Goal: Task Accomplishment & Management: Manage account settings

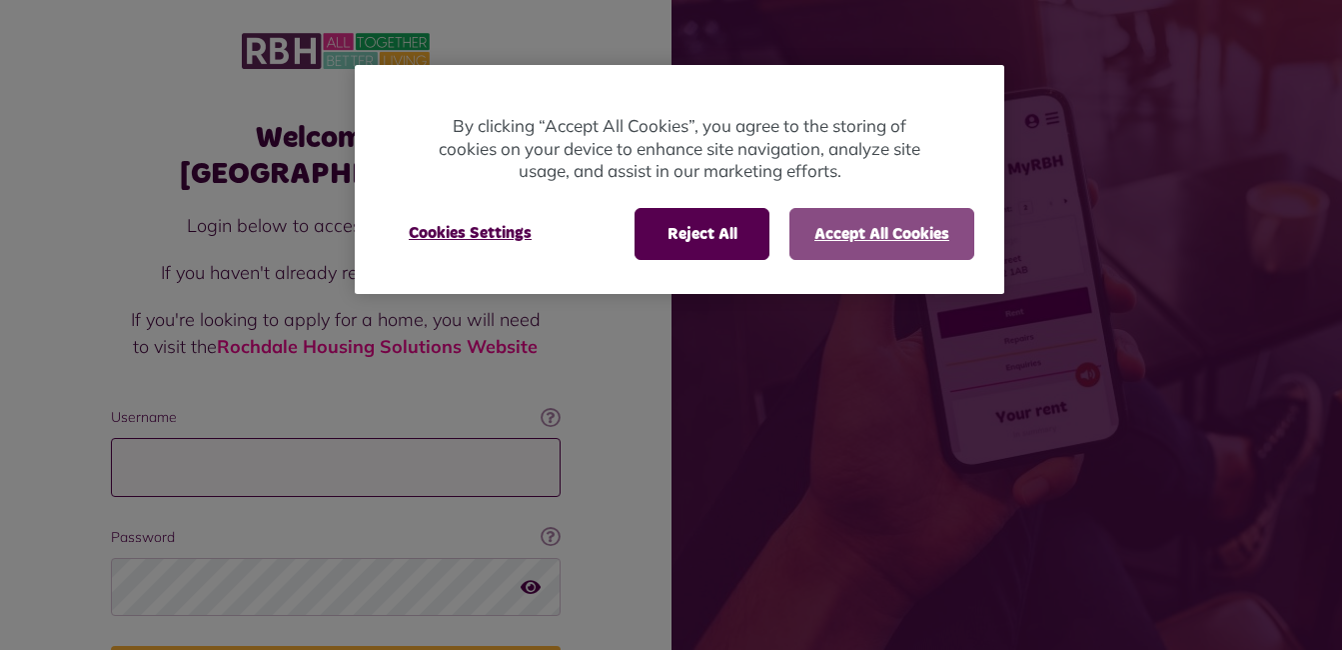
type input "**********"
click at [891, 232] on button "Accept All Cookies" at bounding box center [881, 234] width 185 height 52
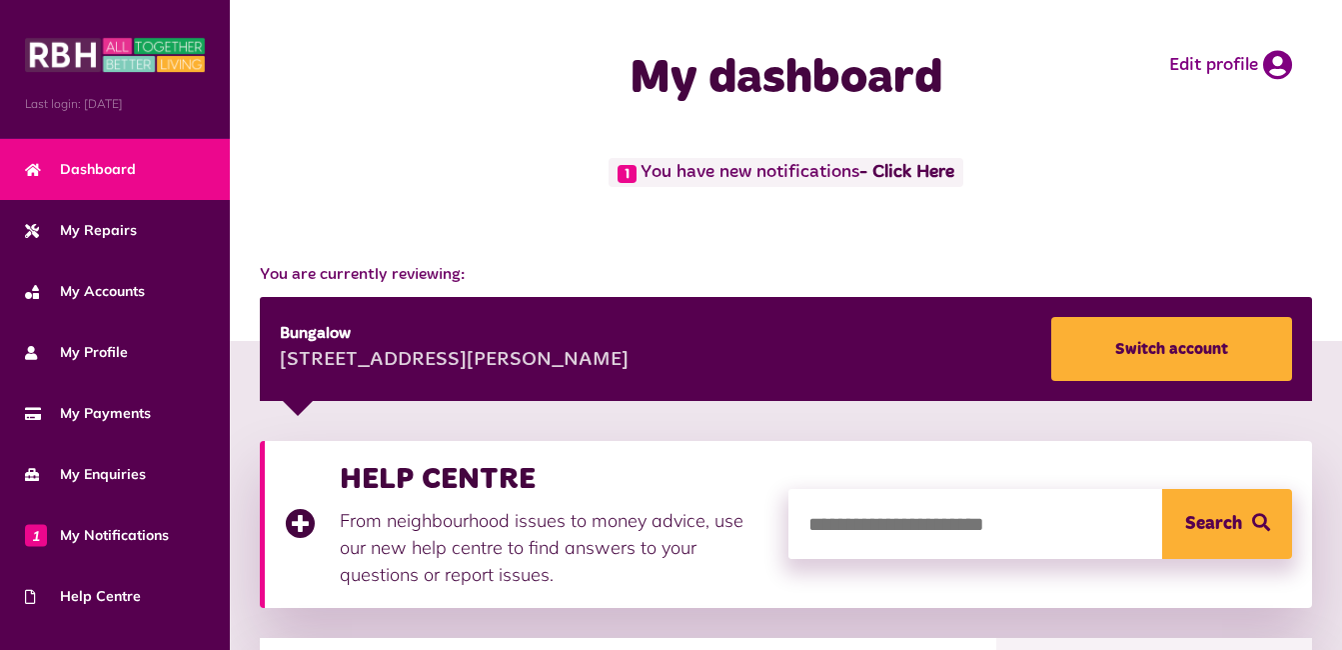
click at [931, 165] on link "- Click Here" at bounding box center [906, 173] width 95 height 18
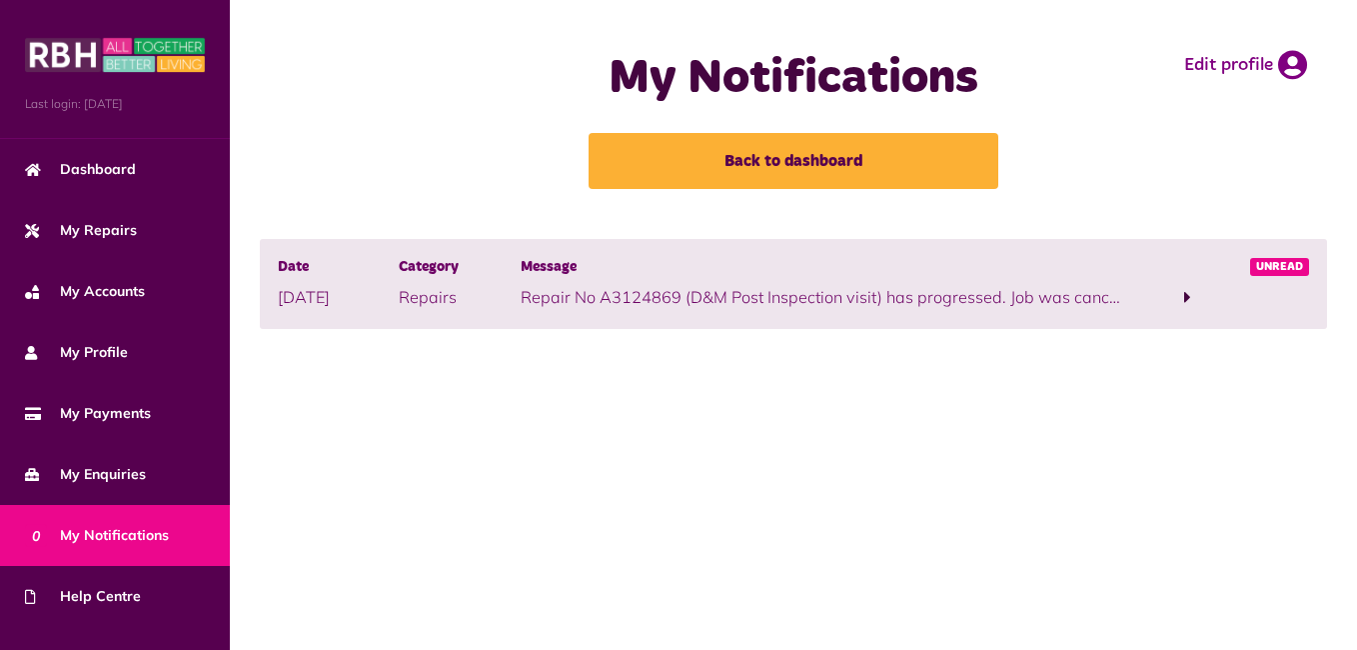
click at [992, 216] on div "My Notifications Back to dashboard" at bounding box center [794, 119] width 524 height 199
click at [1192, 284] on span at bounding box center [1187, 297] width 121 height 27
click at [1290, 307] on link "click here" at bounding box center [1325, 297] width 71 height 20
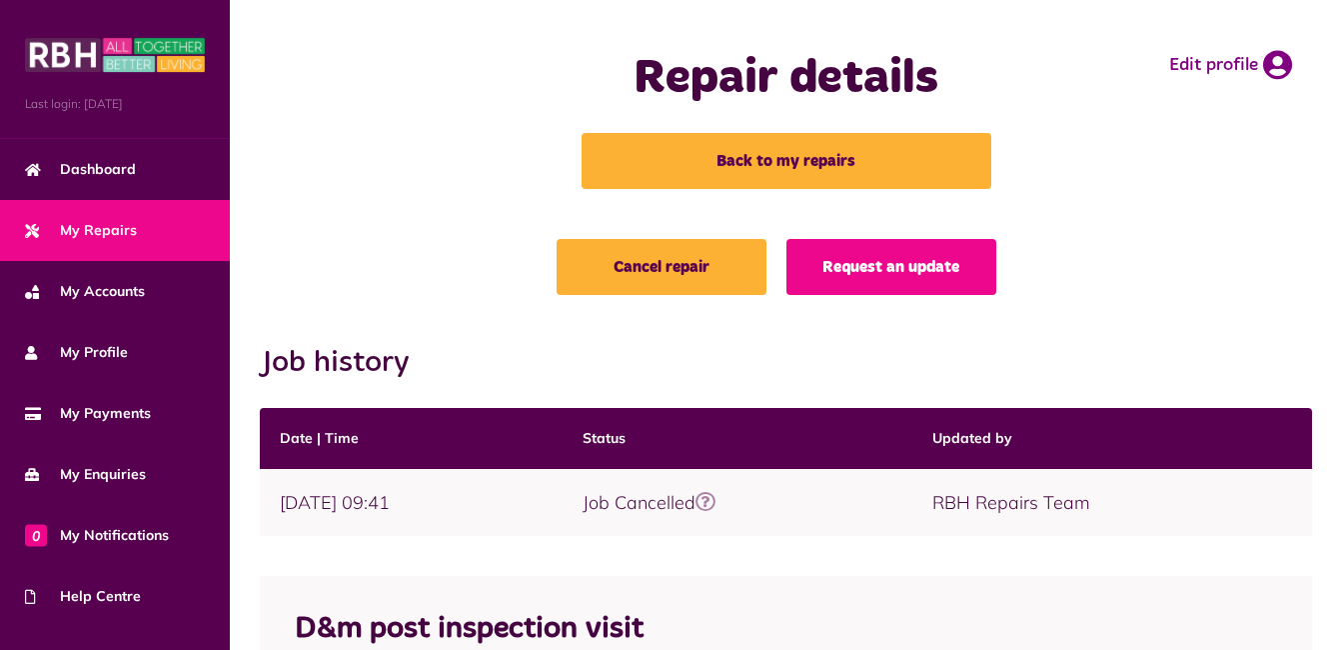
click at [876, 553] on div "Cancel repair Request an update Job history Date | Time Status Updated by" at bounding box center [786, 621] width 1072 height 764
click at [899, 560] on div "Cancel repair Request an update Job history Date | Time Status Updated by" at bounding box center [786, 621] width 1072 height 764
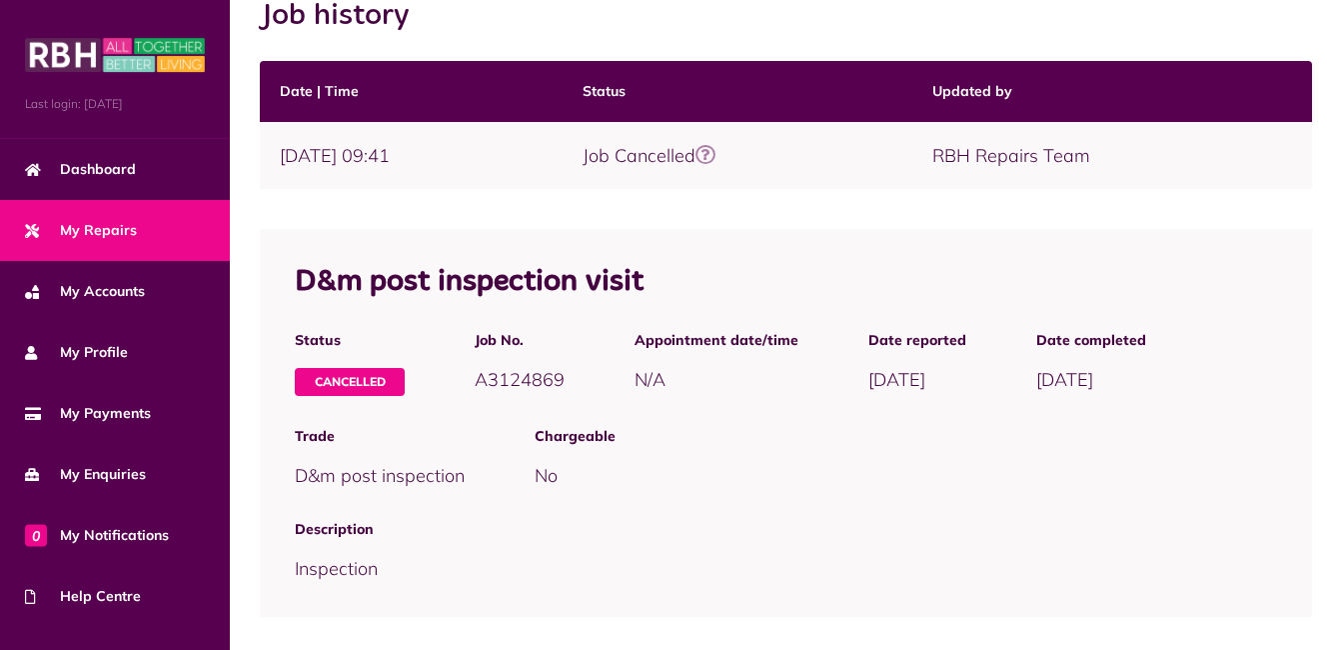
scroll to position [374, 0]
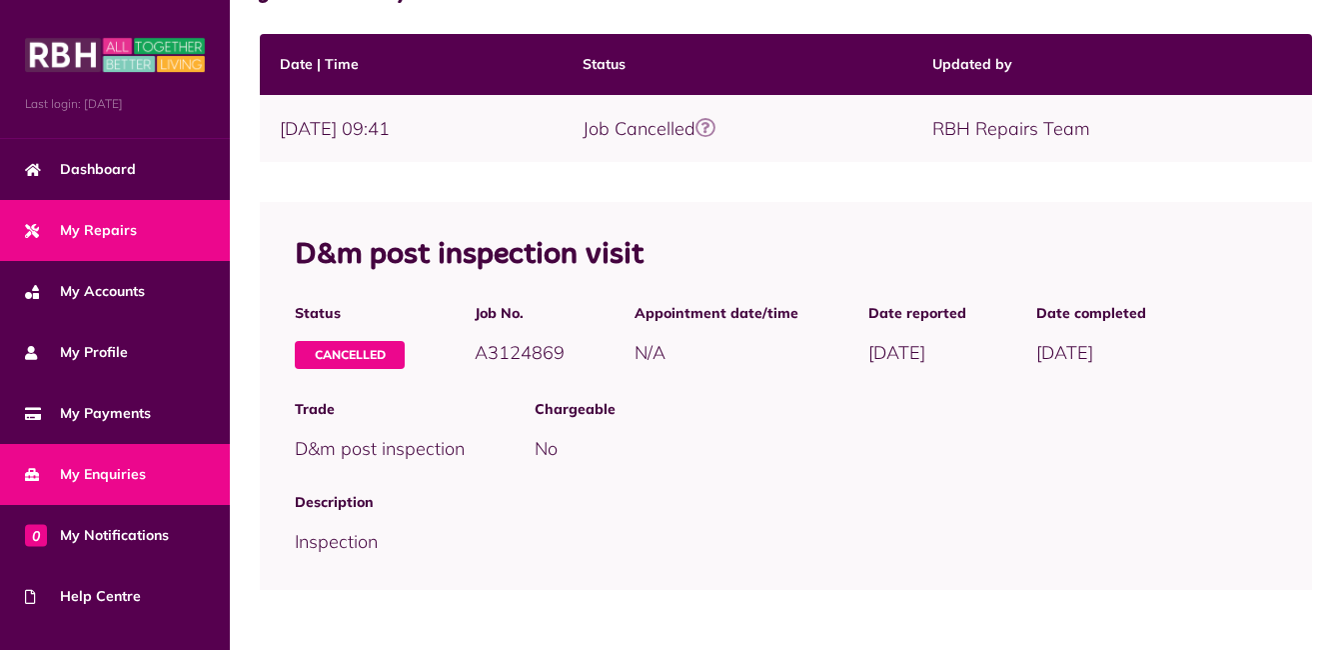
click at [88, 471] on span "My Enquiries" at bounding box center [85, 474] width 121 height 21
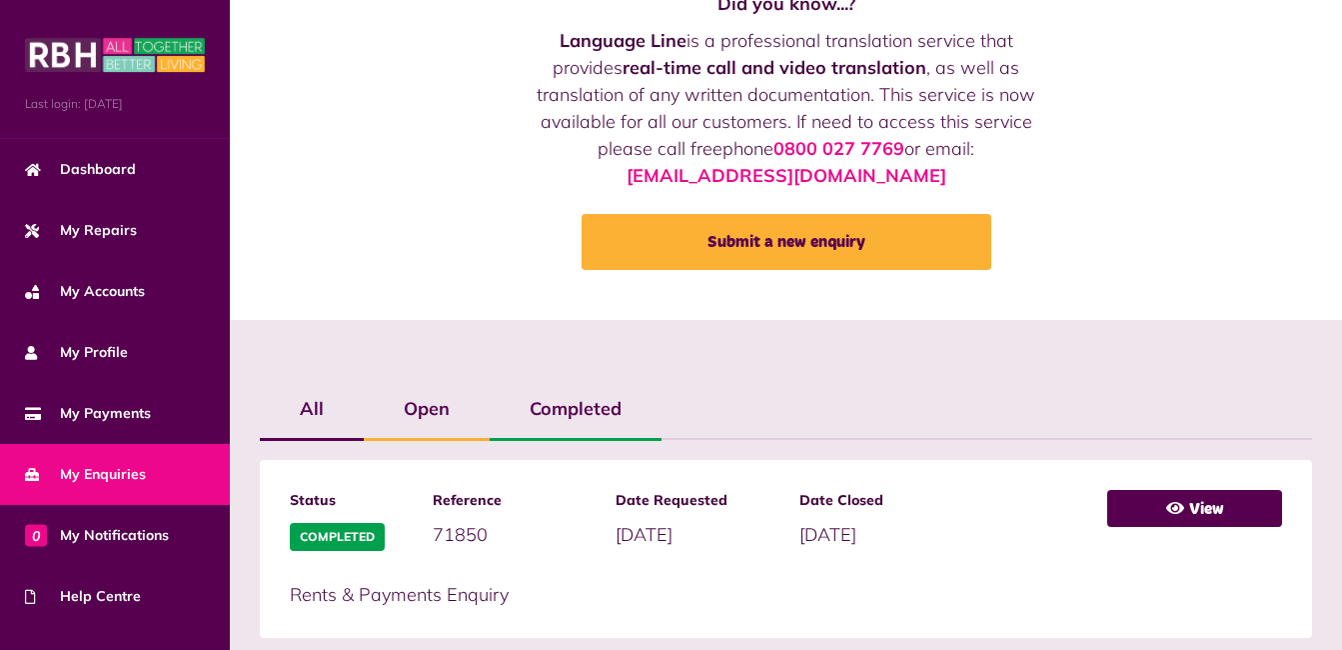
scroll to position [181, 0]
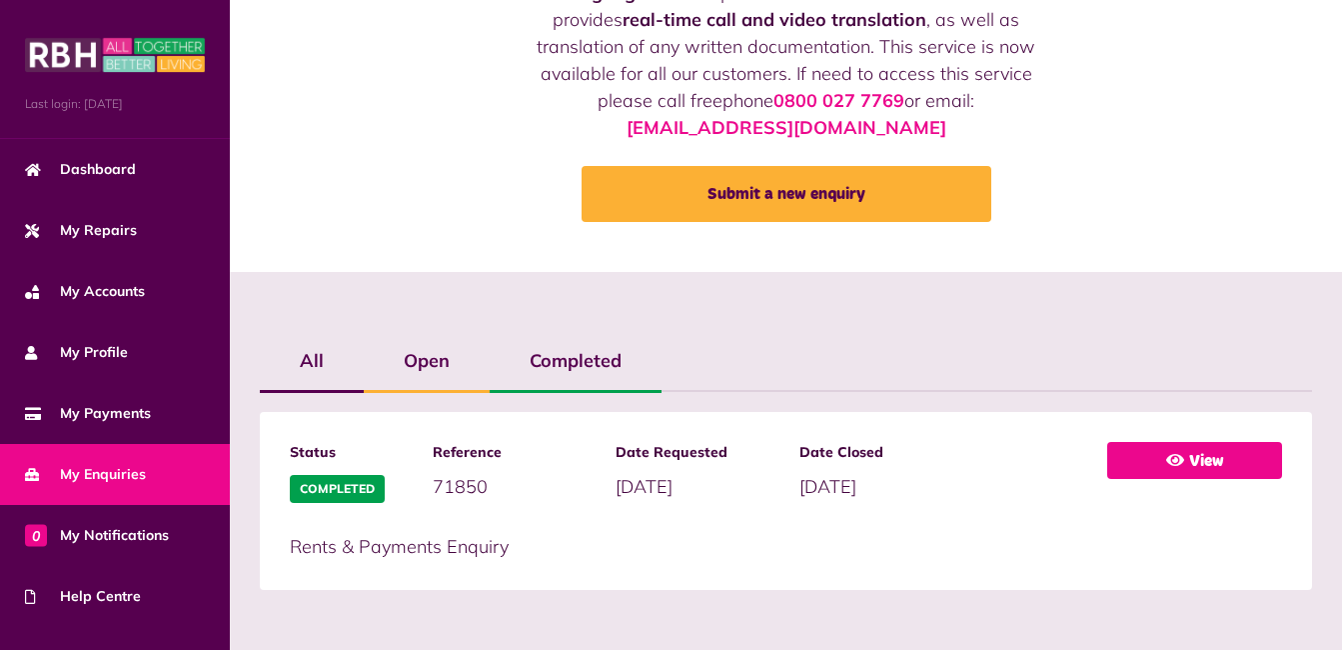
click at [1194, 450] on link "View" at bounding box center [1194, 460] width 175 height 37
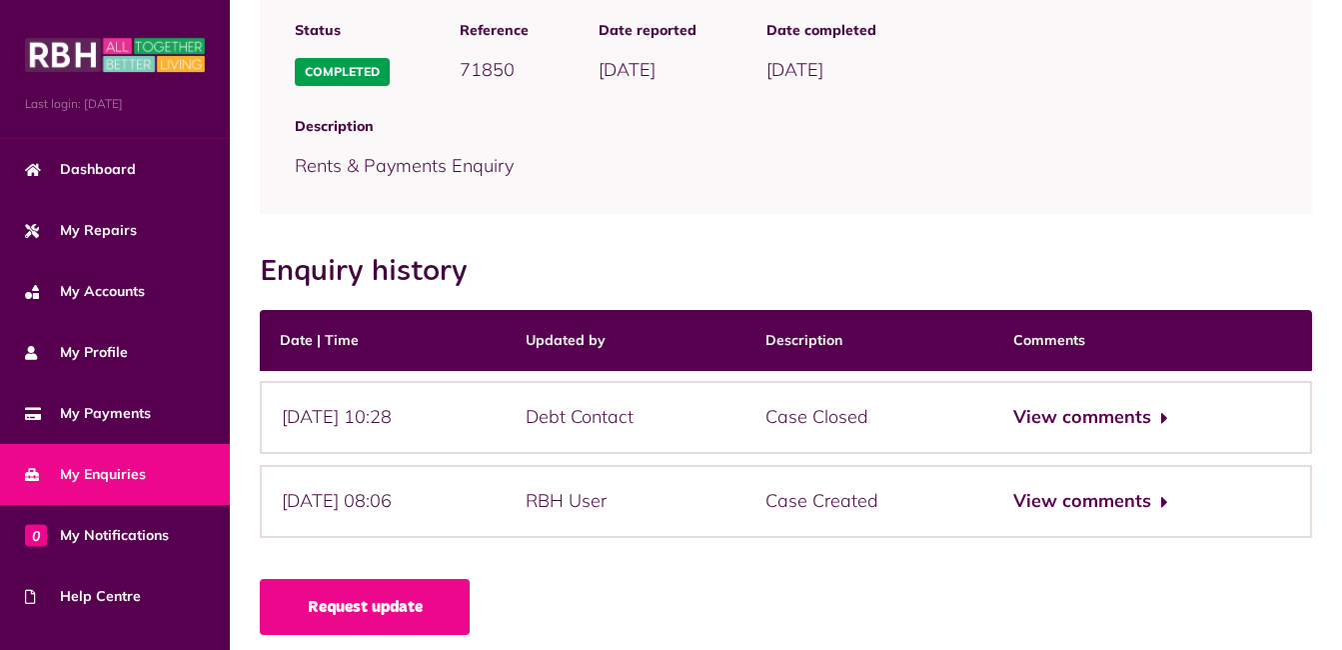
scroll to position [228, 0]
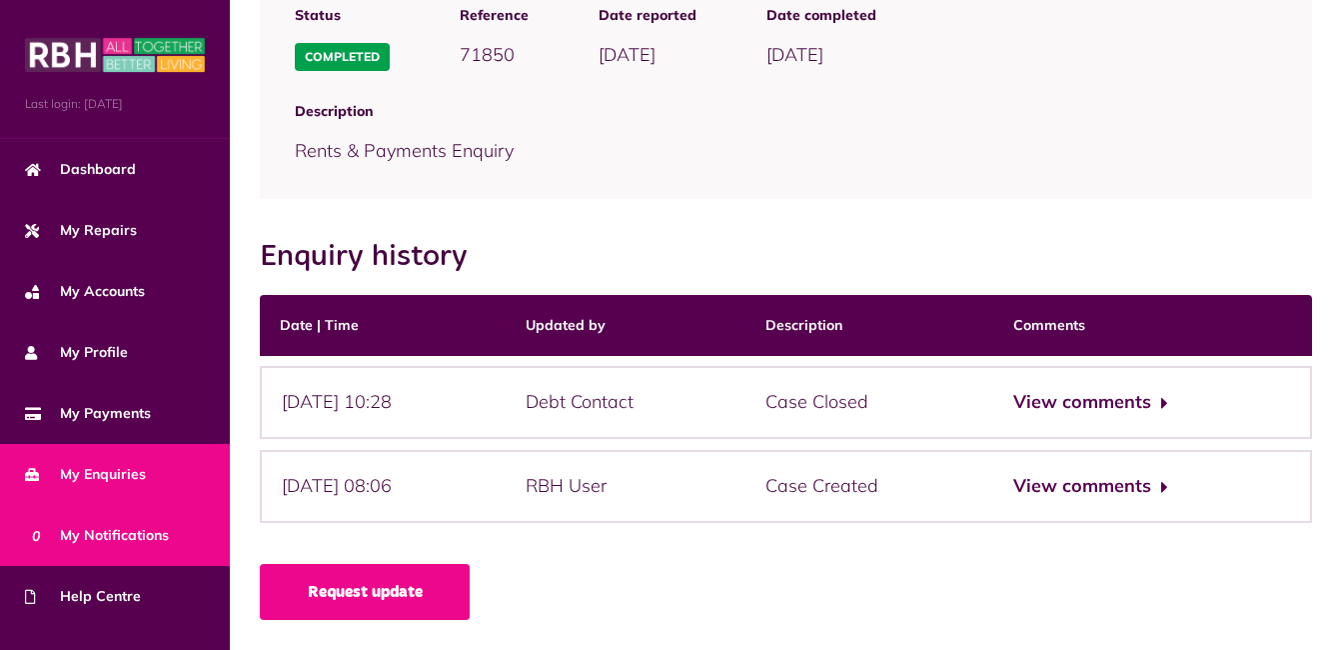
click at [118, 518] on link "0 My Notifications" at bounding box center [115, 535] width 230 height 61
click at [118, 517] on link "0 My Notifications" at bounding box center [115, 535] width 230 height 61
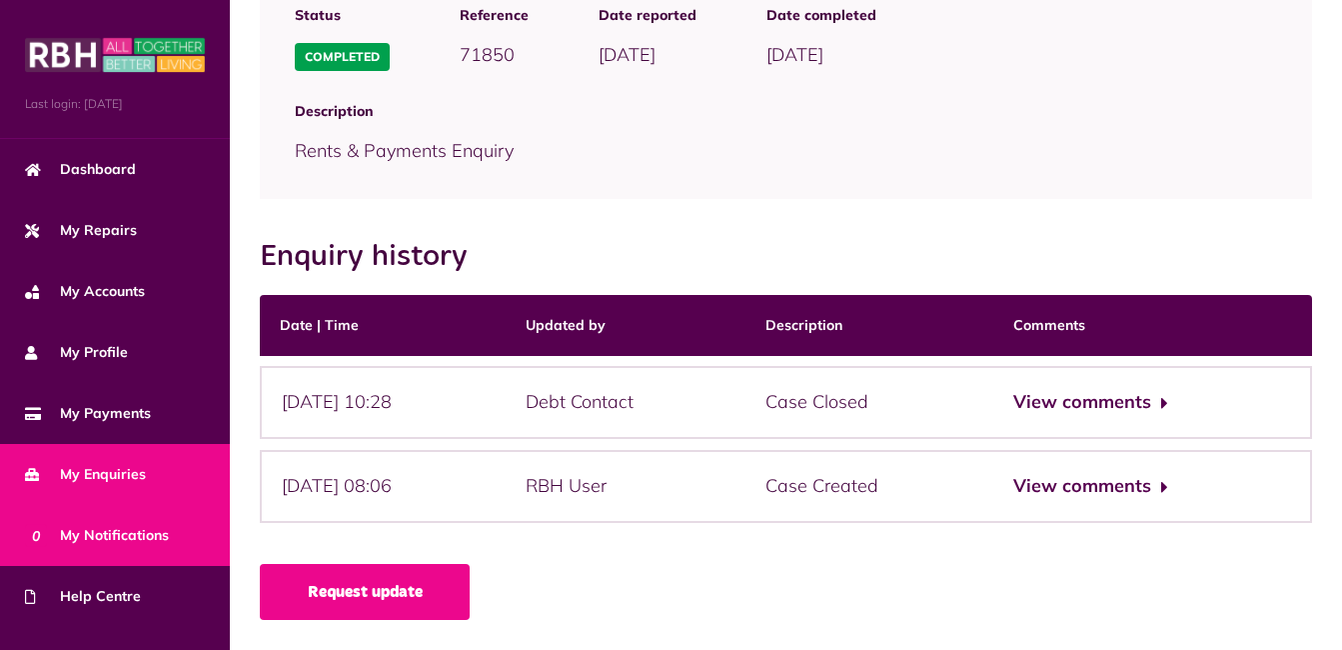
click at [118, 517] on link "0 My Notifications" at bounding box center [115, 535] width 230 height 61
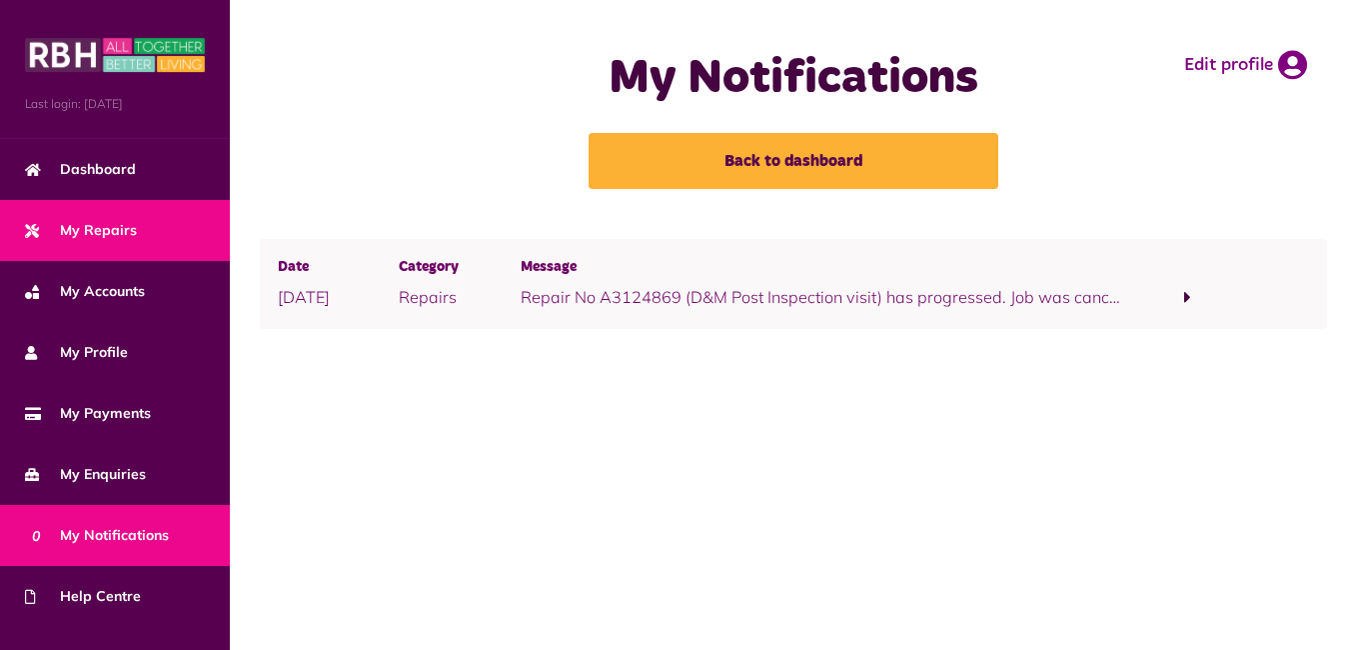
click at [97, 216] on link "My Repairs" at bounding box center [115, 230] width 230 height 61
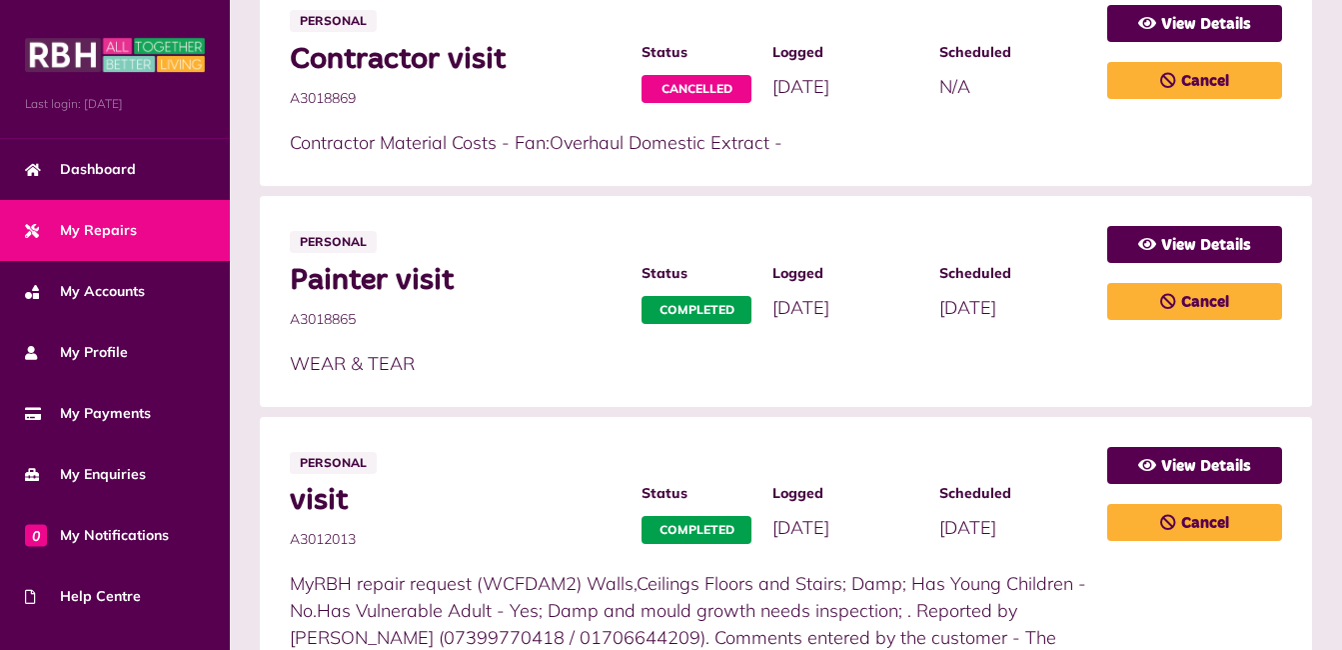
scroll to position [1119, 0]
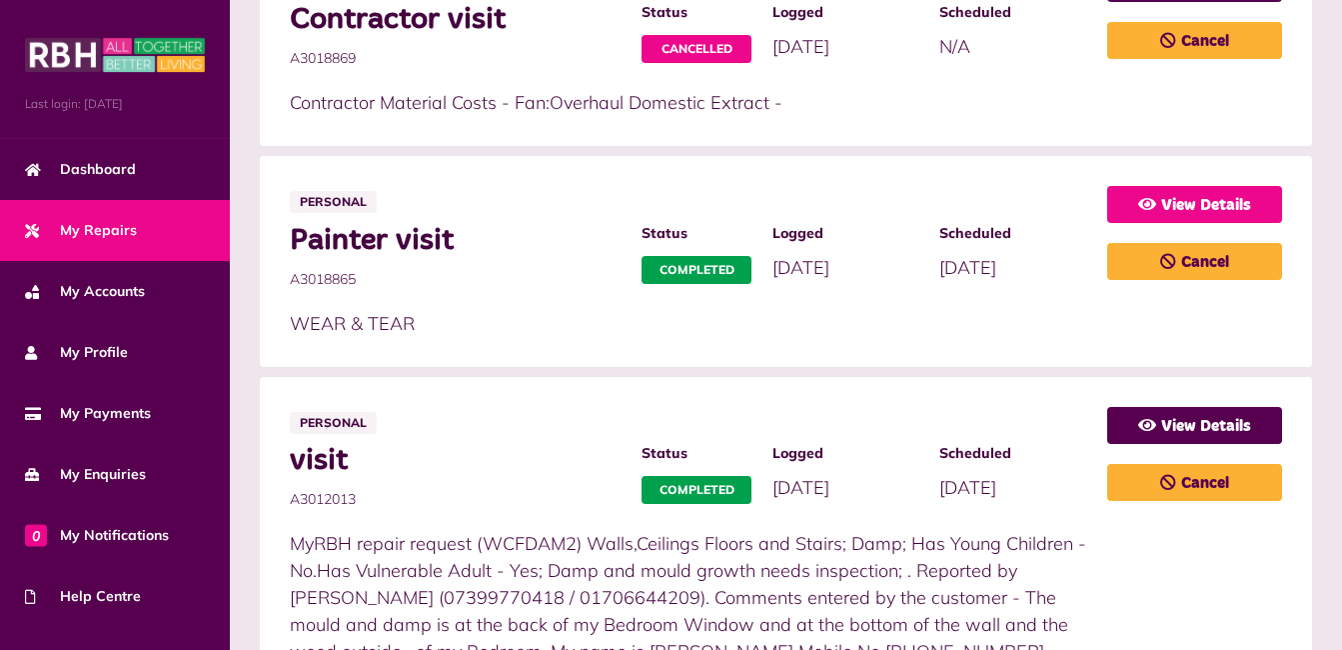
click at [1182, 200] on link "View Details" at bounding box center [1194, 204] width 175 height 37
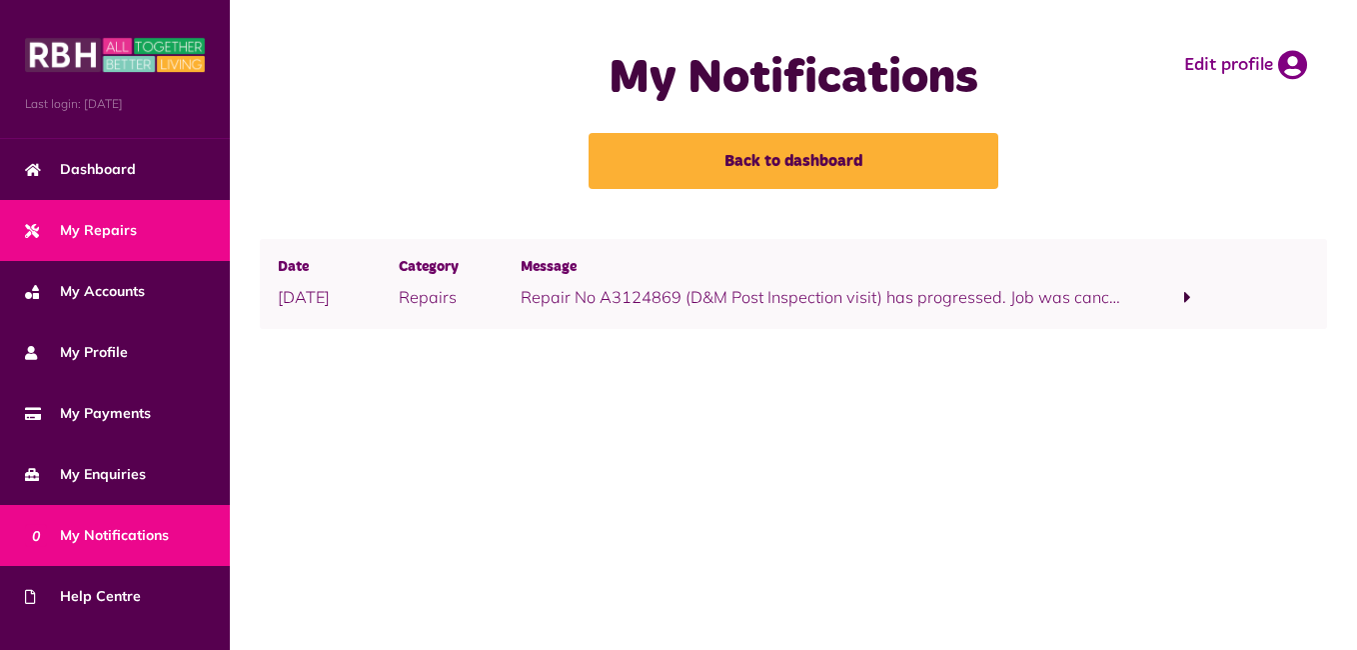
click at [74, 230] on span "My Repairs" at bounding box center [81, 230] width 112 height 21
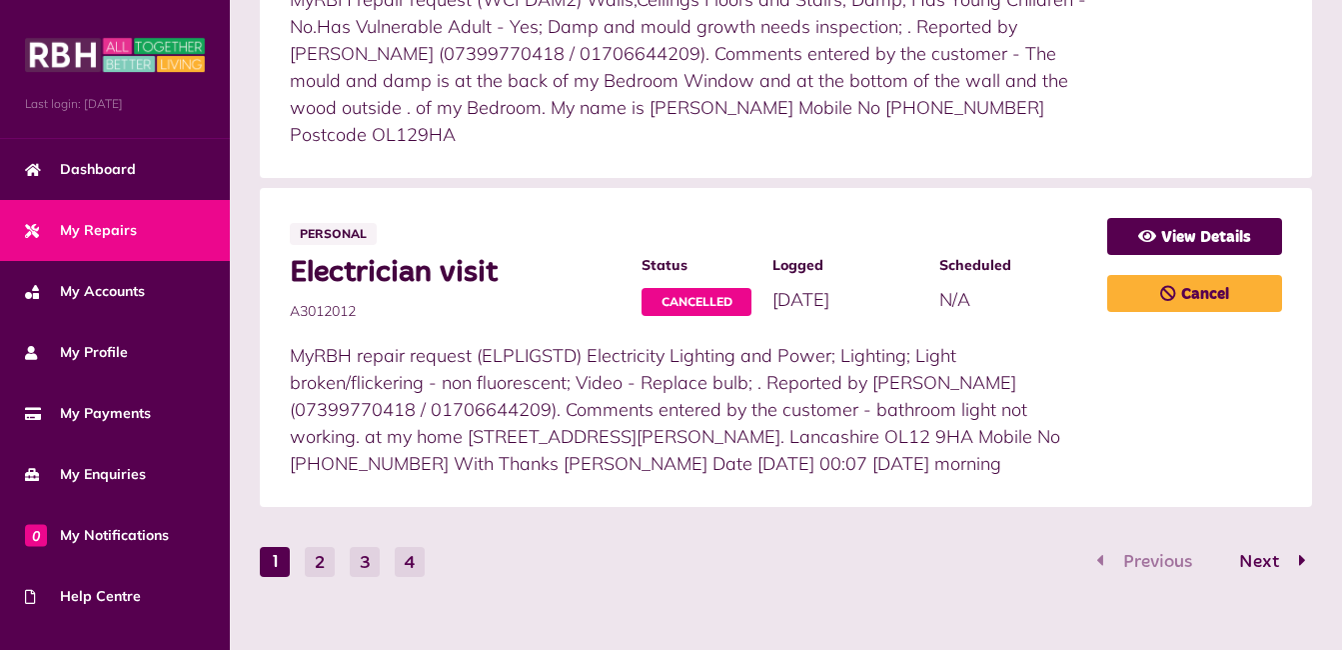
scroll to position [1690, 0]
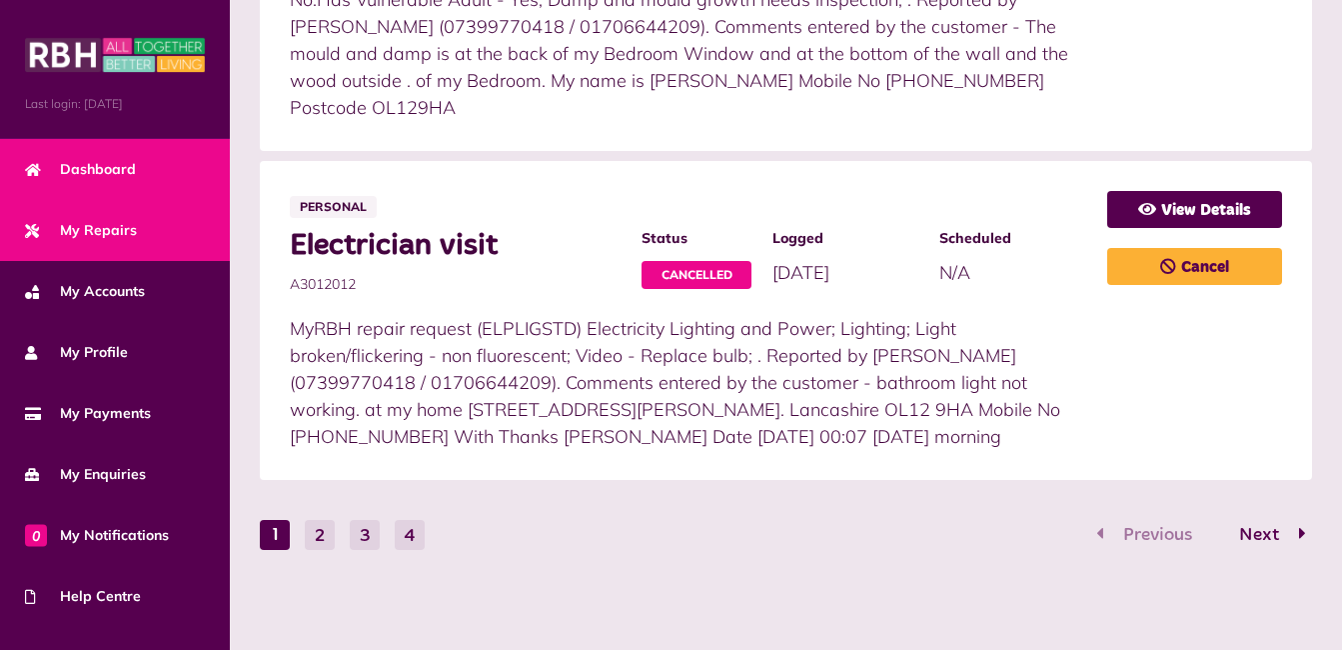
click at [97, 164] on span "Dashboard" at bounding box center [80, 169] width 111 height 21
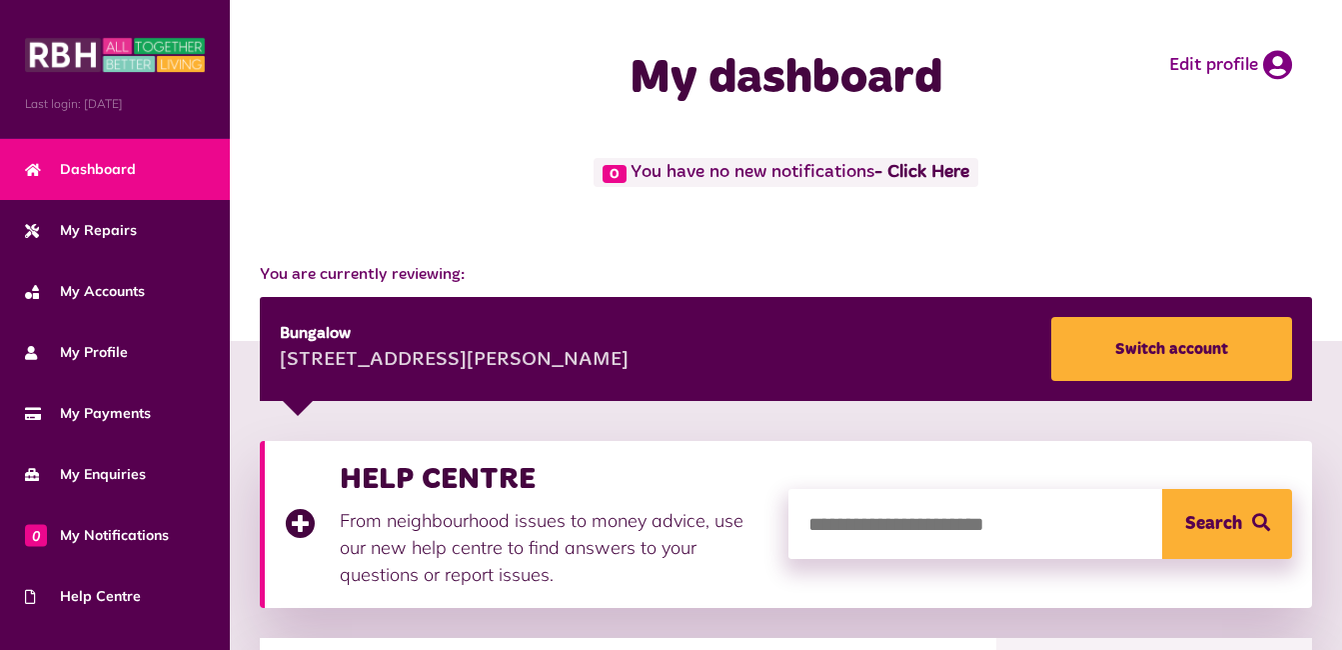
click at [97, 164] on span "Dashboard" at bounding box center [80, 169] width 111 height 21
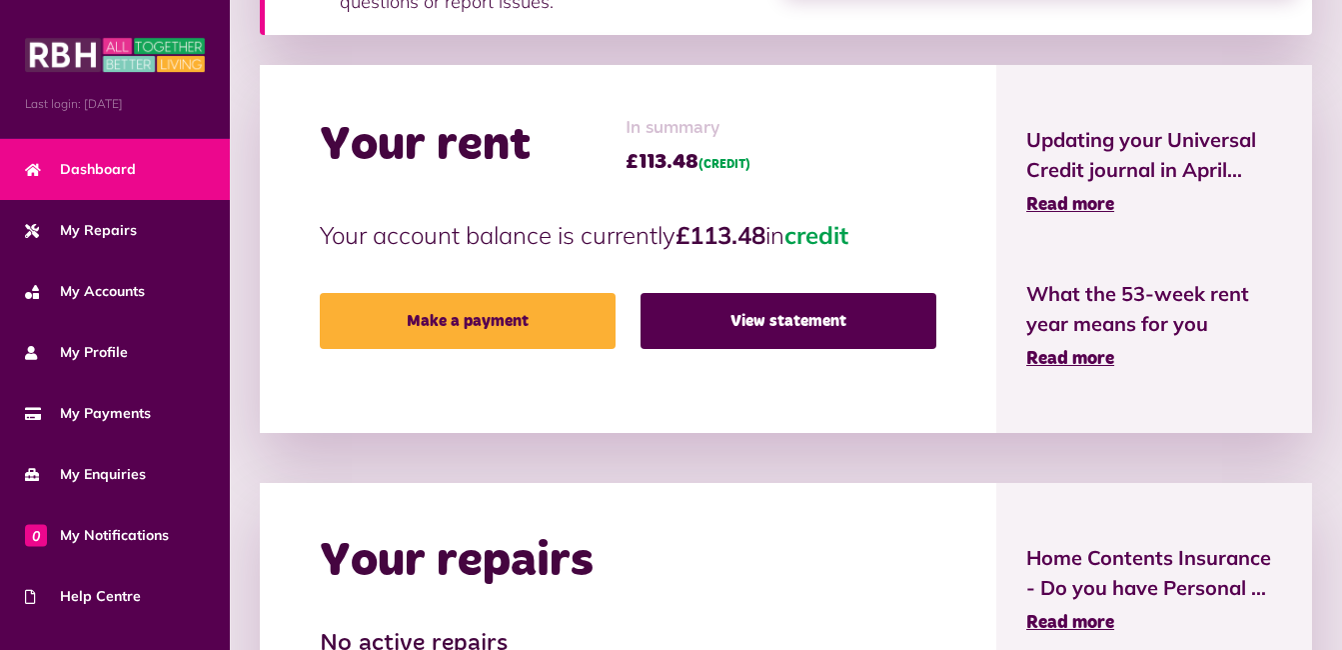
scroll to position [520, 0]
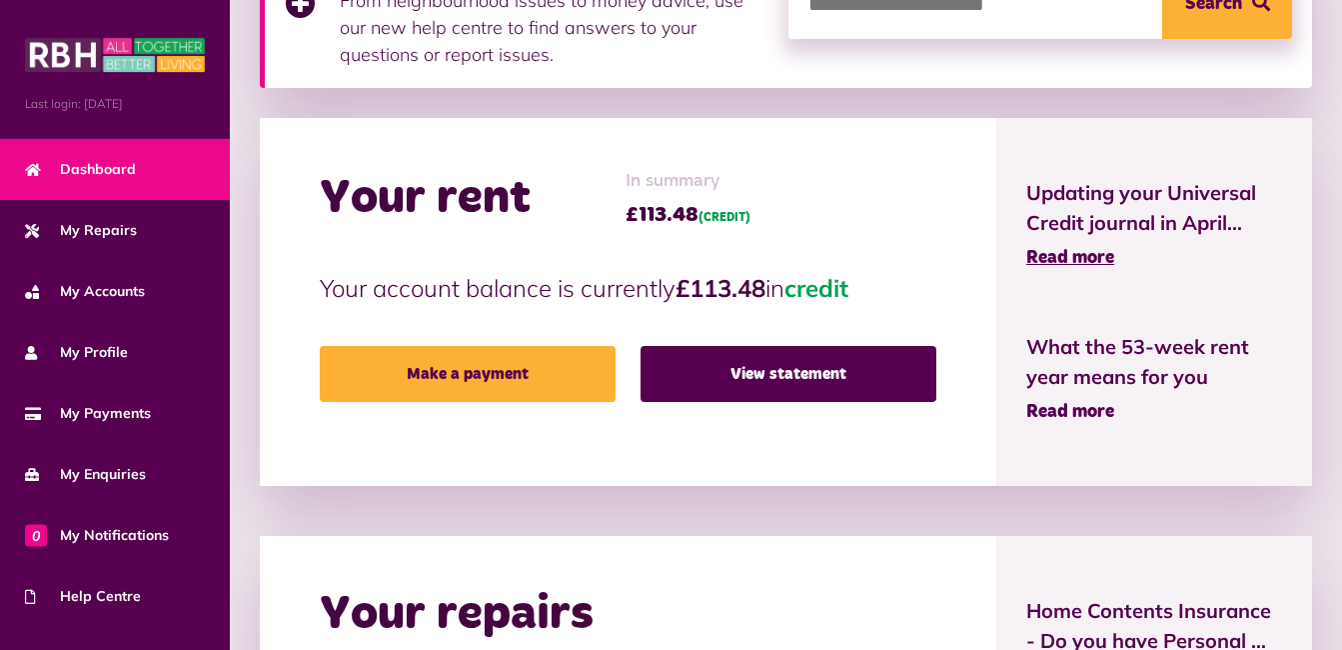
click at [1069, 403] on span "Read more" at bounding box center [1070, 412] width 88 height 18
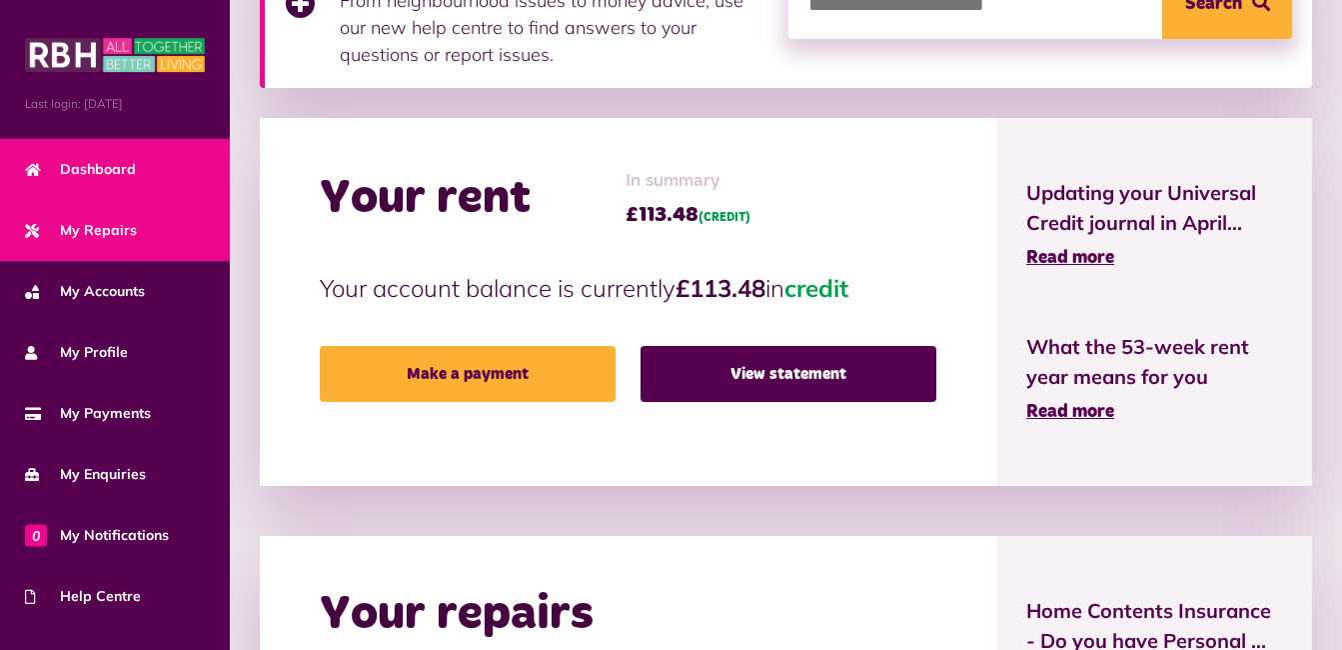
click at [85, 221] on span "My Repairs" at bounding box center [81, 230] width 112 height 21
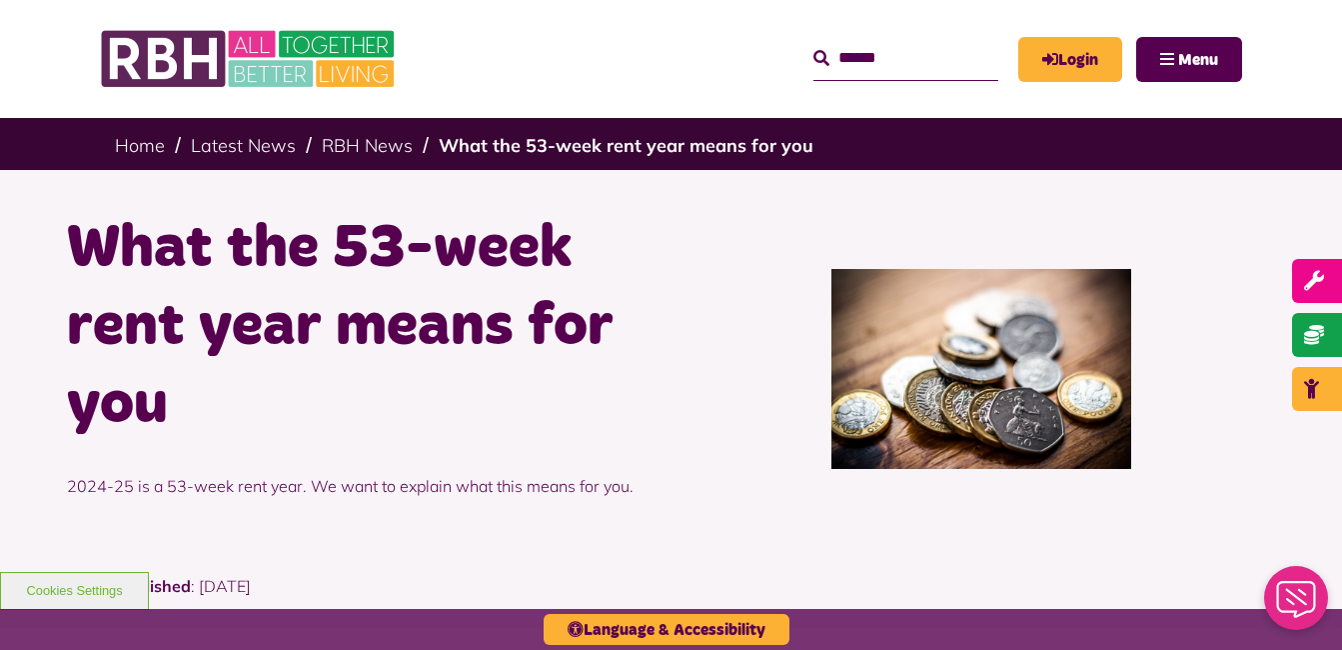
click at [124, 239] on h1 "What the 53-week rent year means for you" at bounding box center [362, 327] width 590 height 234
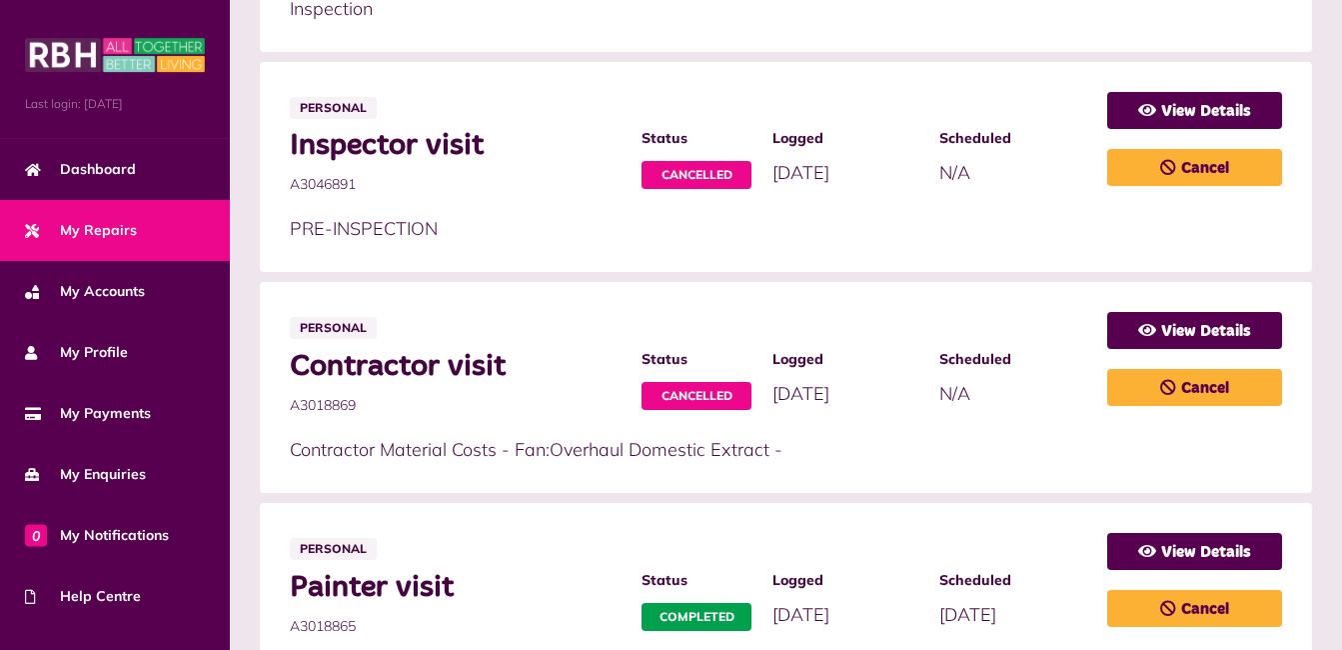
scroll to position [839, 0]
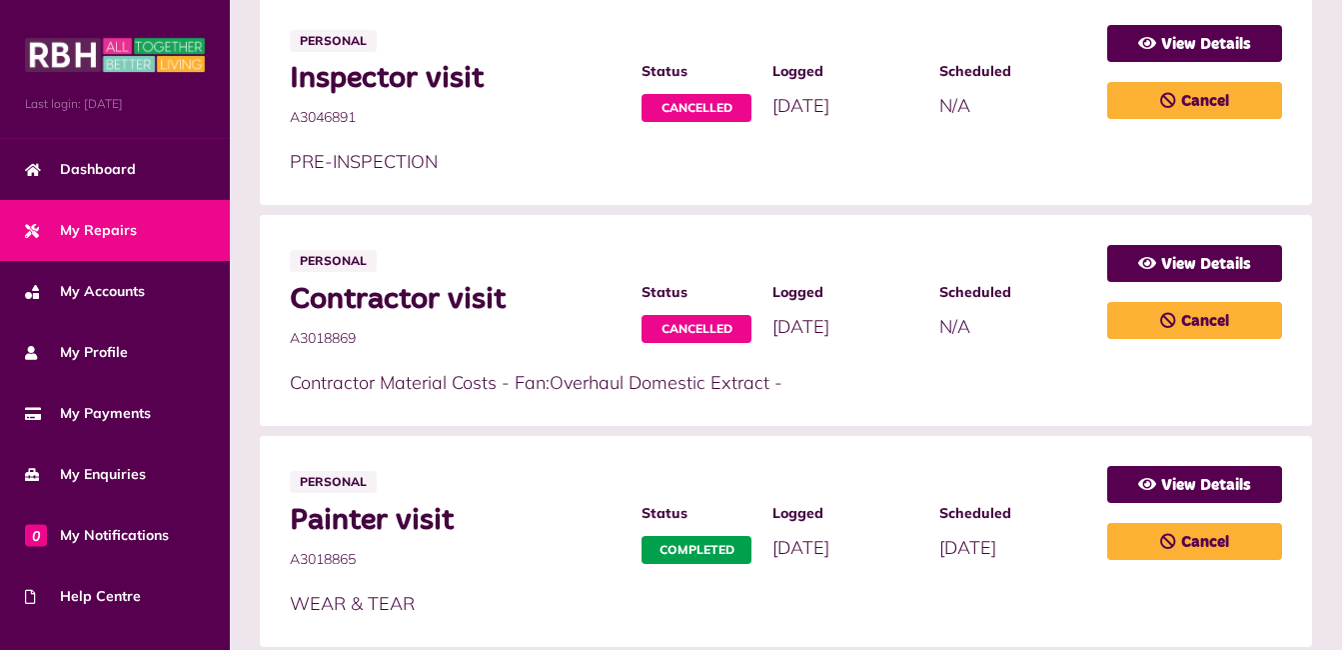
click at [83, 222] on span "My Repairs" at bounding box center [81, 230] width 112 height 21
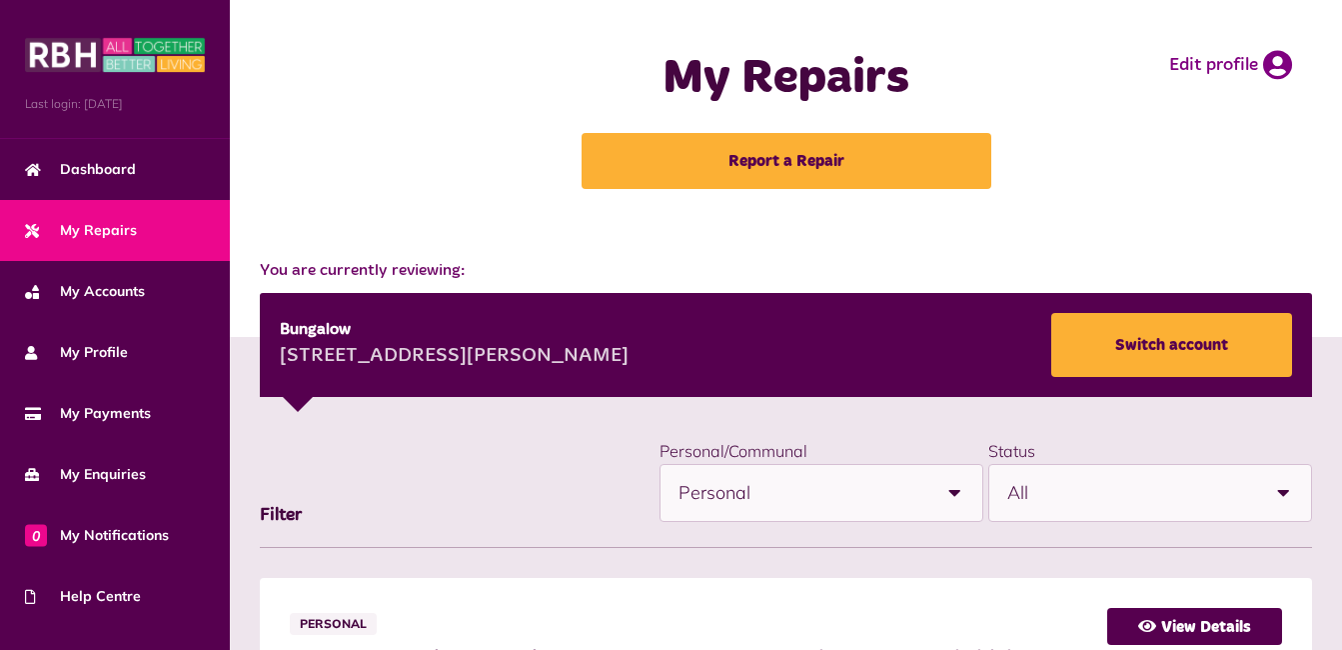
click at [950, 489] on b at bounding box center [954, 493] width 56 height 56
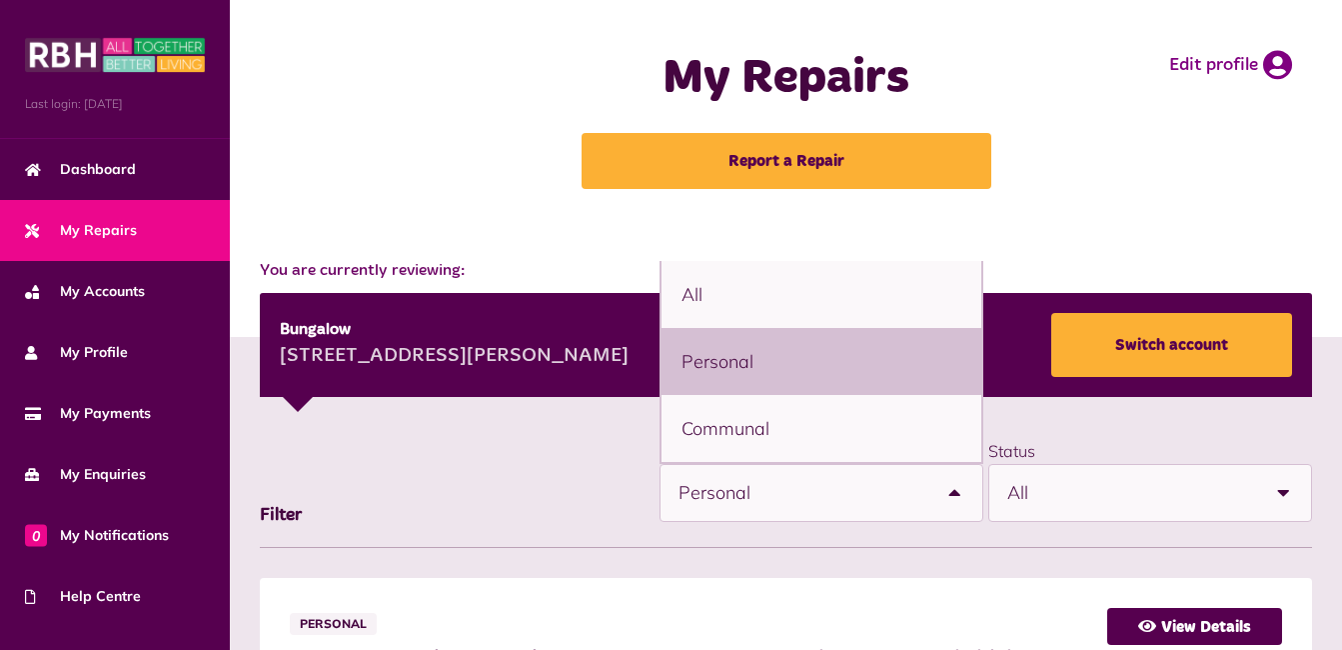
click at [737, 357] on li "Personal" at bounding box center [821, 361] width 320 height 67
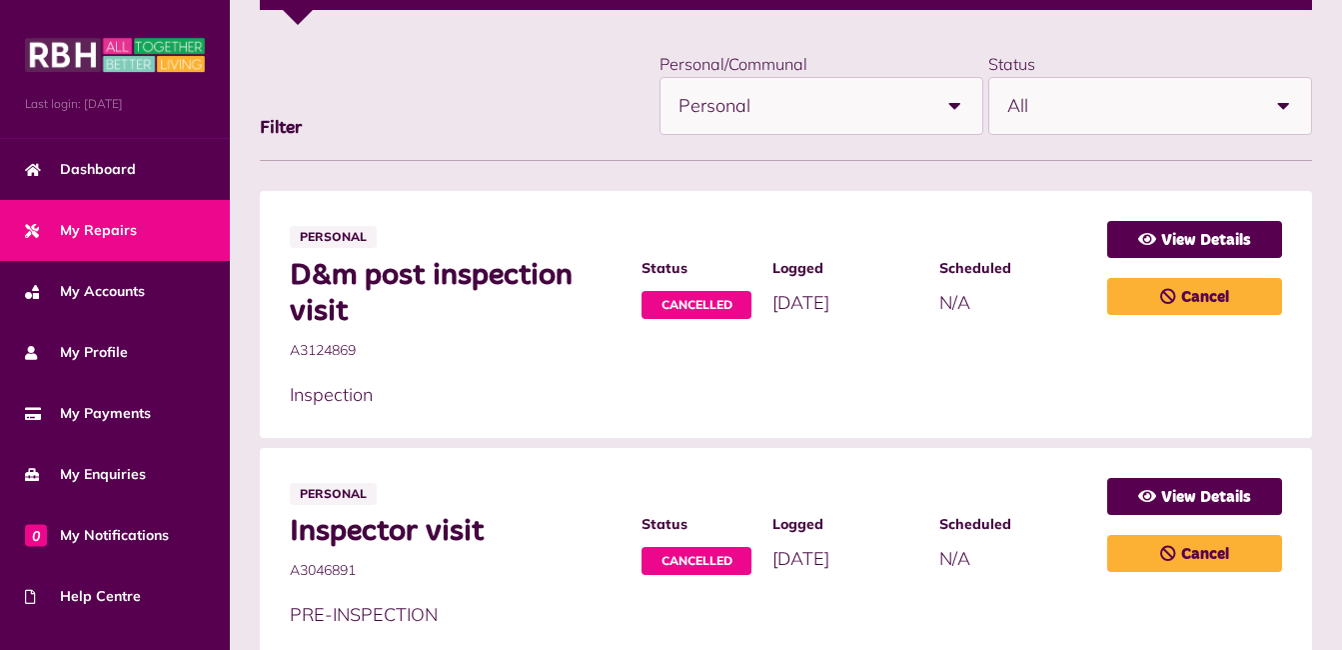
scroll to position [413, 0]
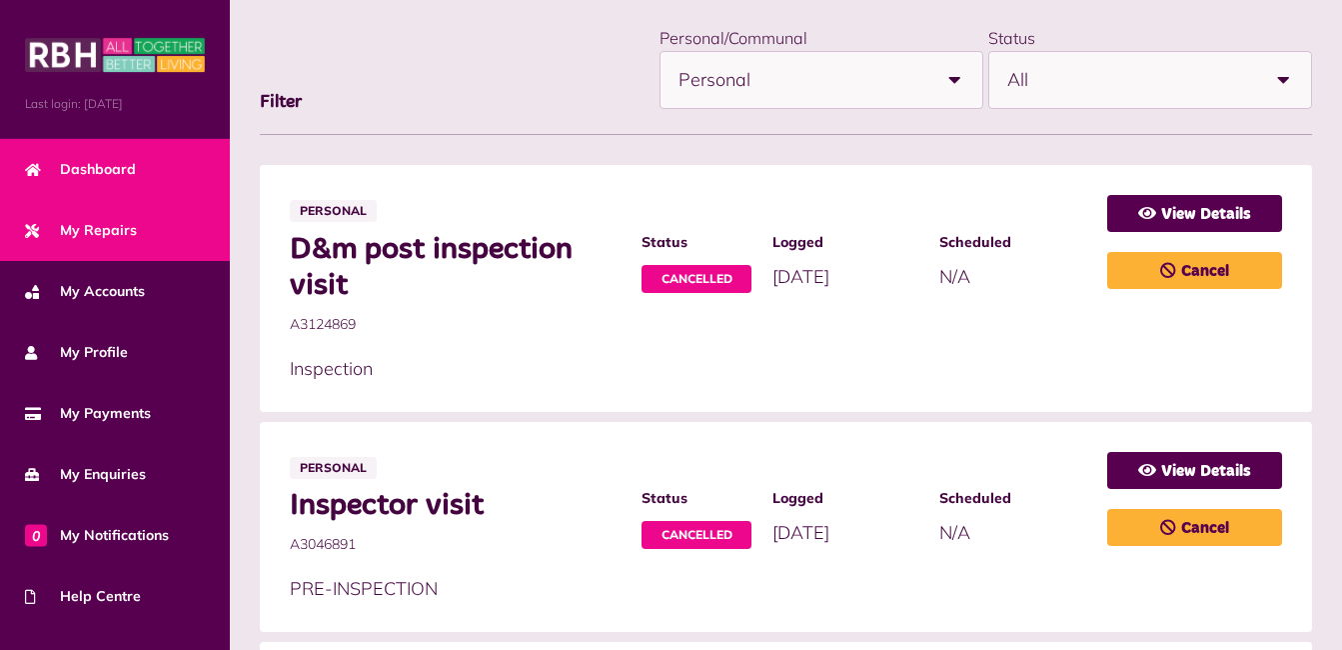
click at [115, 167] on span "Dashboard" at bounding box center [80, 169] width 111 height 21
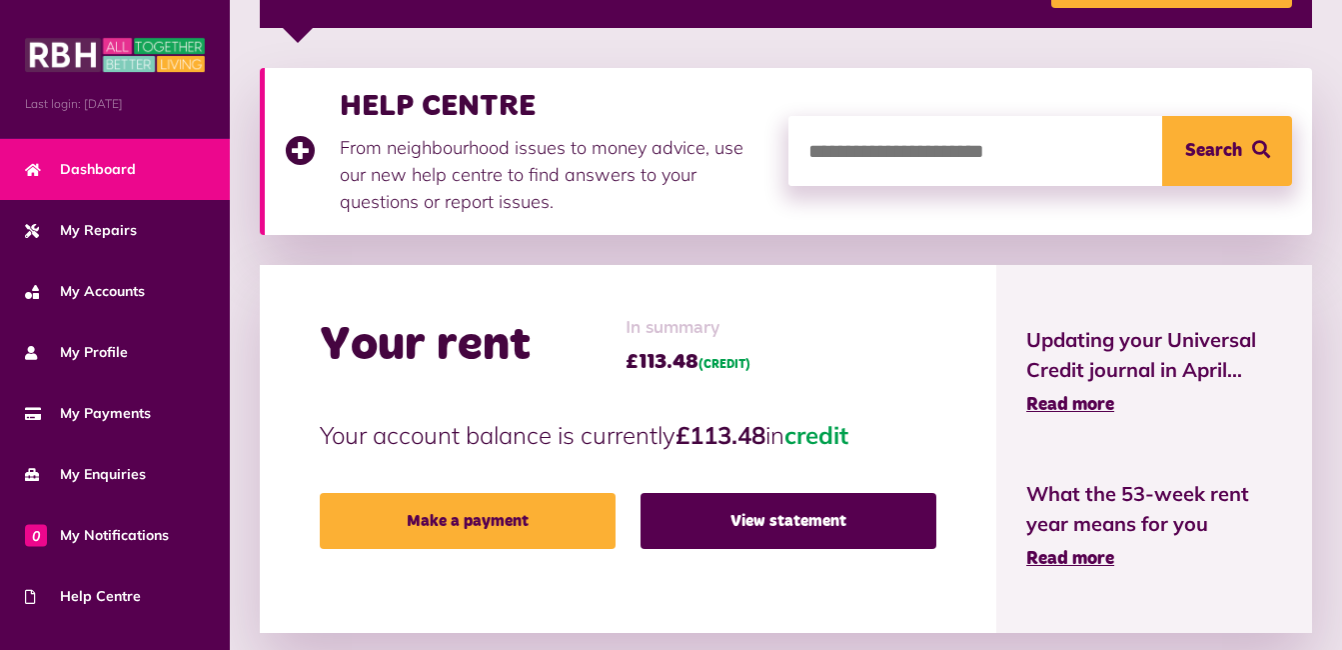
scroll to position [453, 0]
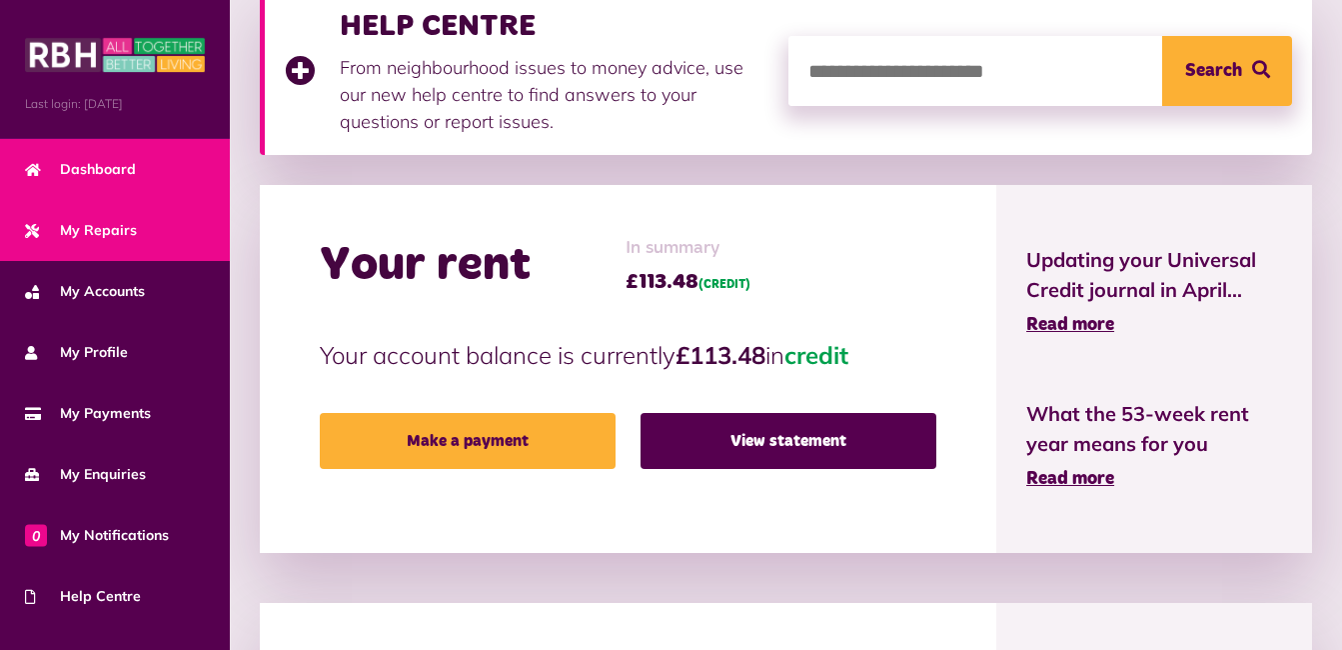
click at [80, 227] on span "My Repairs" at bounding box center [81, 230] width 112 height 21
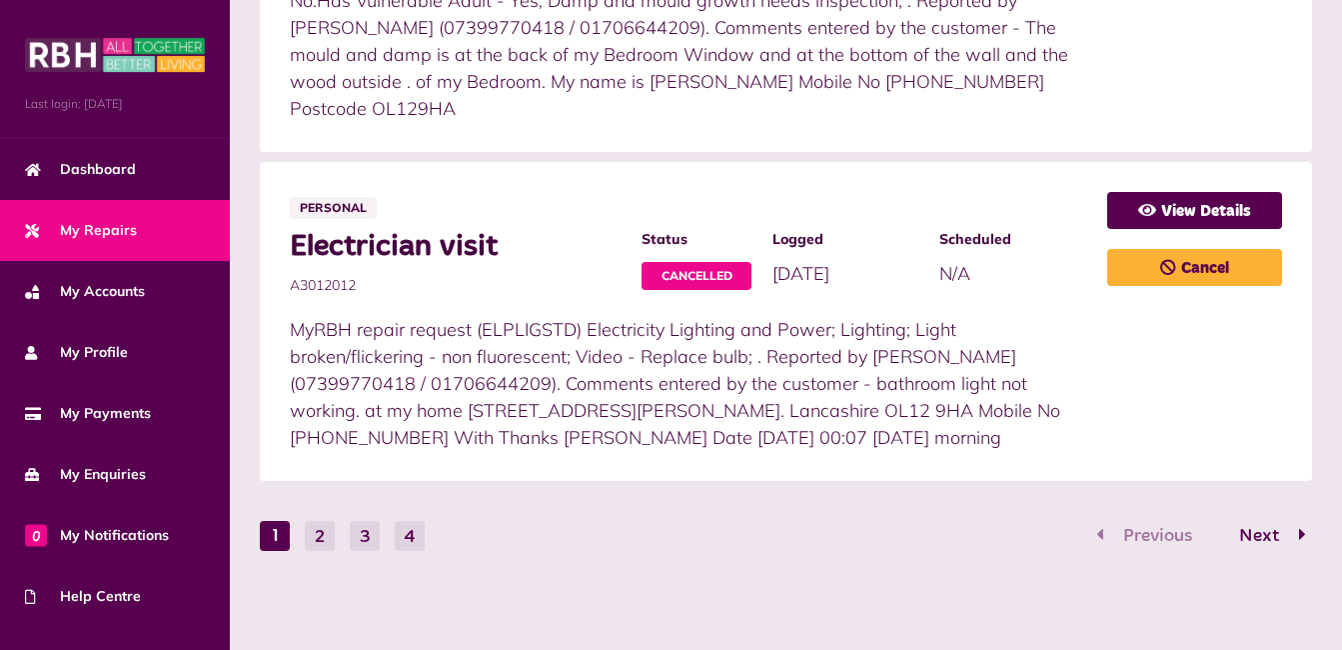
scroll to position [1690, 0]
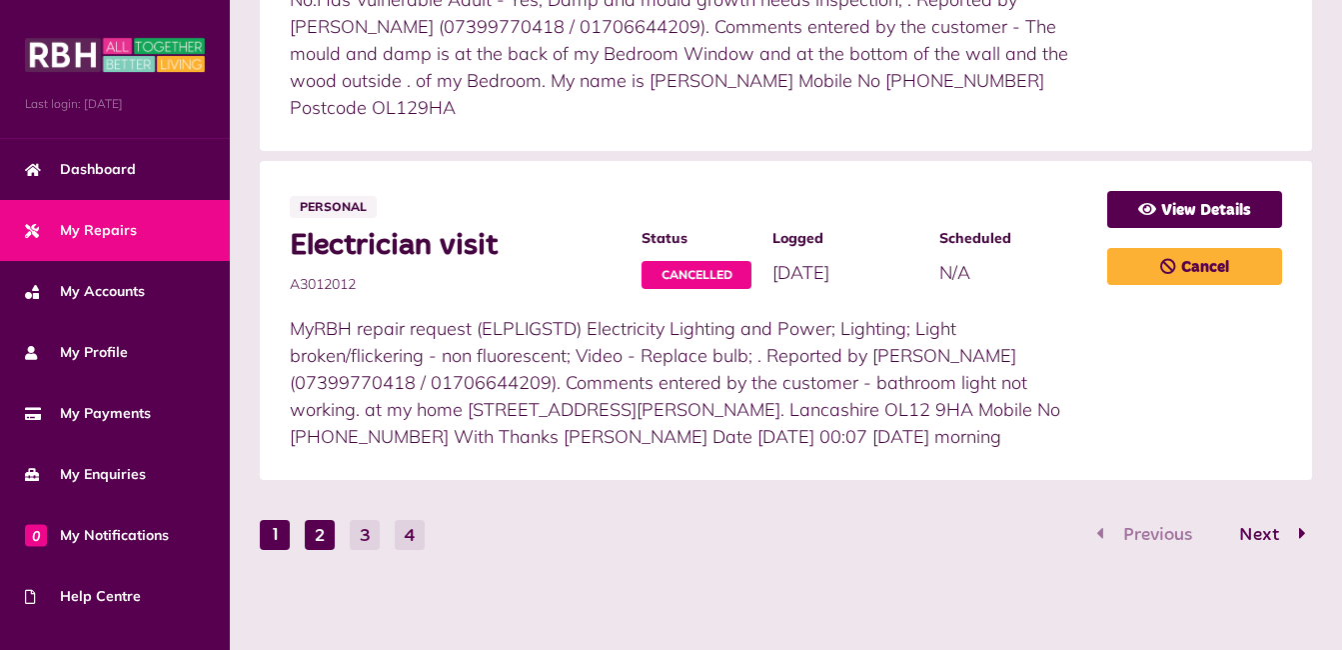
click at [309, 540] on button "2" at bounding box center [320, 535] width 30 height 30
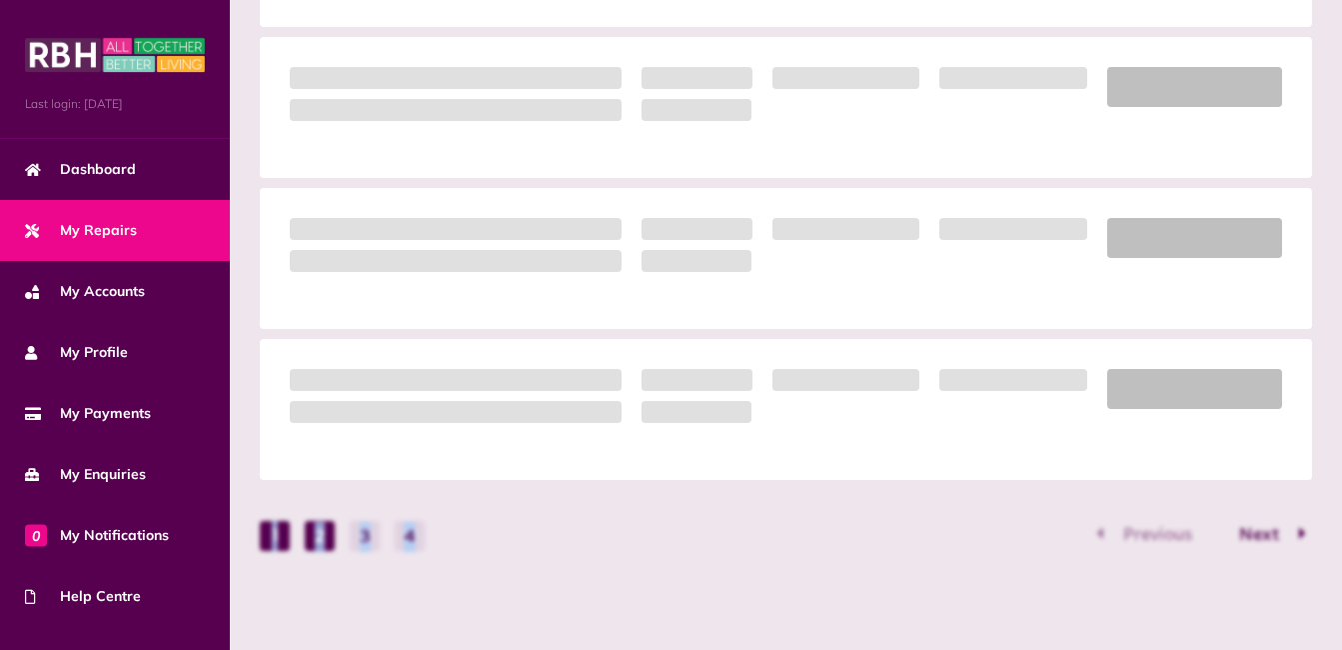
scroll to position [1654, 0]
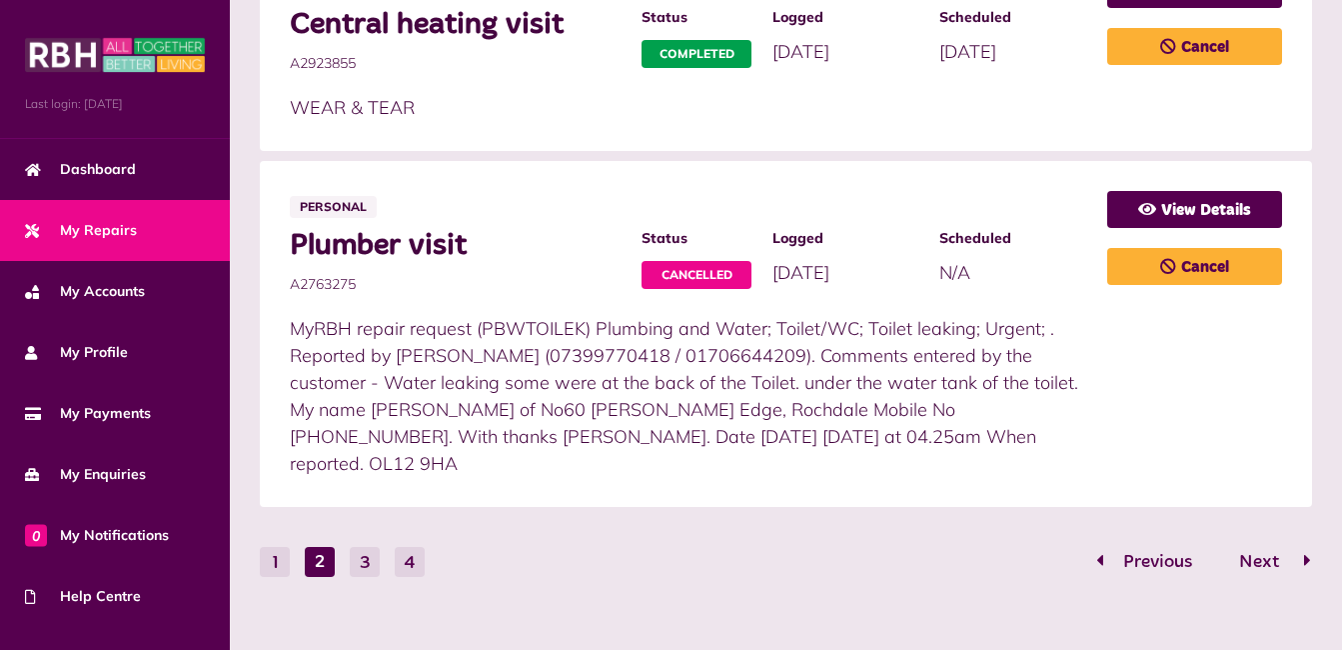
click at [1272, 548] on button "Next" at bounding box center [1265, 562] width 94 height 29
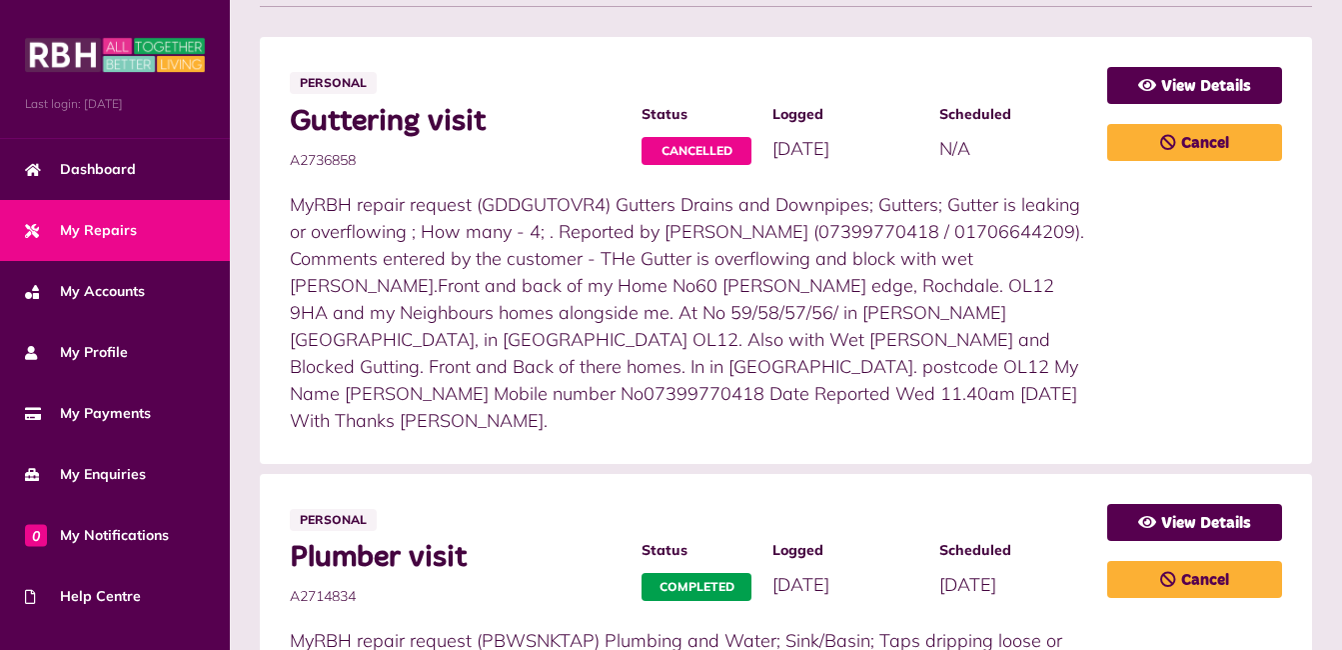
scroll to position [594, 0]
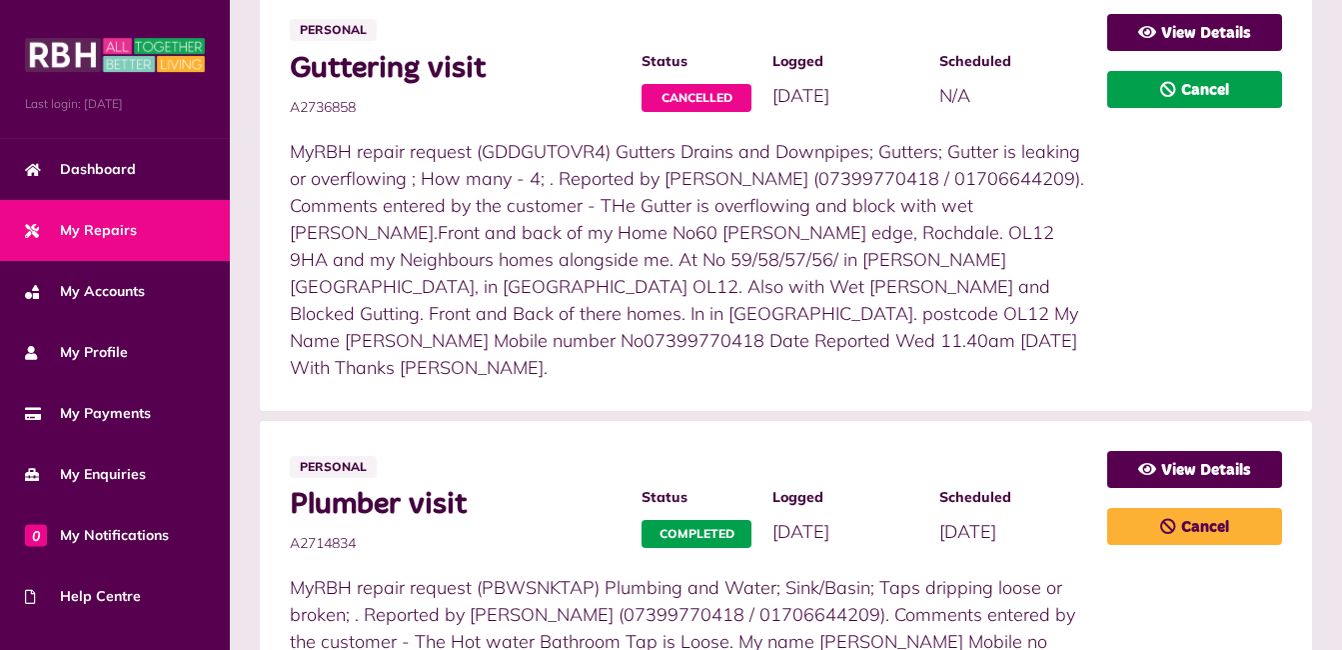
click at [1281, 72] on link "Cancel" at bounding box center [1194, 89] width 175 height 37
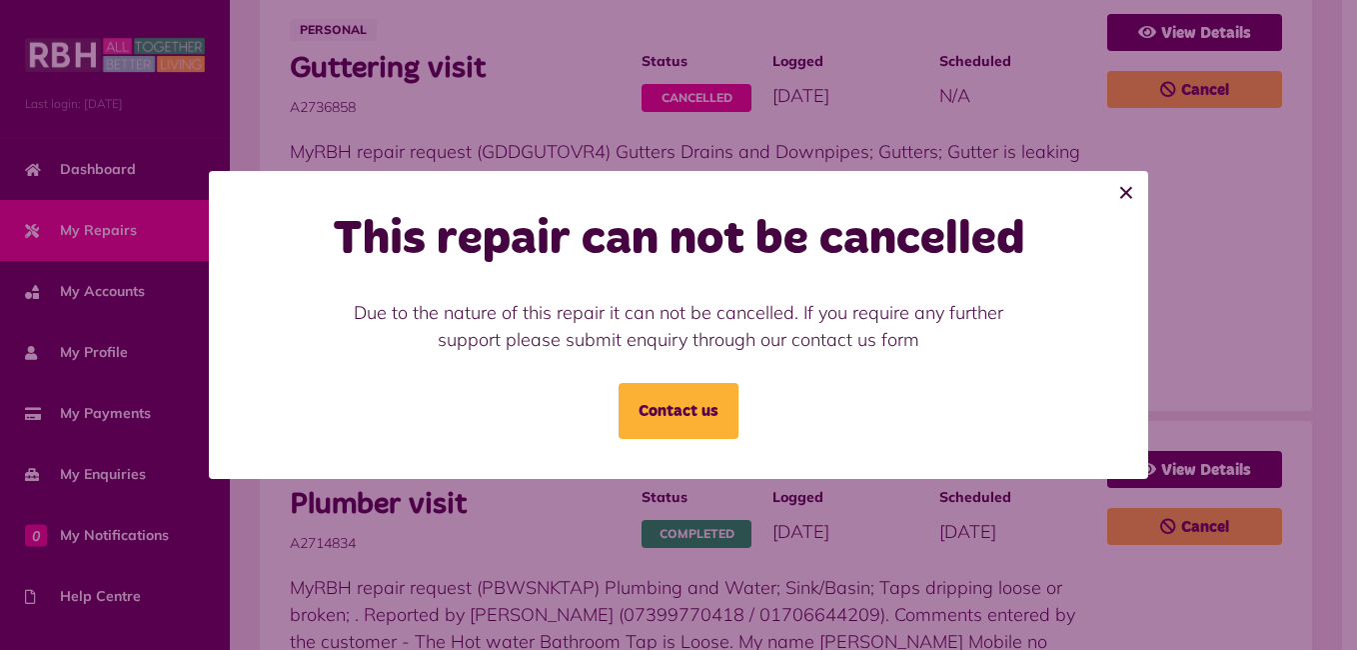
click at [1124, 192] on button "×" at bounding box center [1126, 193] width 44 height 44
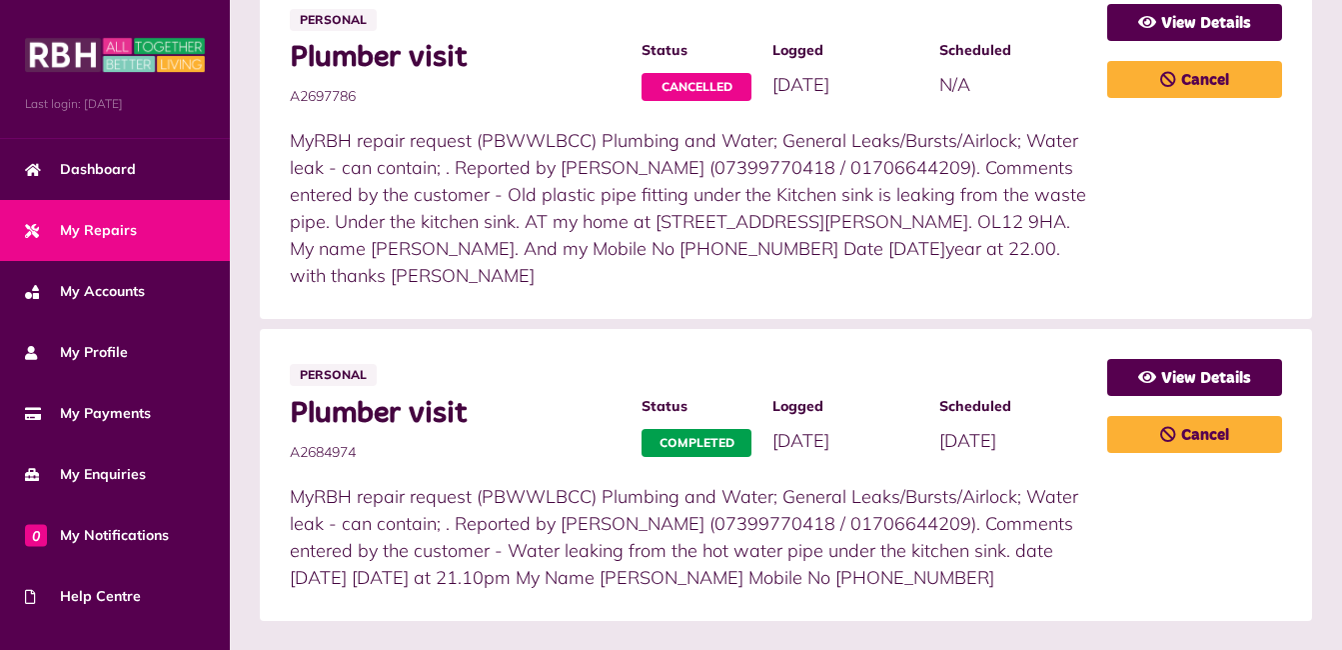
scroll to position [2139, 0]
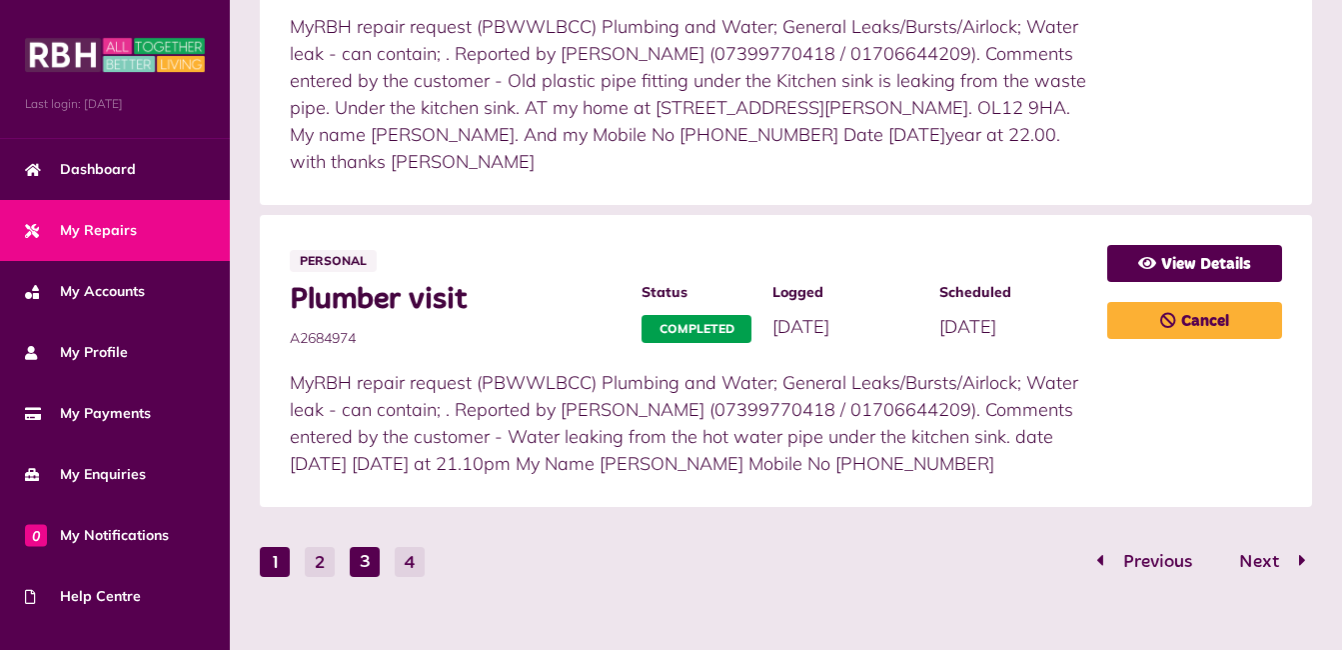
click at [270, 547] on button "1" at bounding box center [275, 562] width 30 height 30
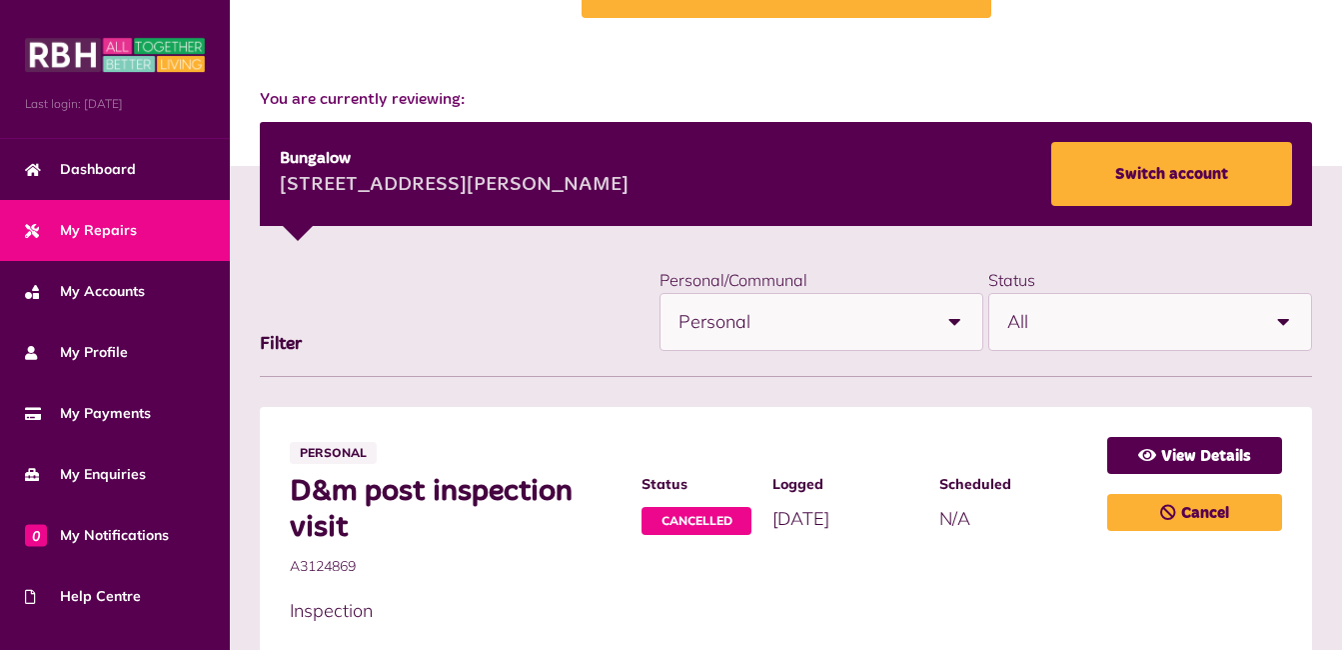
scroll to position [0, 0]
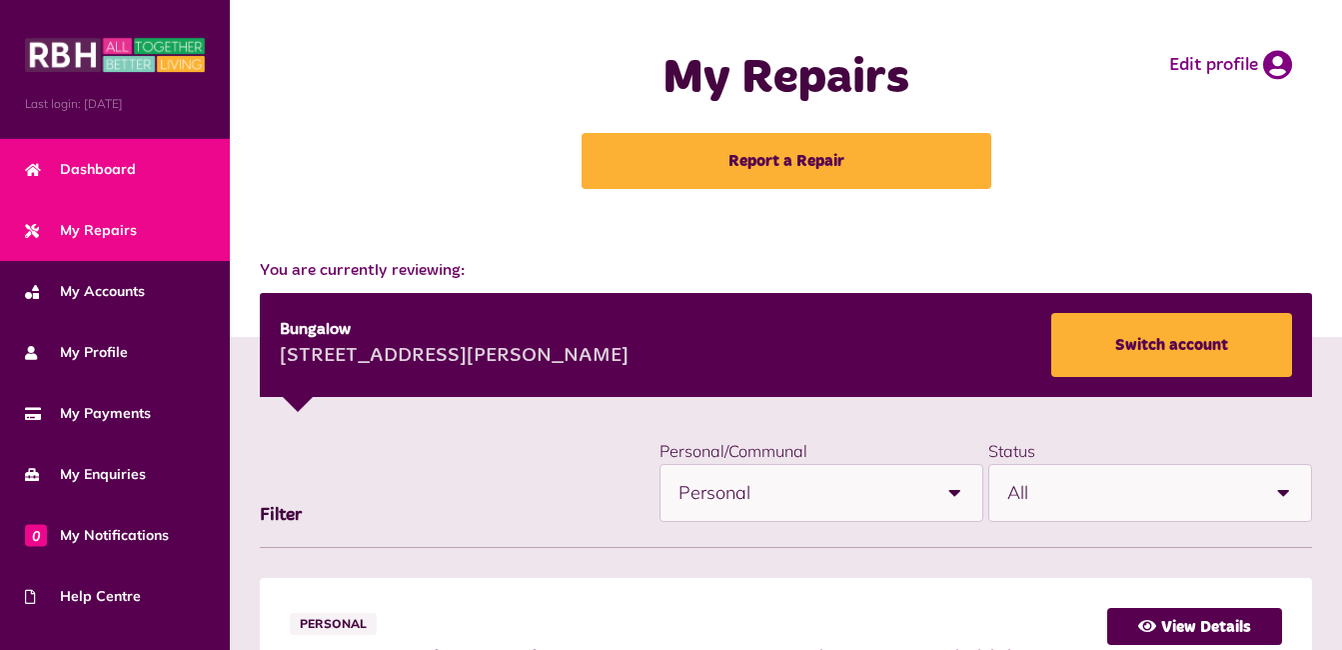
click at [77, 155] on link "Dashboard" at bounding box center [115, 169] width 230 height 61
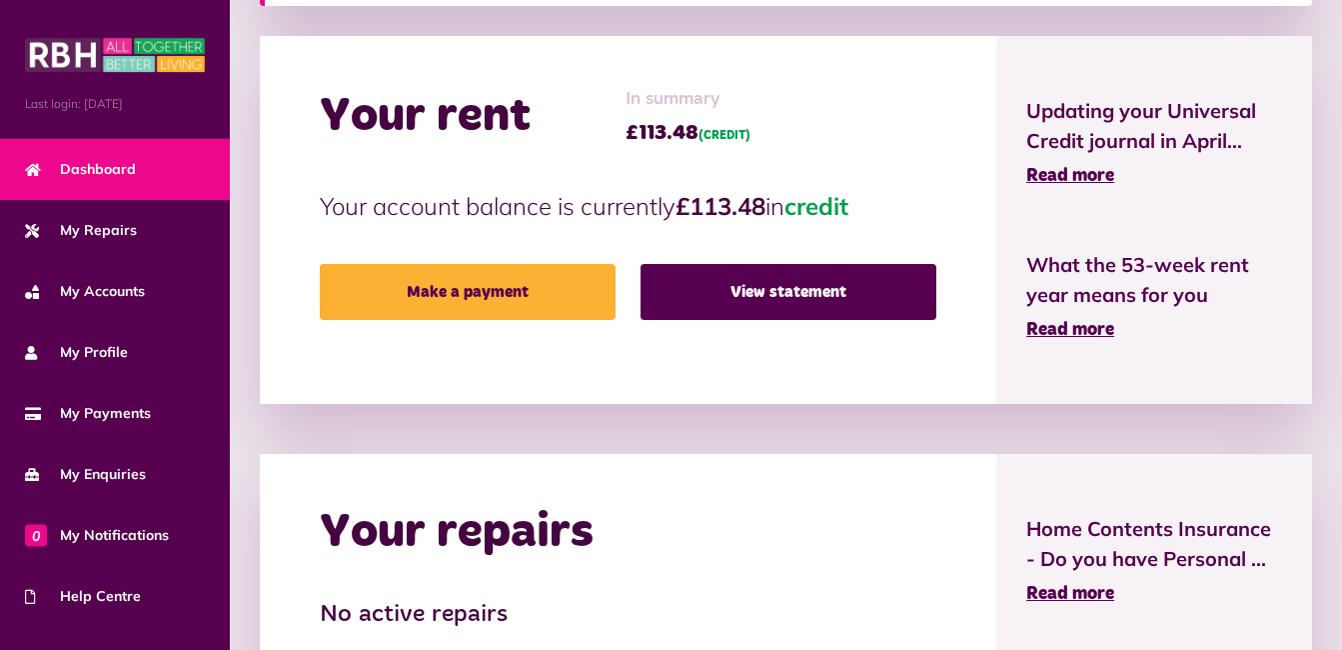
scroll to position [627, 0]
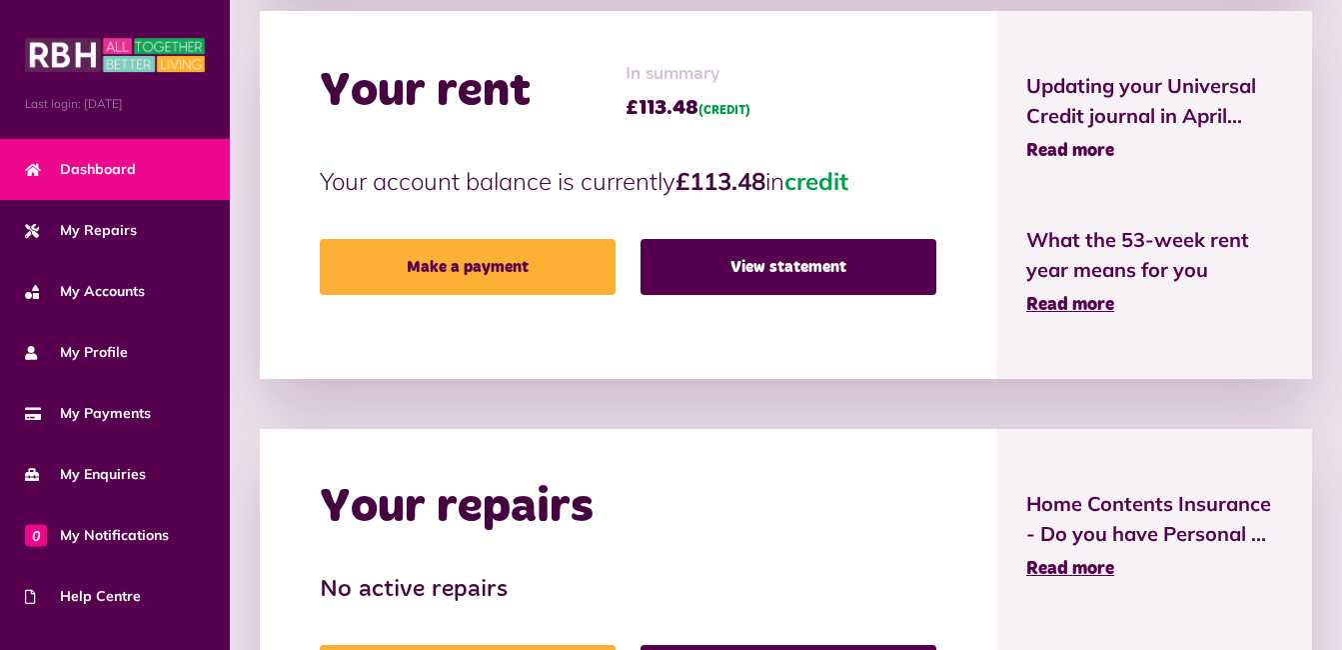
click at [1058, 146] on span "Read more" at bounding box center [1070, 151] width 88 height 18
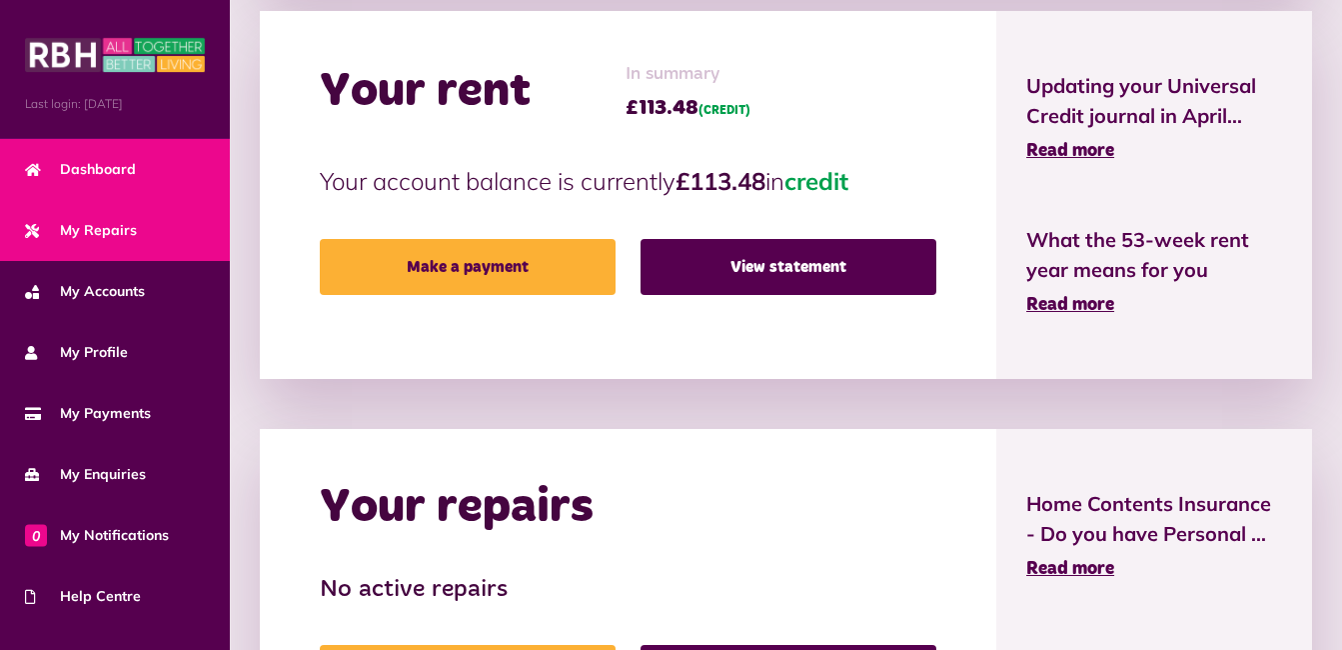
click at [103, 221] on span "My Repairs" at bounding box center [81, 230] width 112 height 21
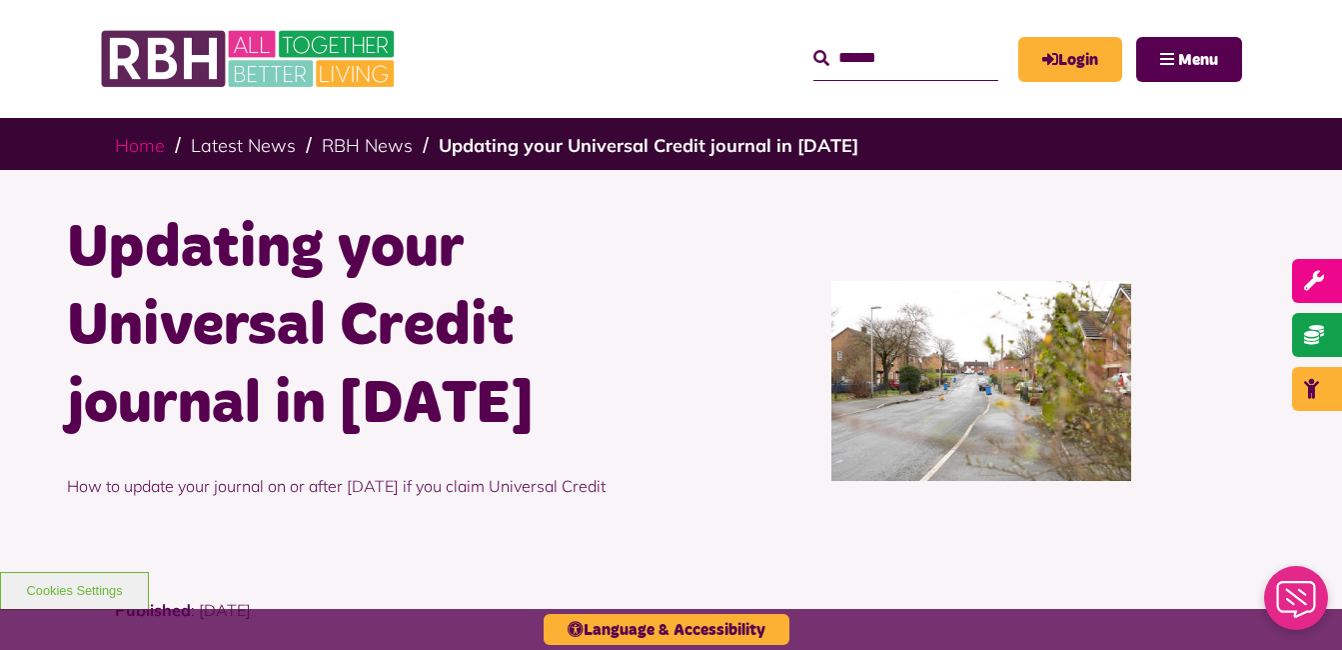
click at [140, 136] on link "Home" at bounding box center [140, 145] width 50 height 23
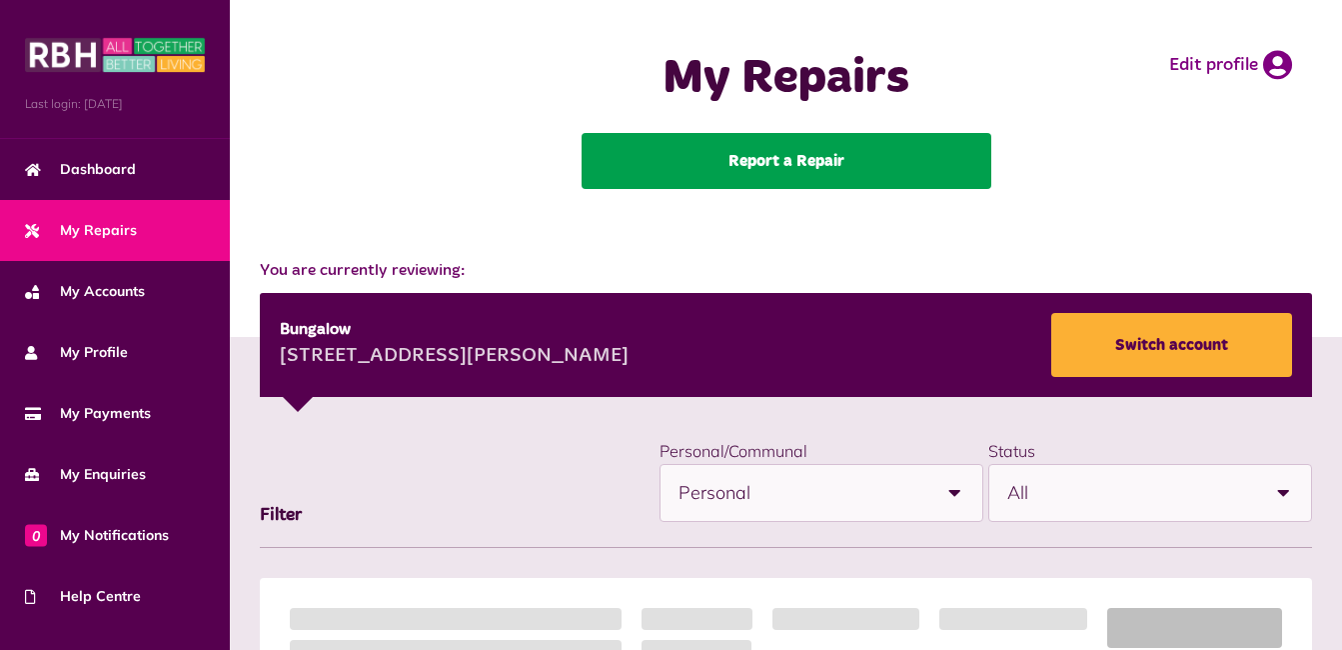
click at [801, 158] on link "Report a Repair" at bounding box center [787, 161] width 410 height 56
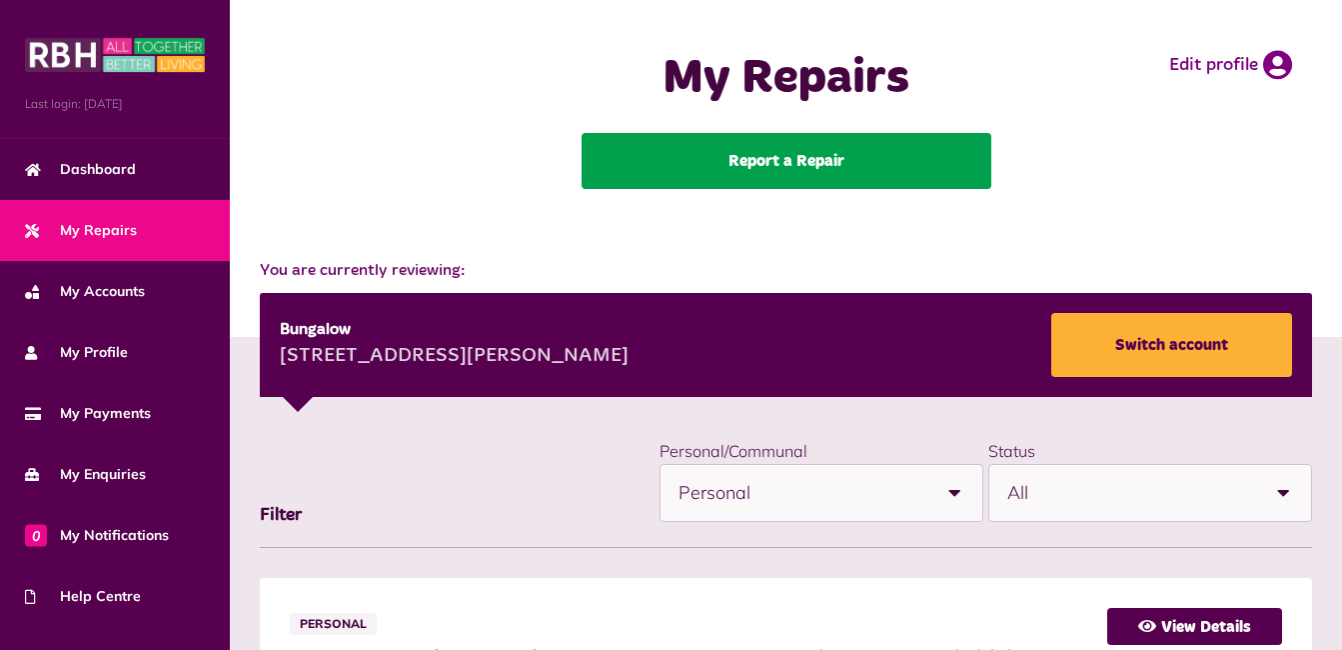
click at [801, 158] on link "Report a Repair" at bounding box center [787, 161] width 410 height 56
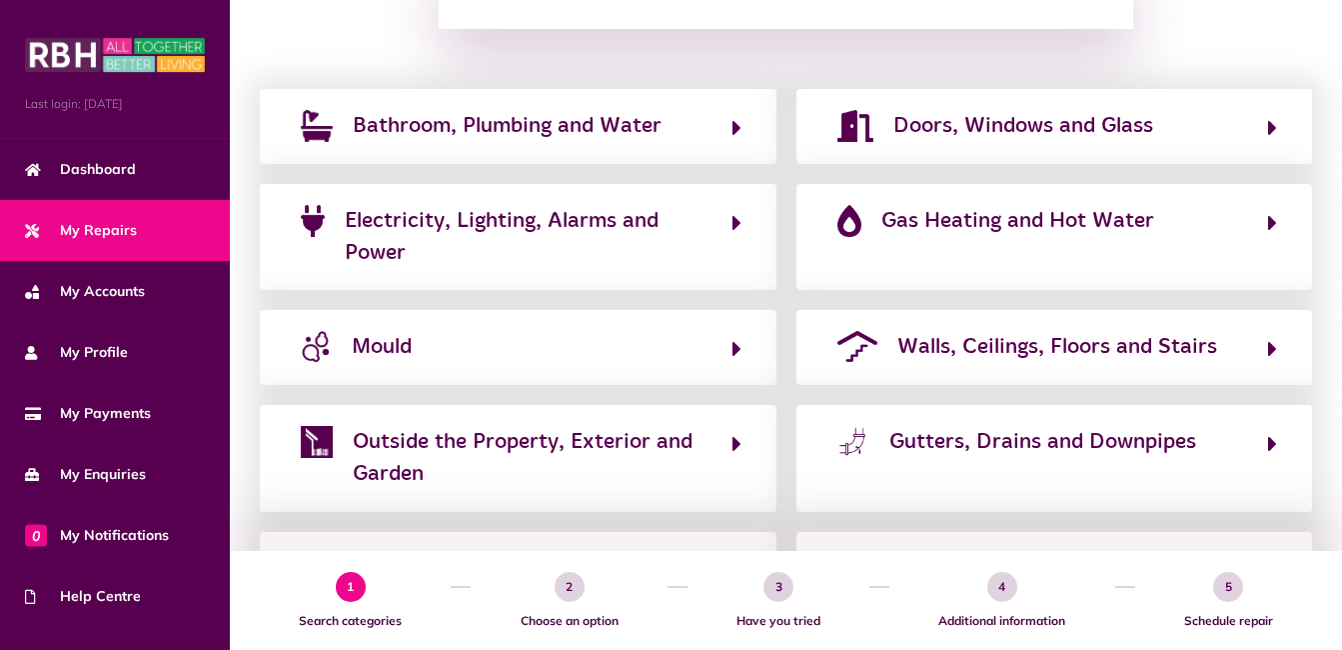
scroll to position [271, 0]
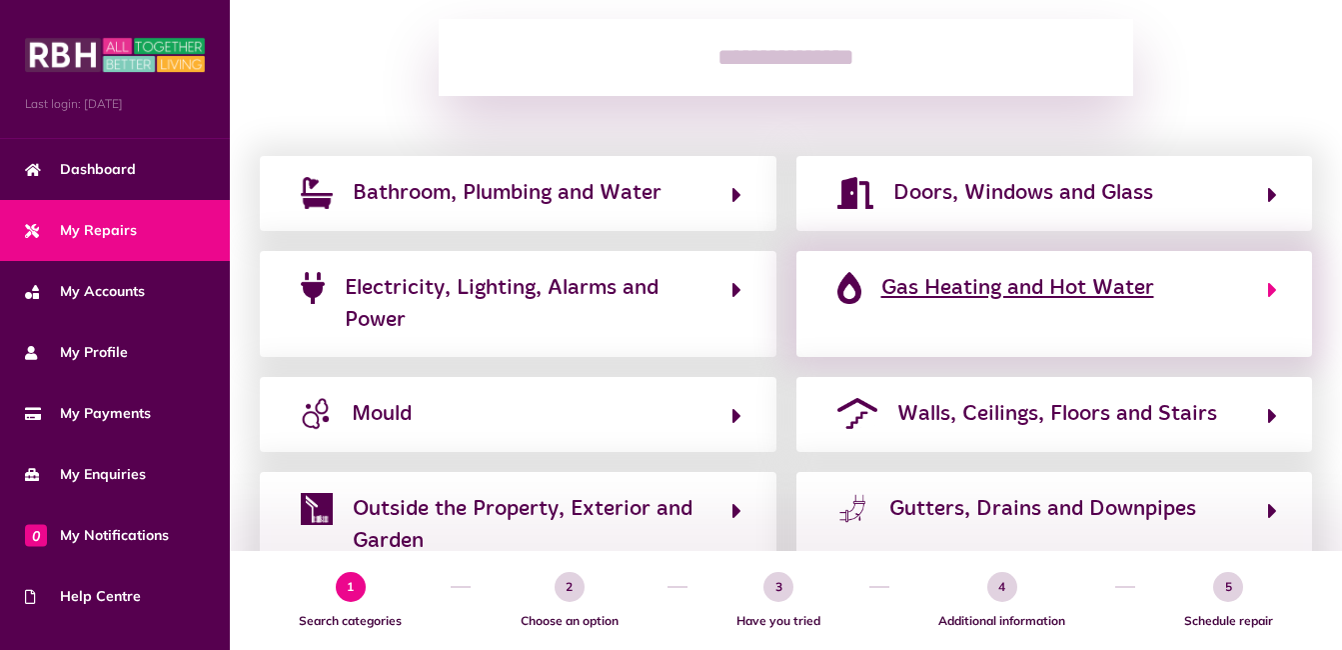
click at [1266, 289] on button "Gas Heating and Hot Water" at bounding box center [1054, 304] width 447 height 67
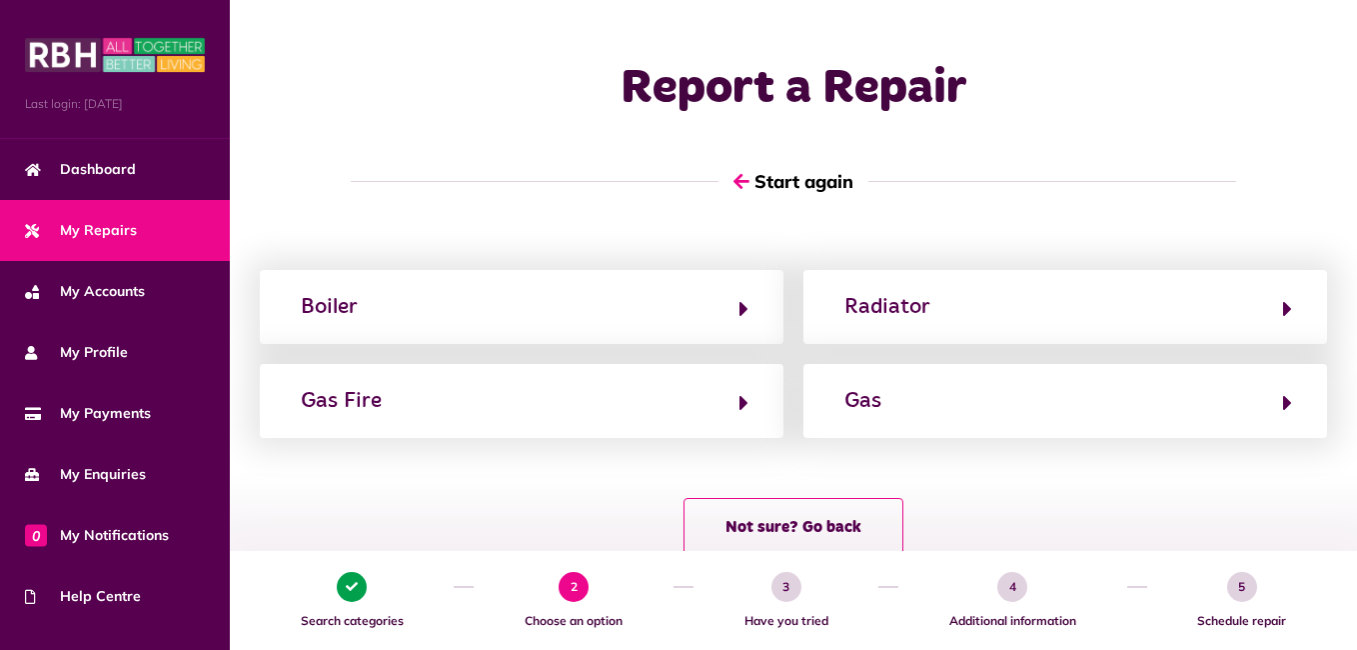
click at [1341, 640] on div "1 Search categories 2 Choose an option 3 Have you tried 4 Additional informatio…" at bounding box center [793, 600] width 1127 height 99
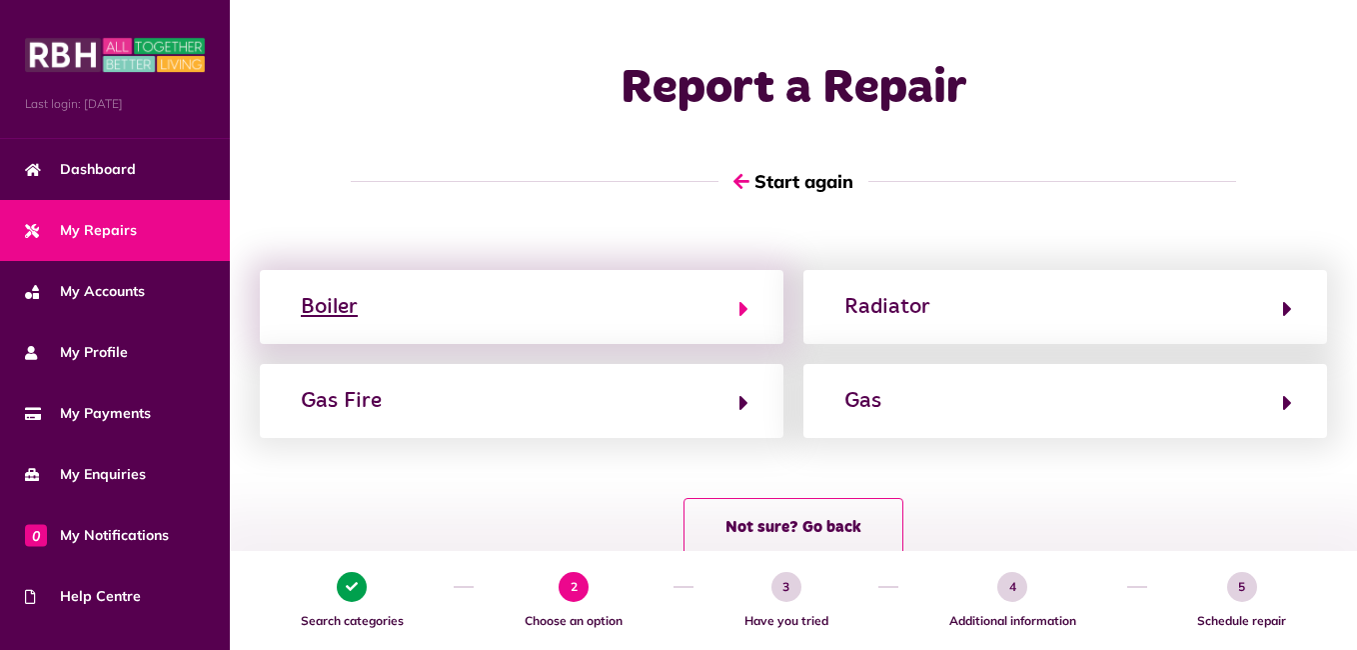
click at [406, 316] on button "Boiler" at bounding box center [522, 307] width 454 height 34
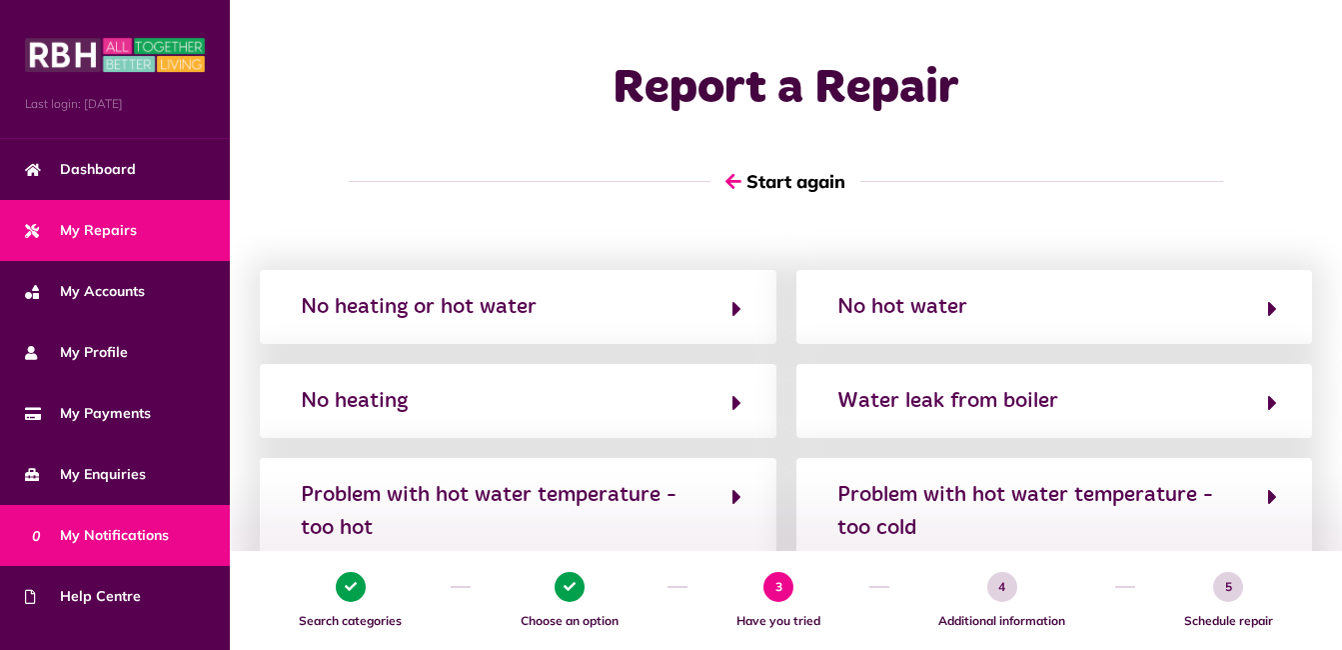
click at [156, 533] on span "0 My Notifications" at bounding box center [97, 535] width 144 height 21
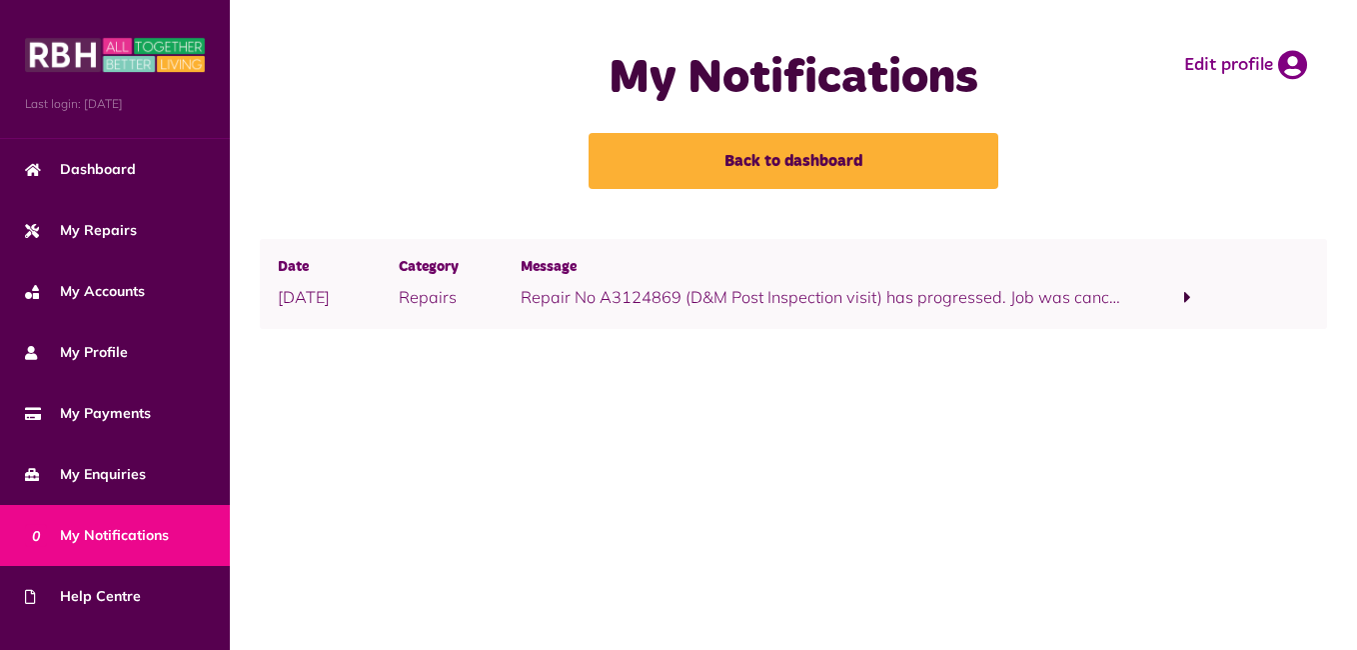
click at [128, 527] on span "0 My Notifications" at bounding box center [97, 535] width 144 height 21
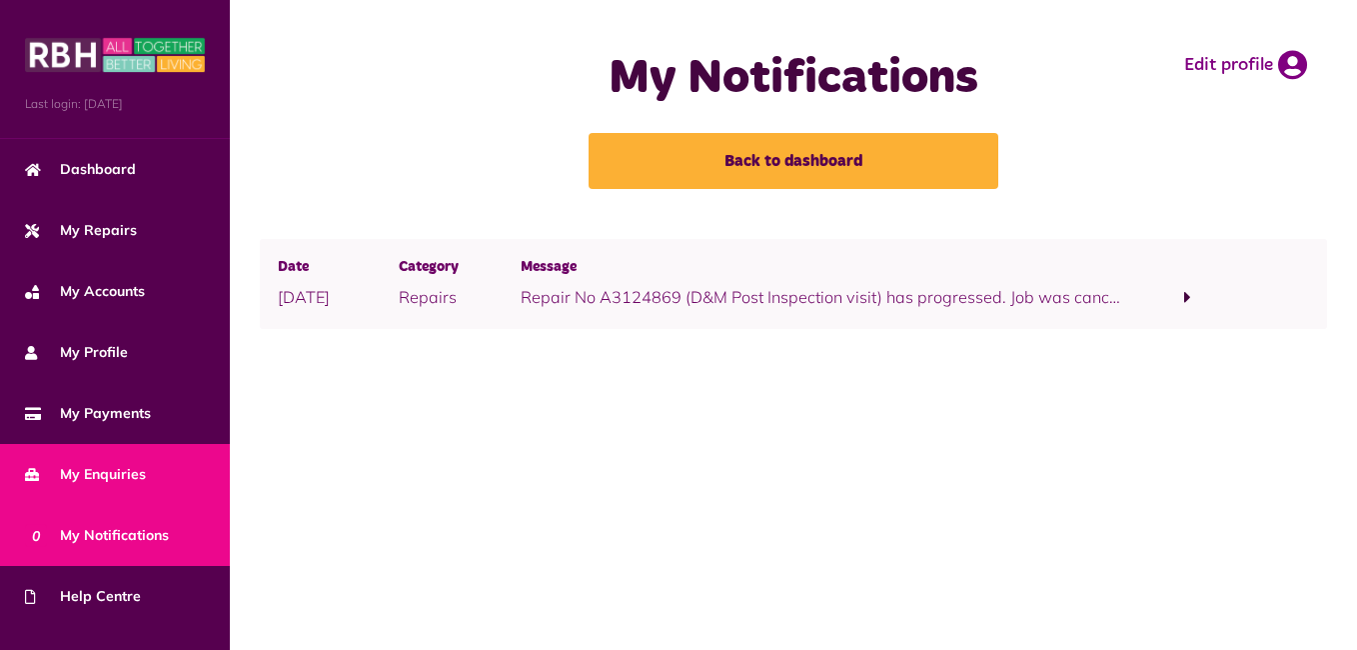
click at [109, 467] on span "My Enquiries" at bounding box center [85, 474] width 121 height 21
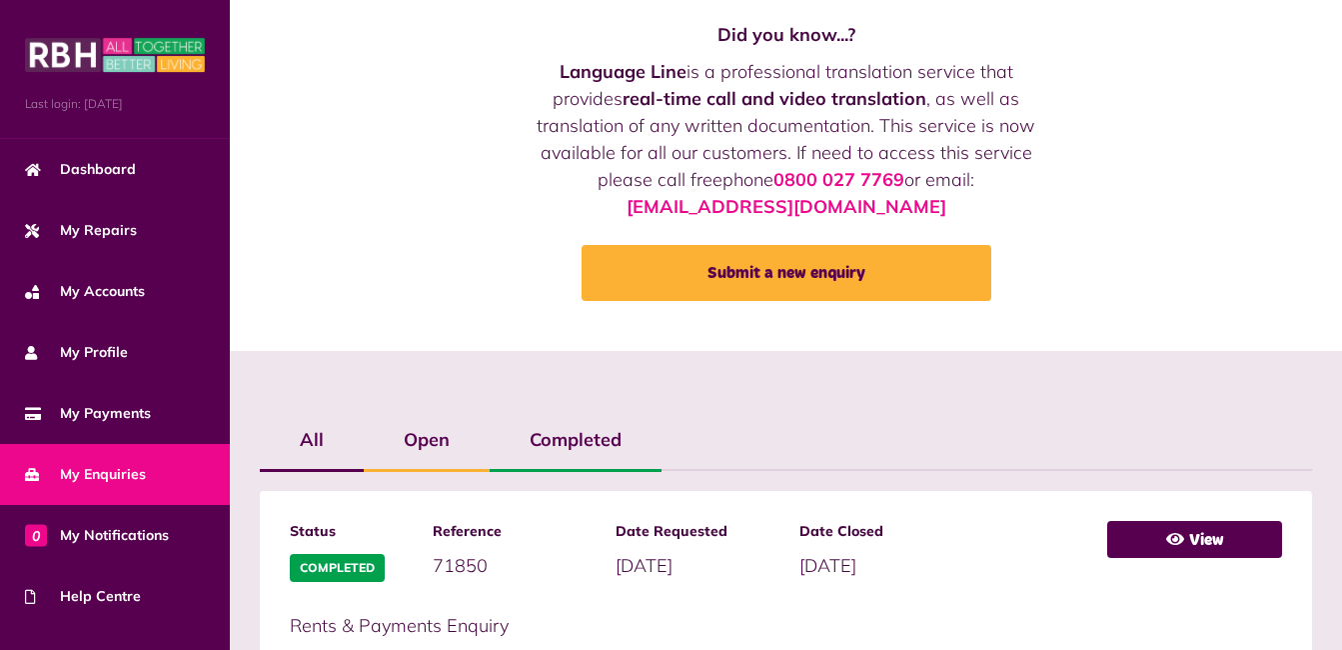
scroll to position [160, 0]
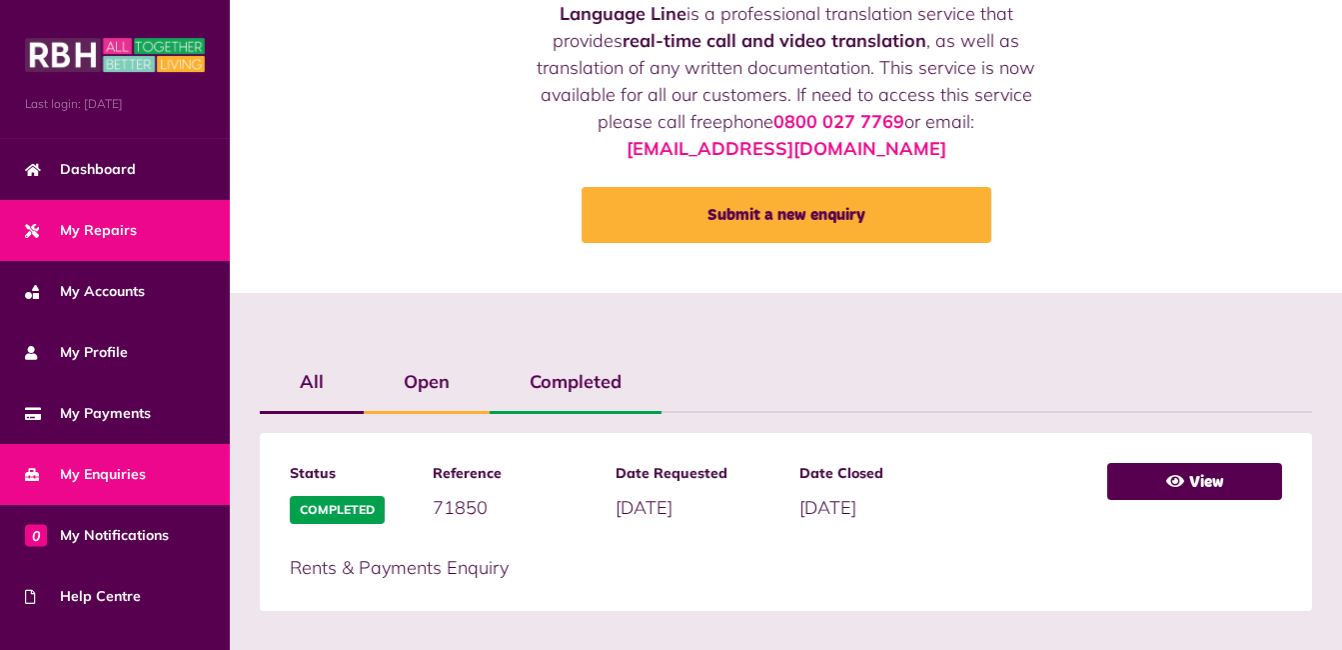
click at [93, 225] on span "My Repairs" at bounding box center [81, 230] width 112 height 21
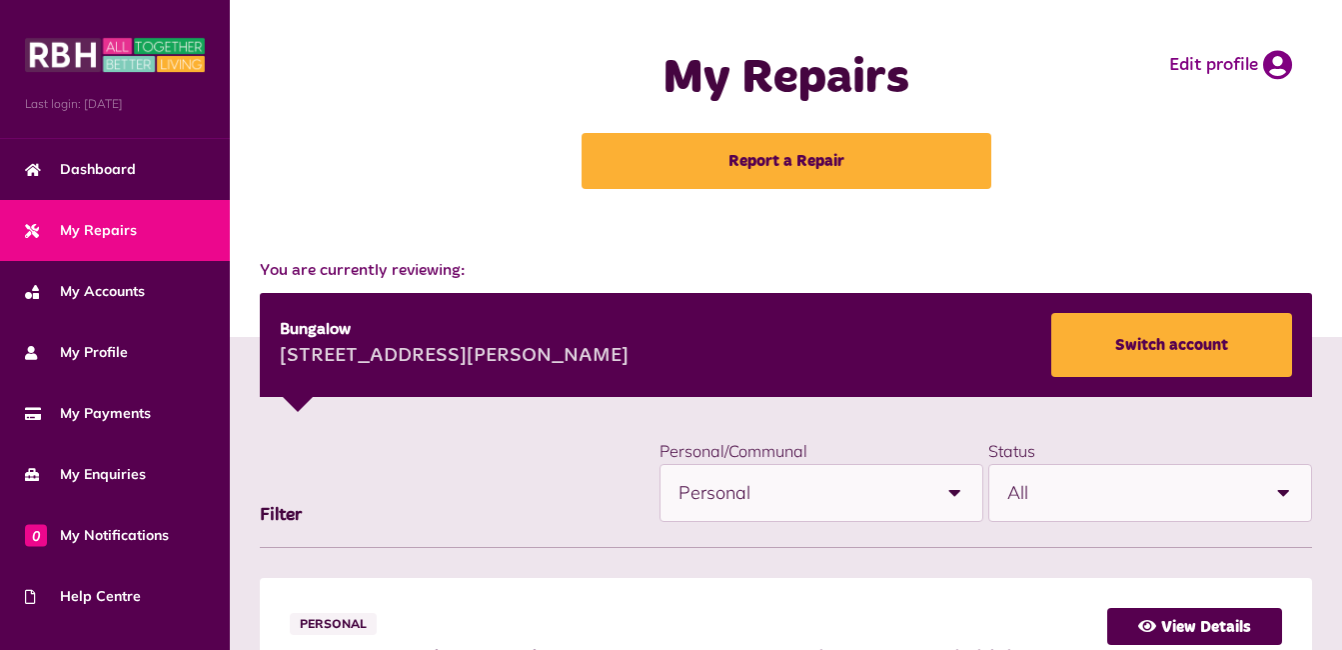
click at [955, 489] on b at bounding box center [954, 493] width 56 height 56
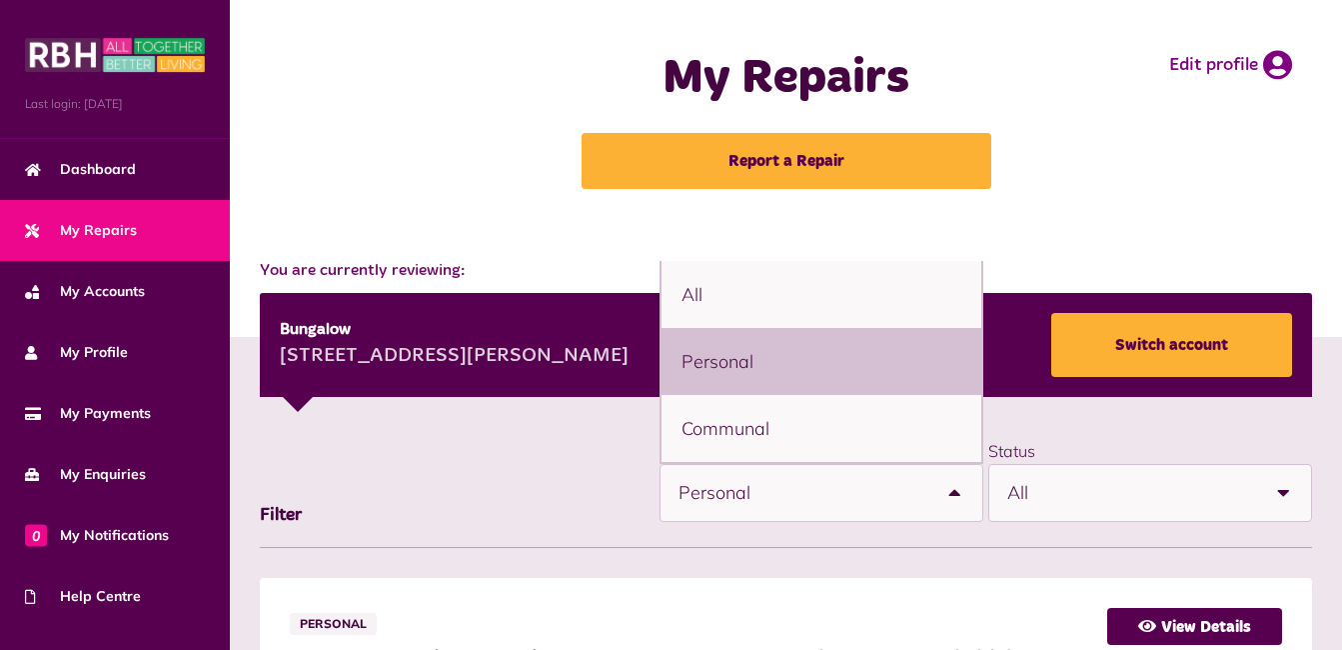
click at [534, 443] on div "**********" at bounding box center [786, 492] width 1052 height 111
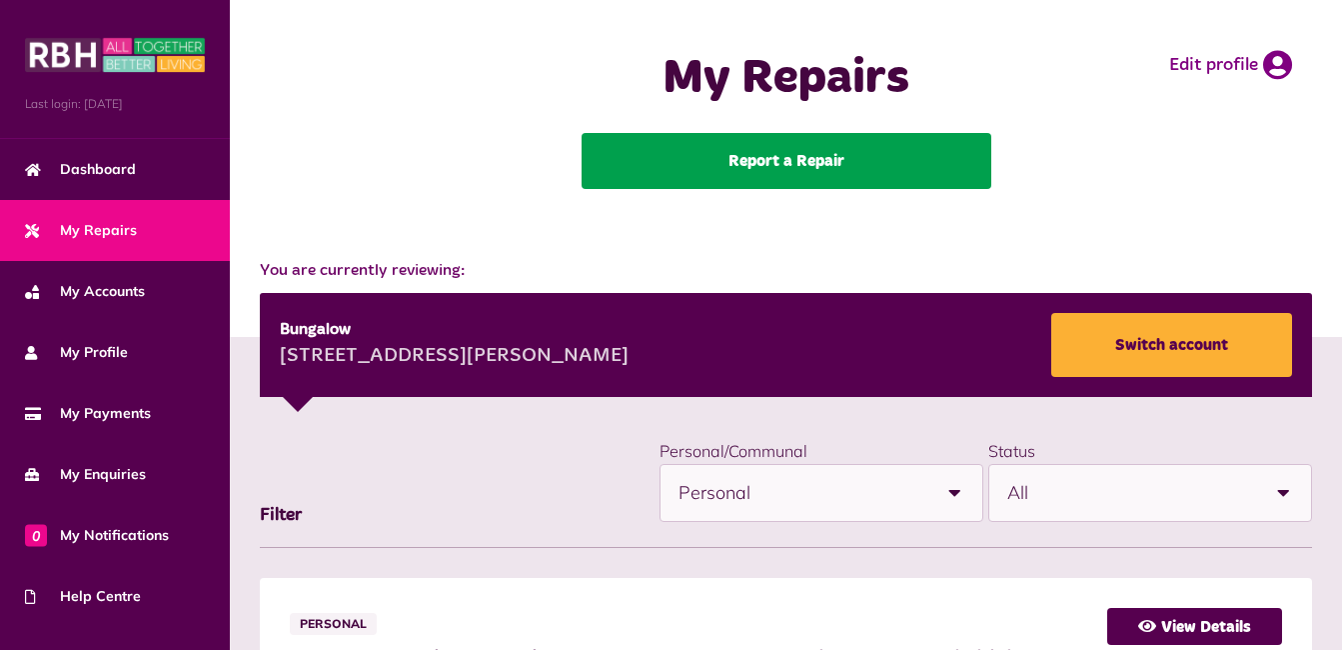
click at [804, 148] on link "Report a Repair" at bounding box center [787, 161] width 410 height 56
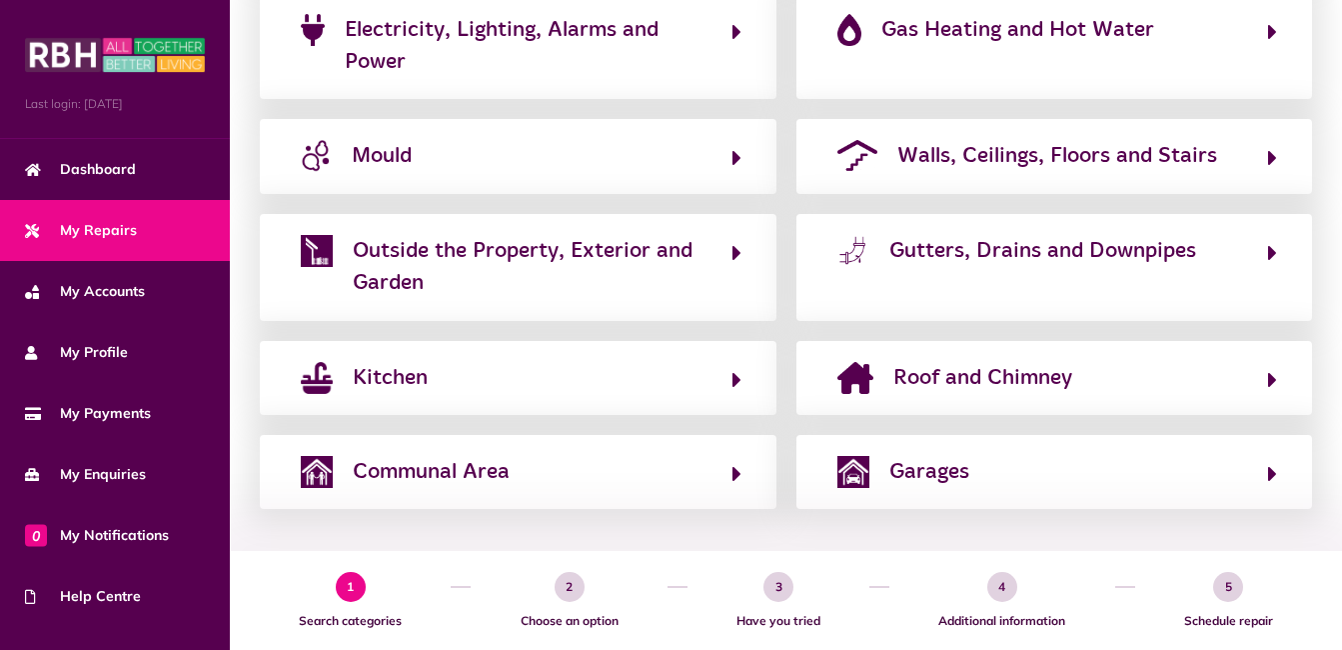
scroll to position [538, 0]
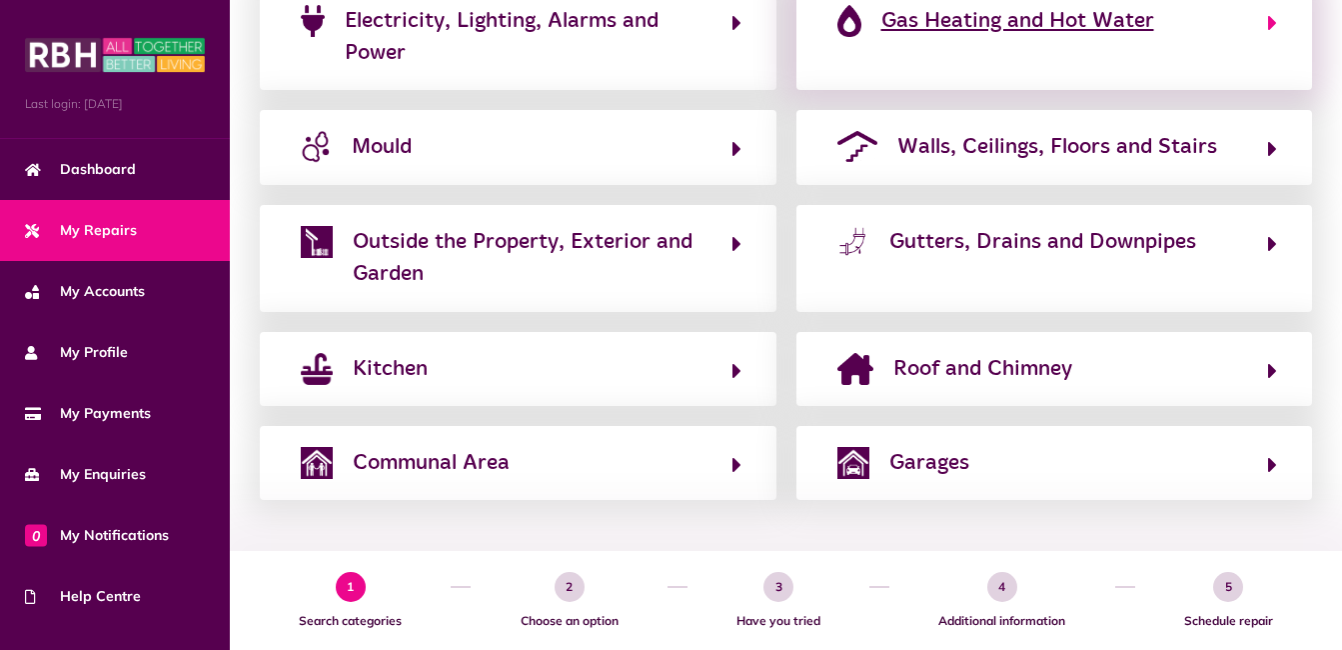
click at [1269, 32] on icon "button" at bounding box center [1272, 23] width 9 height 24
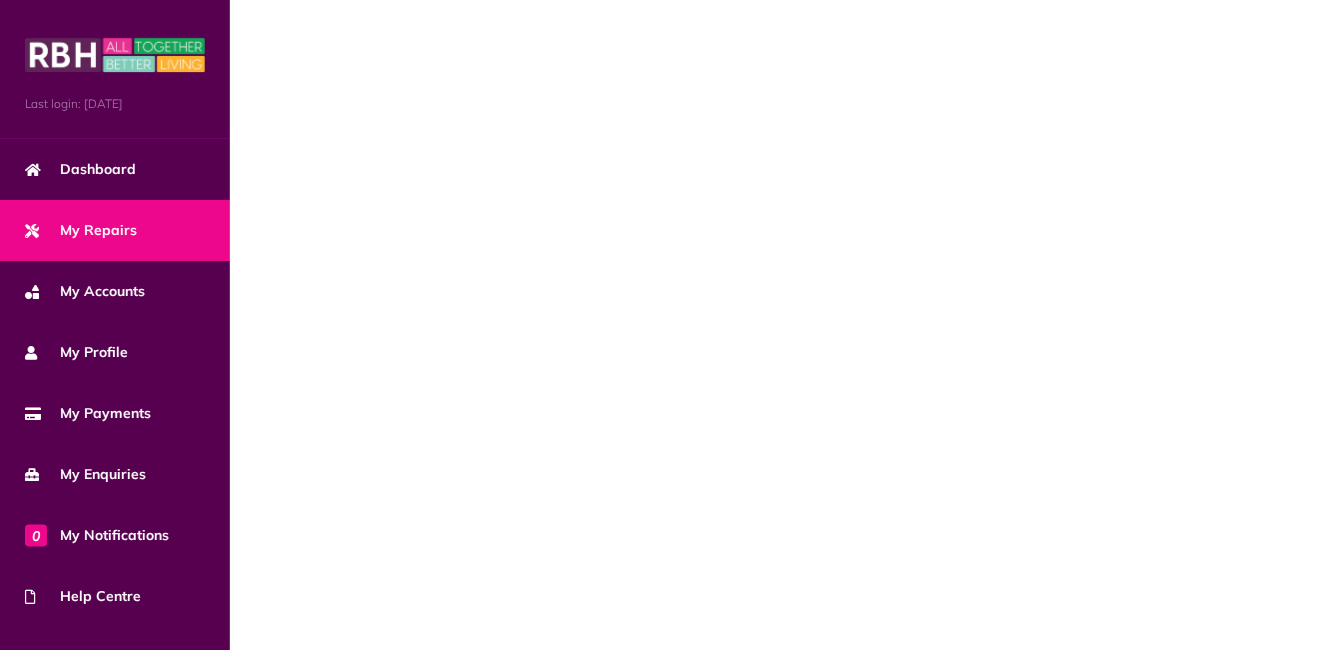
scroll to position [0, 0]
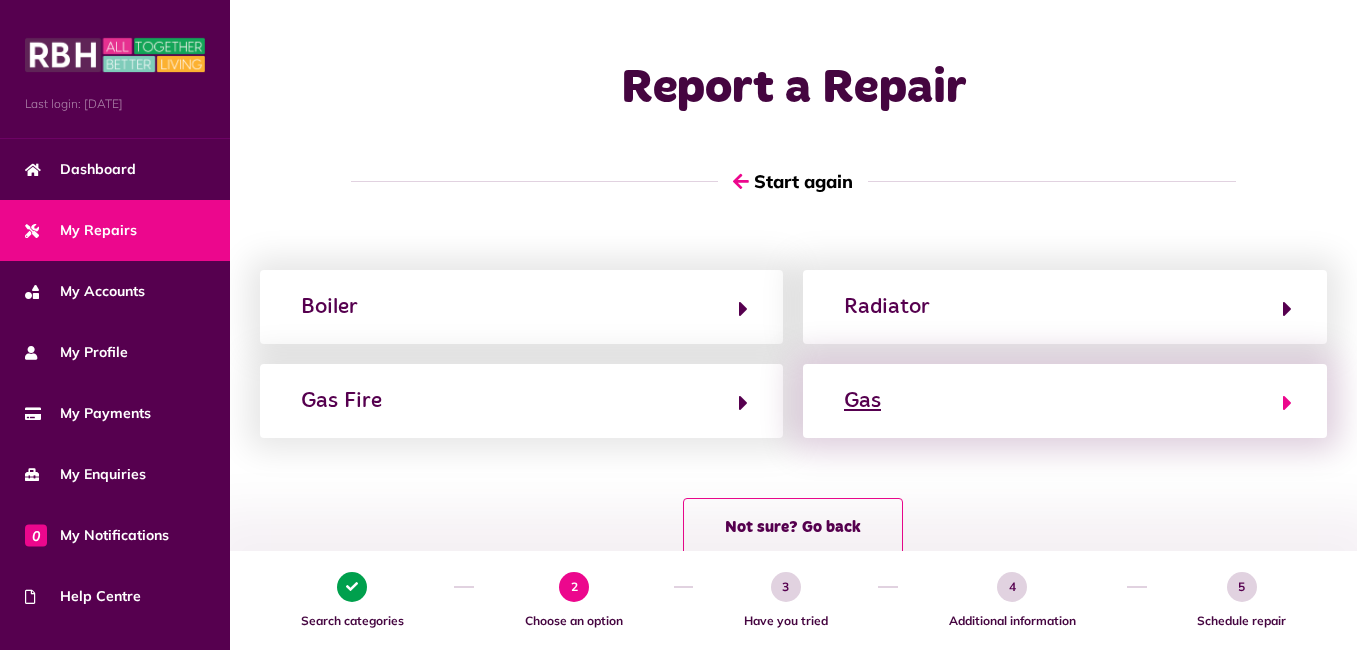
click at [1276, 397] on button "Gas" at bounding box center [1065, 401] width 454 height 34
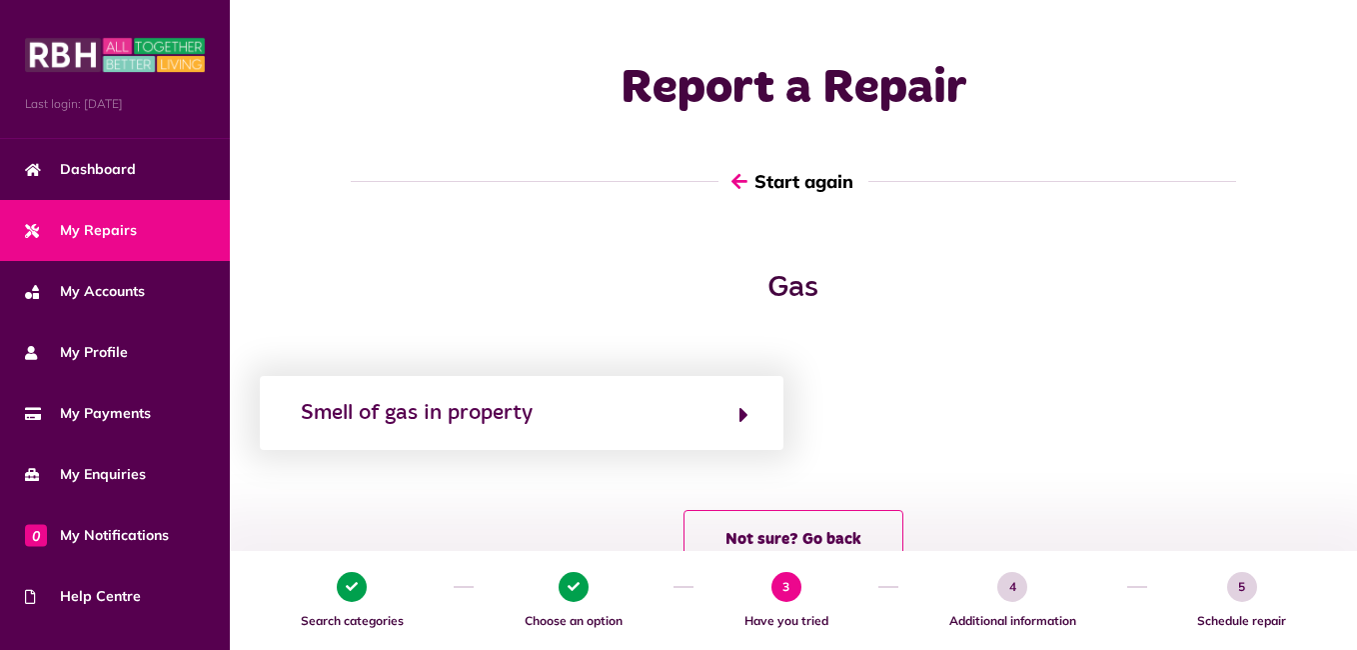
click at [734, 172] on icon "button" at bounding box center [739, 181] width 16 height 18
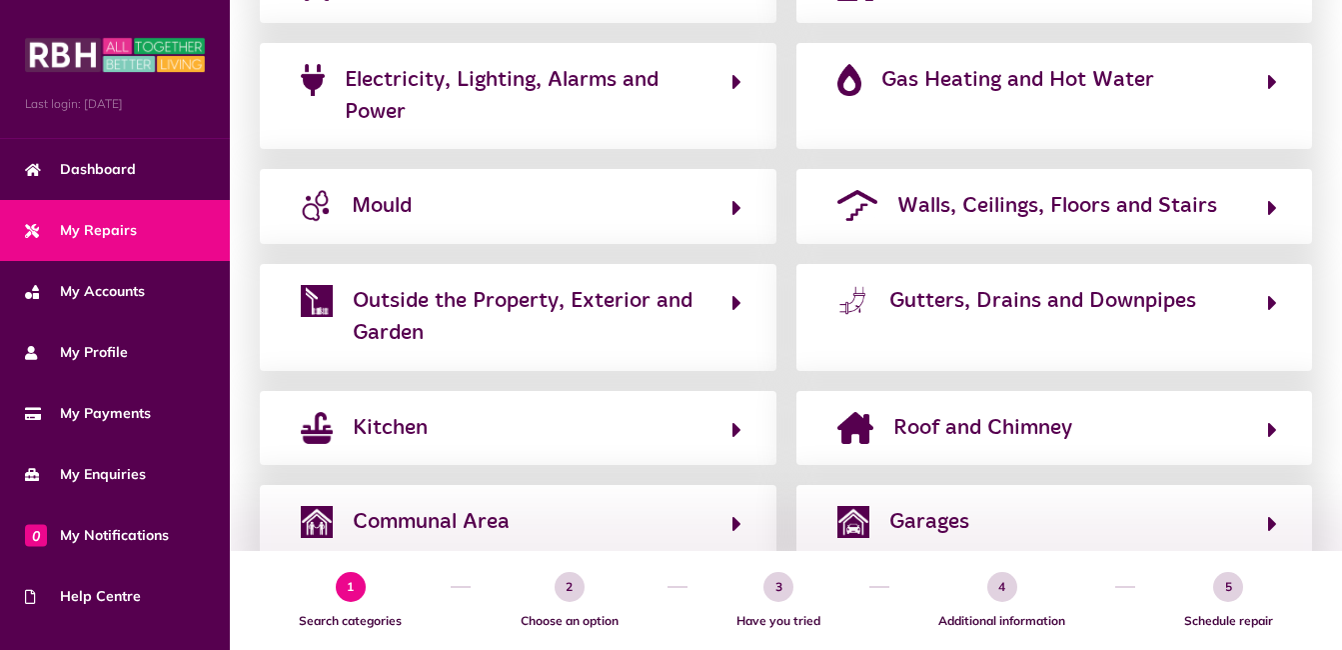
scroll to position [538, 0]
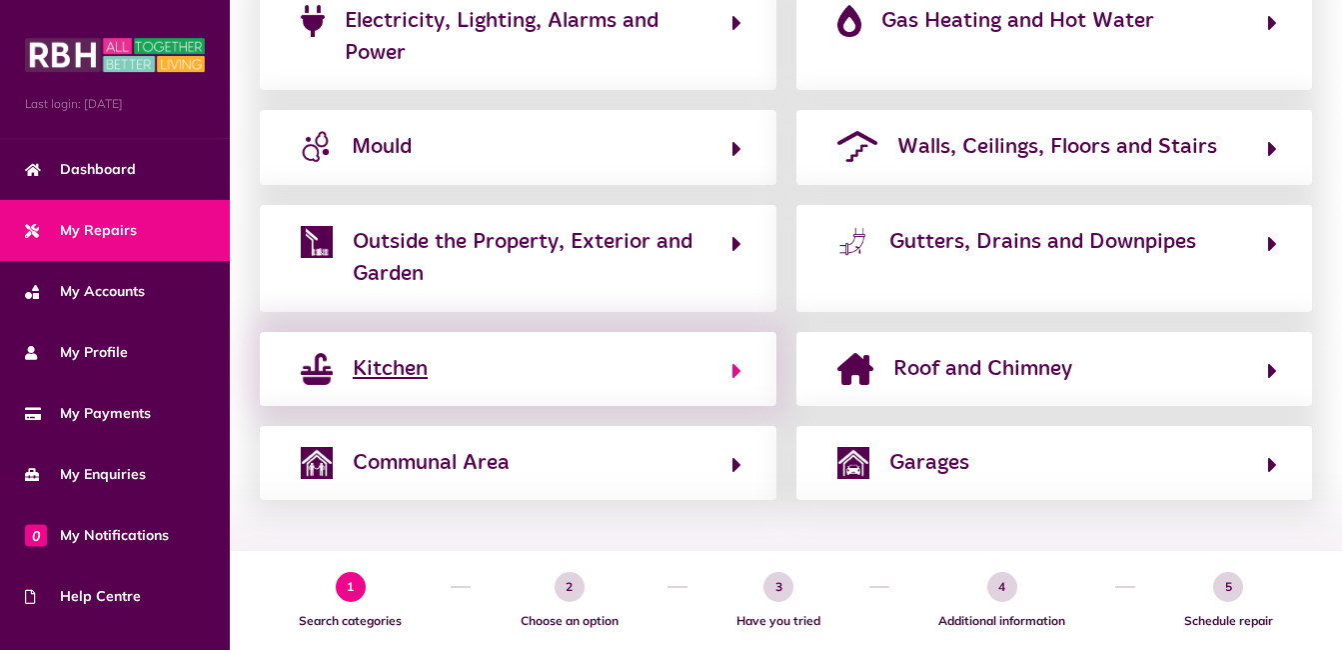
click at [727, 363] on button "Kitchen" at bounding box center [518, 369] width 447 height 34
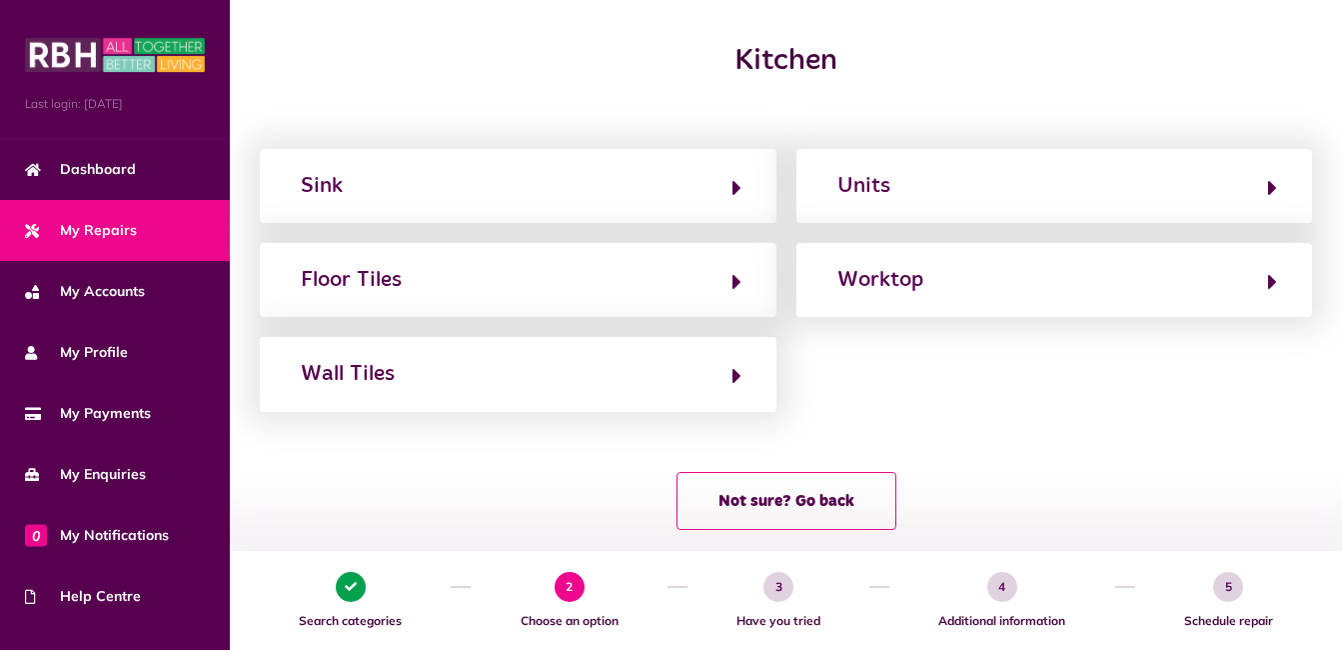
scroll to position [257, 0]
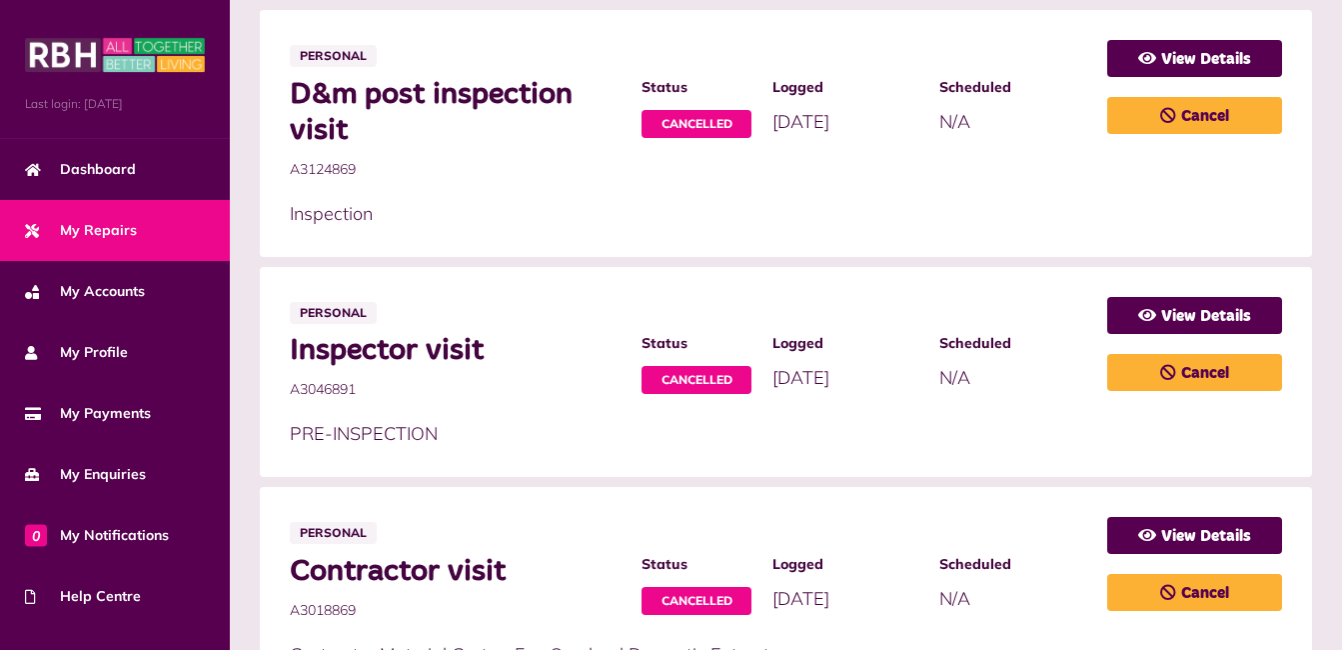
scroll to position [1690, 0]
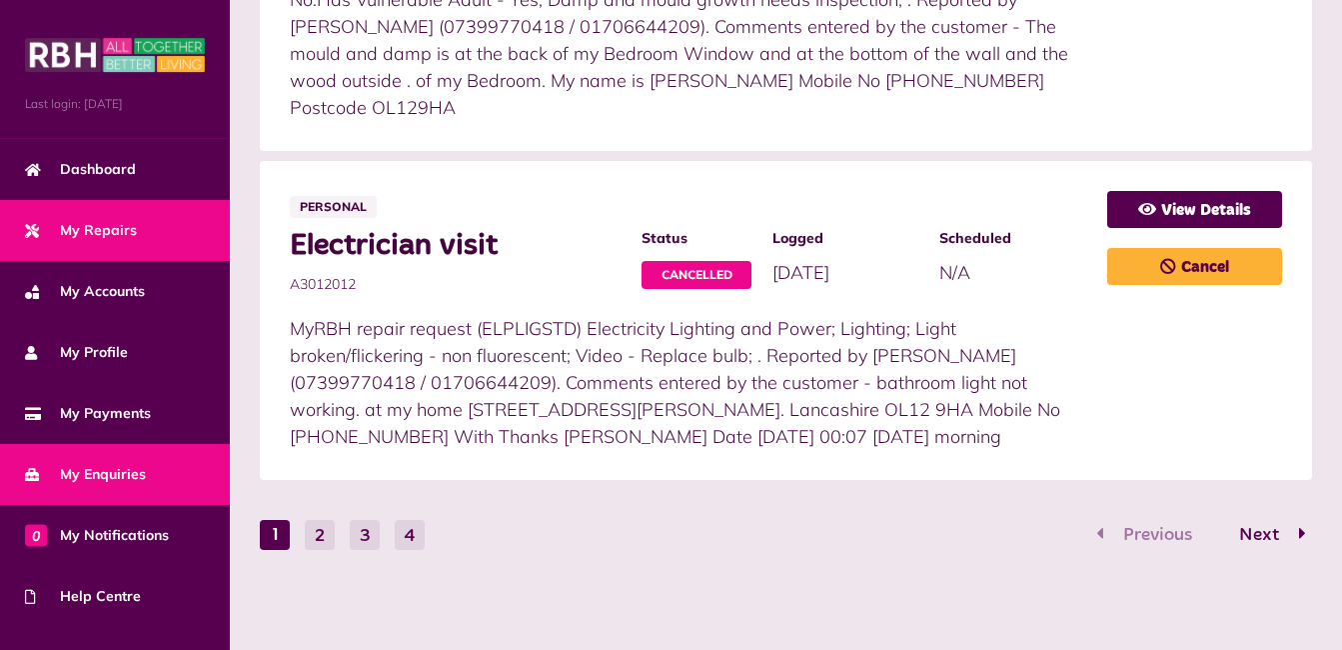
click at [74, 475] on span "My Enquiries" at bounding box center [85, 474] width 121 height 21
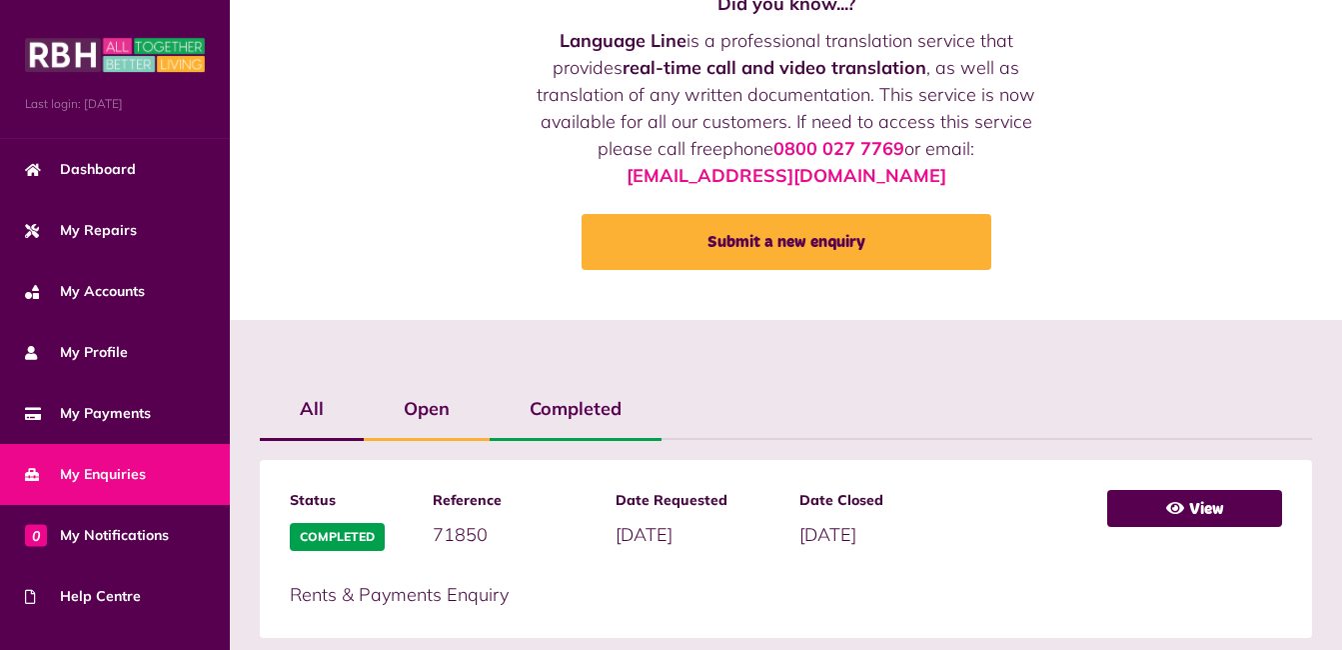
scroll to position [181, 0]
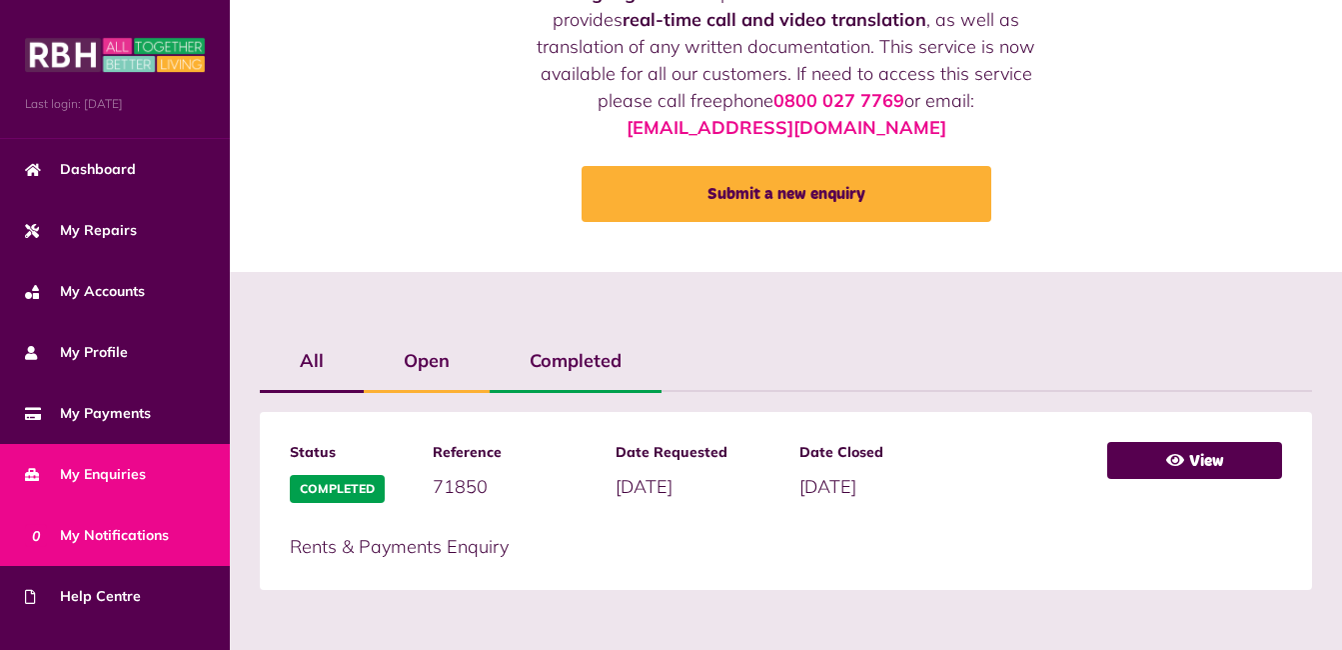
click at [102, 525] on span "0 My Notifications" at bounding box center [97, 535] width 144 height 21
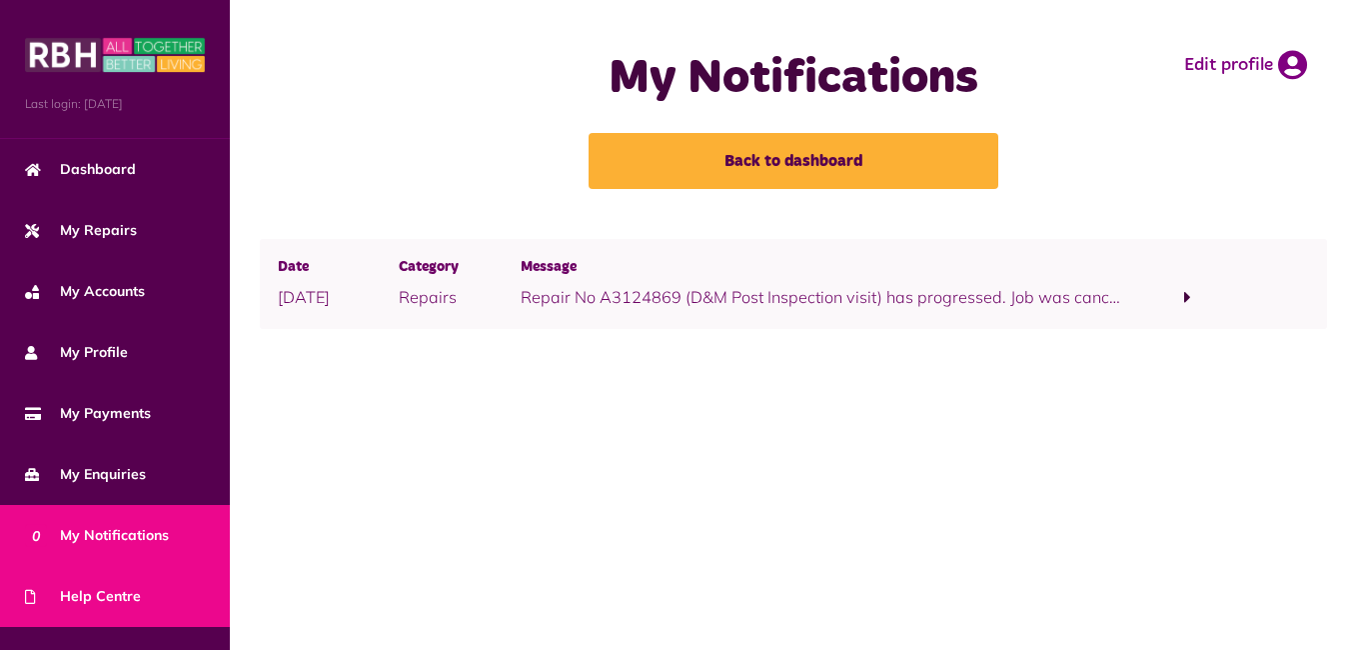
click at [64, 588] on span "Help Centre" at bounding box center [83, 596] width 116 height 21
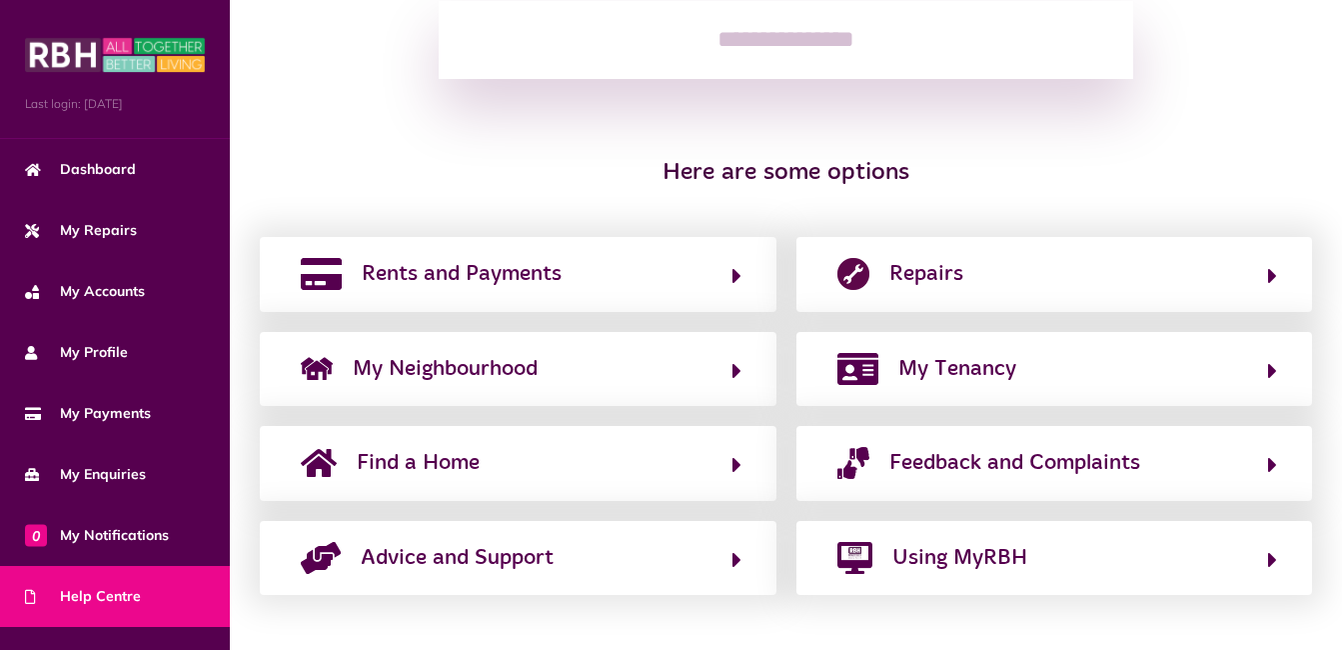
scroll to position [330, 0]
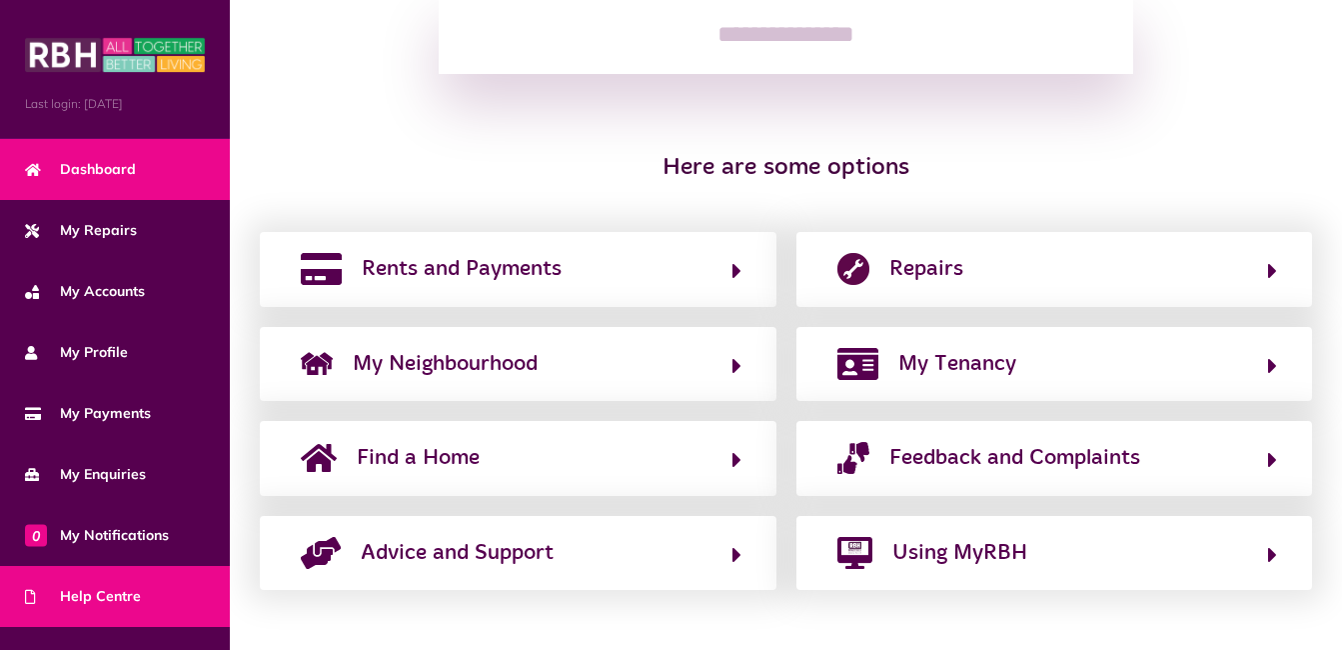
click at [87, 170] on span "Dashboard" at bounding box center [80, 169] width 111 height 21
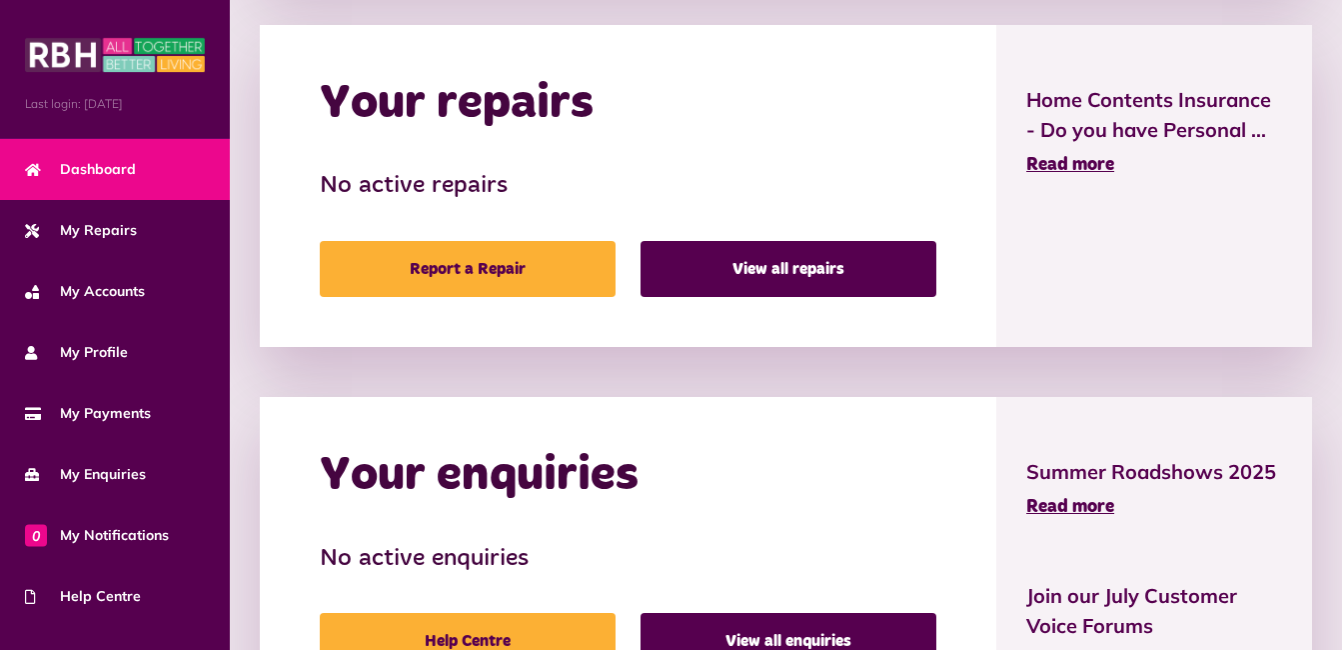
scroll to position [1023, 0]
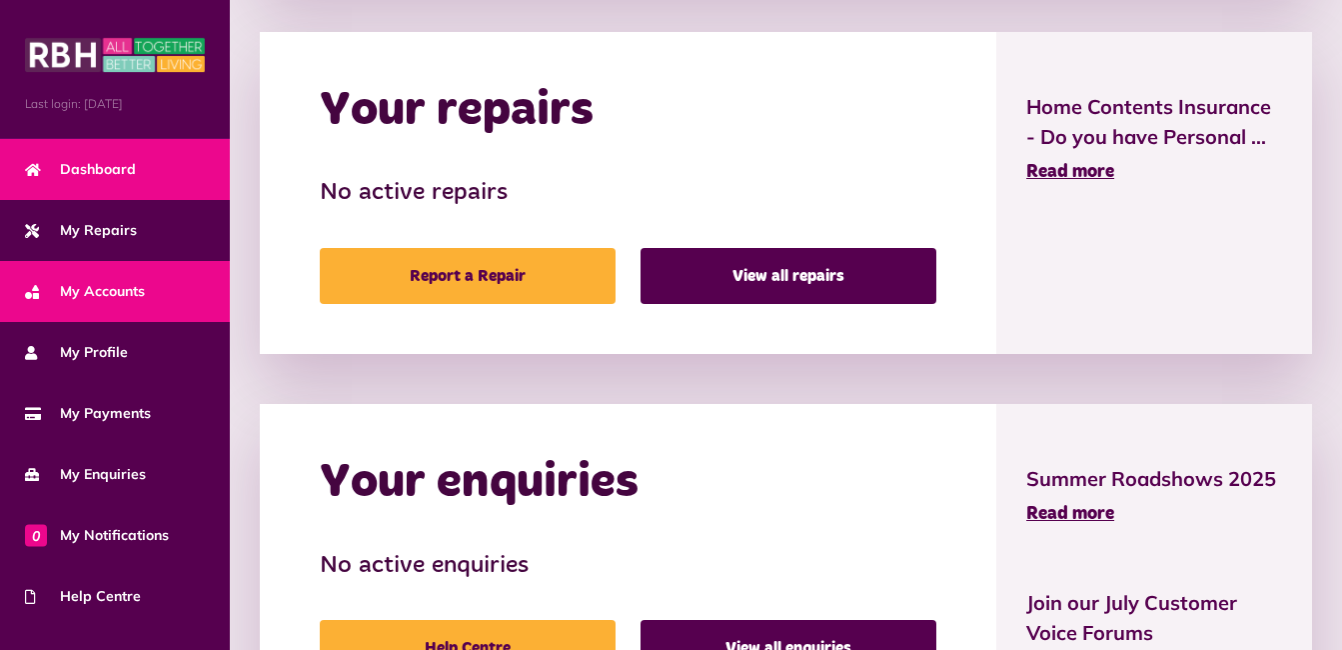
click at [104, 288] on span "My Accounts" at bounding box center [85, 291] width 120 height 21
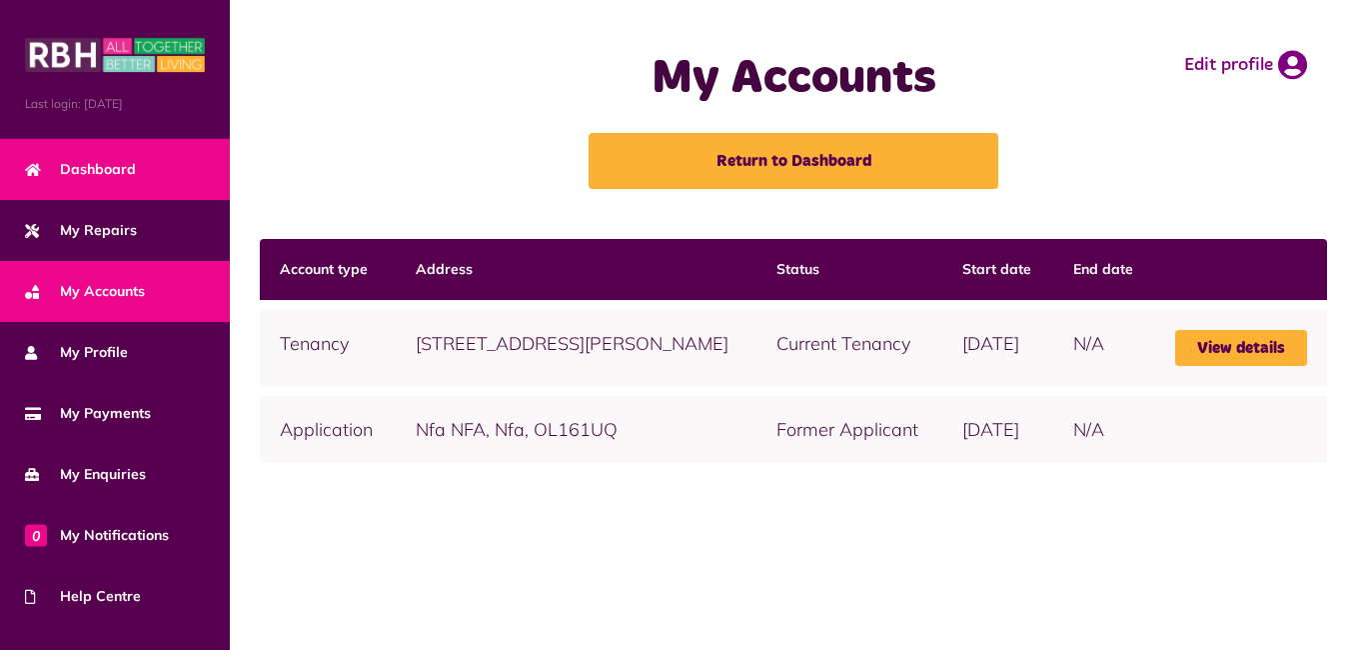
click at [105, 155] on link "Dashboard" at bounding box center [115, 169] width 230 height 61
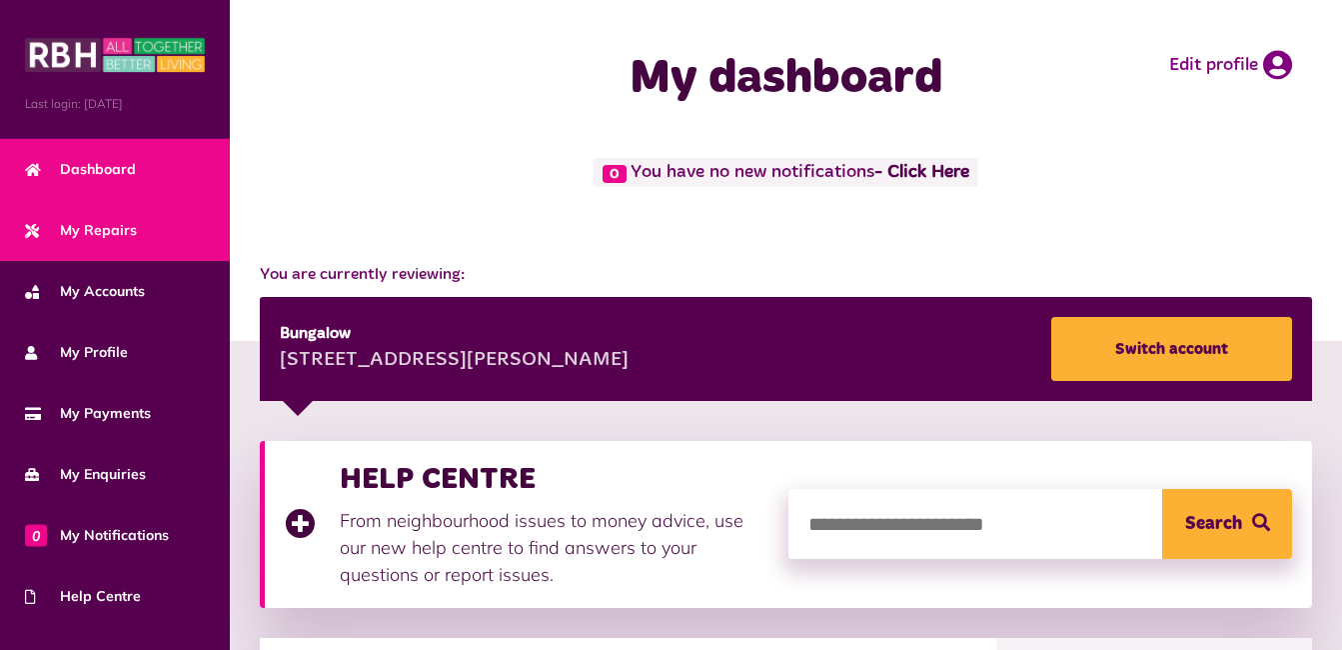
click at [100, 222] on span "My Repairs" at bounding box center [81, 230] width 112 height 21
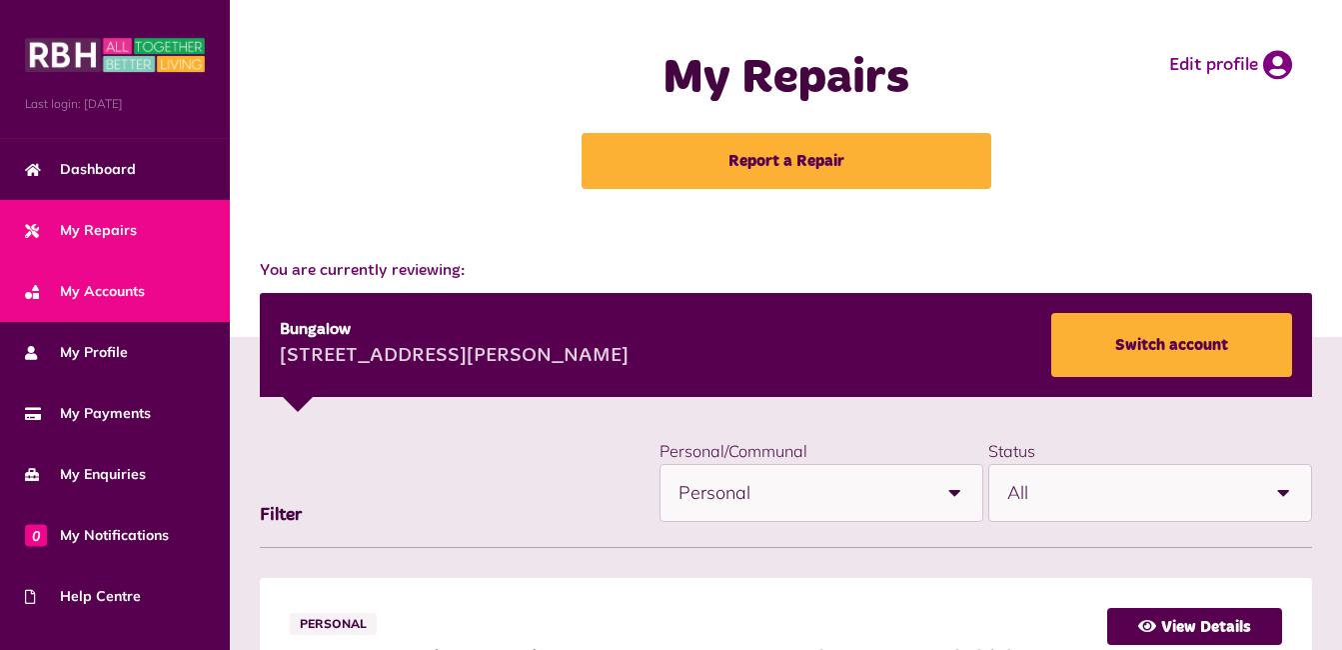
click at [119, 281] on span "My Accounts" at bounding box center [85, 291] width 120 height 21
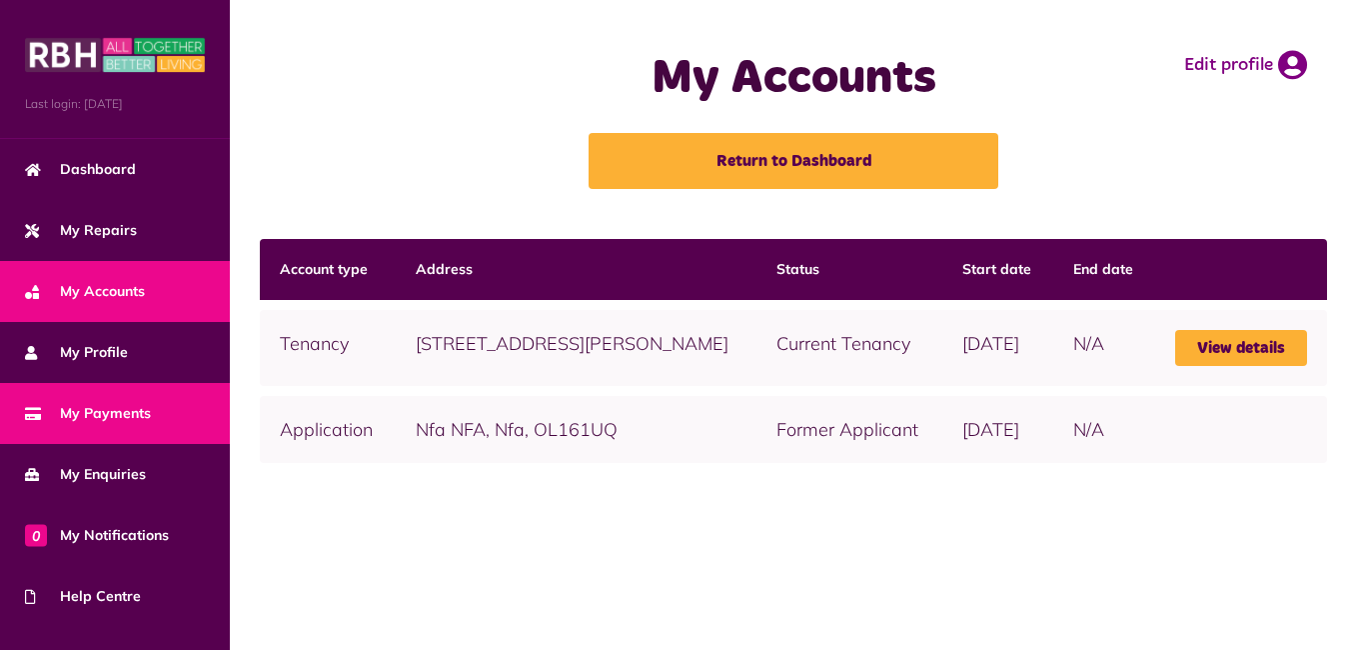
click at [62, 414] on span "My Payments" at bounding box center [88, 413] width 126 height 21
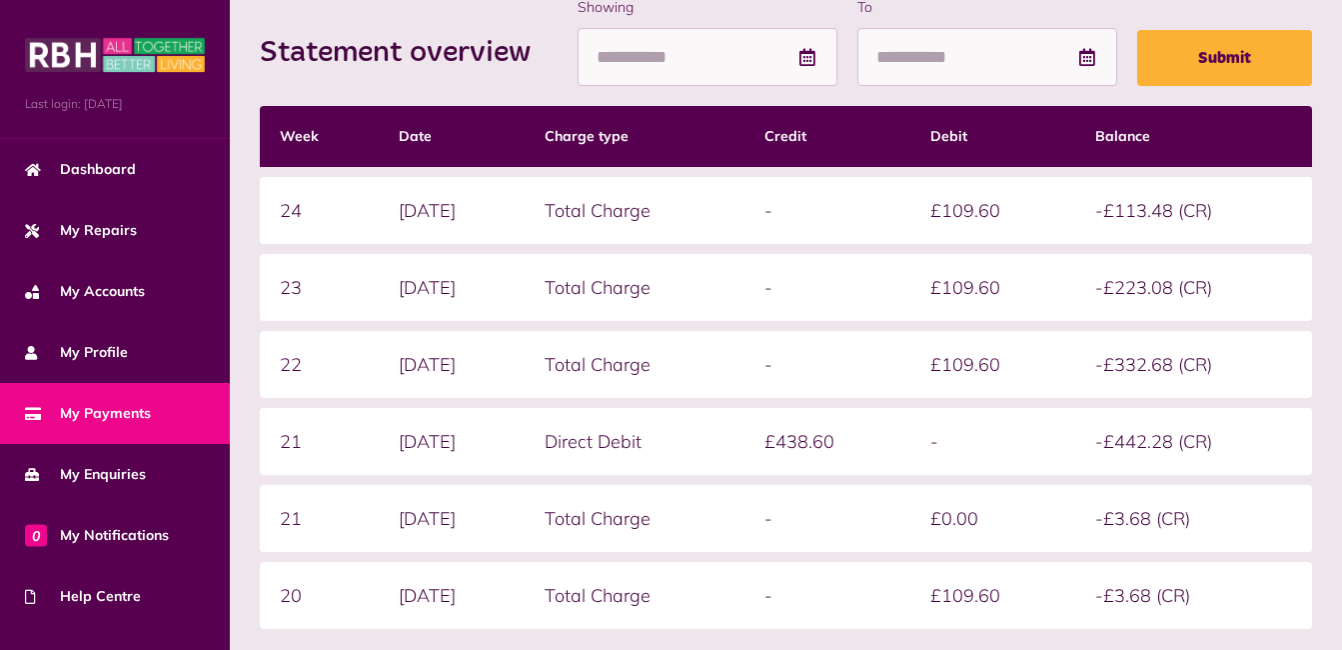
scroll to position [507, 0]
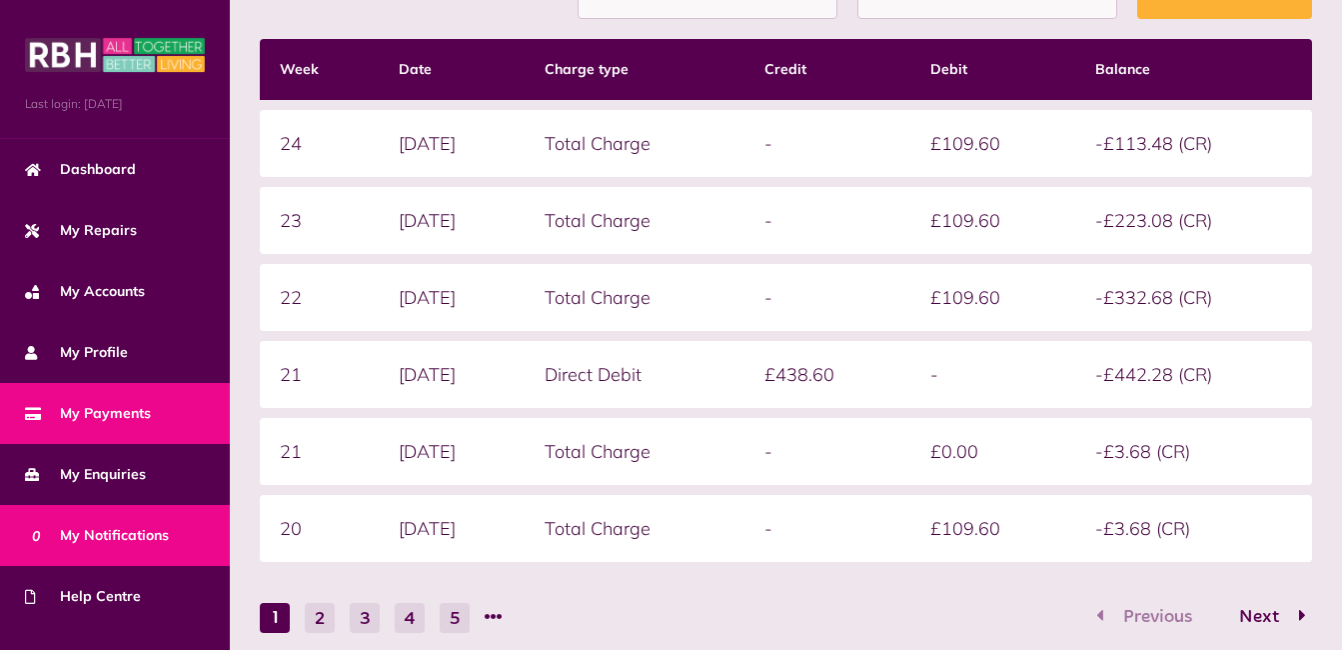
click at [107, 515] on link "0 My Notifications" at bounding box center [115, 535] width 230 height 61
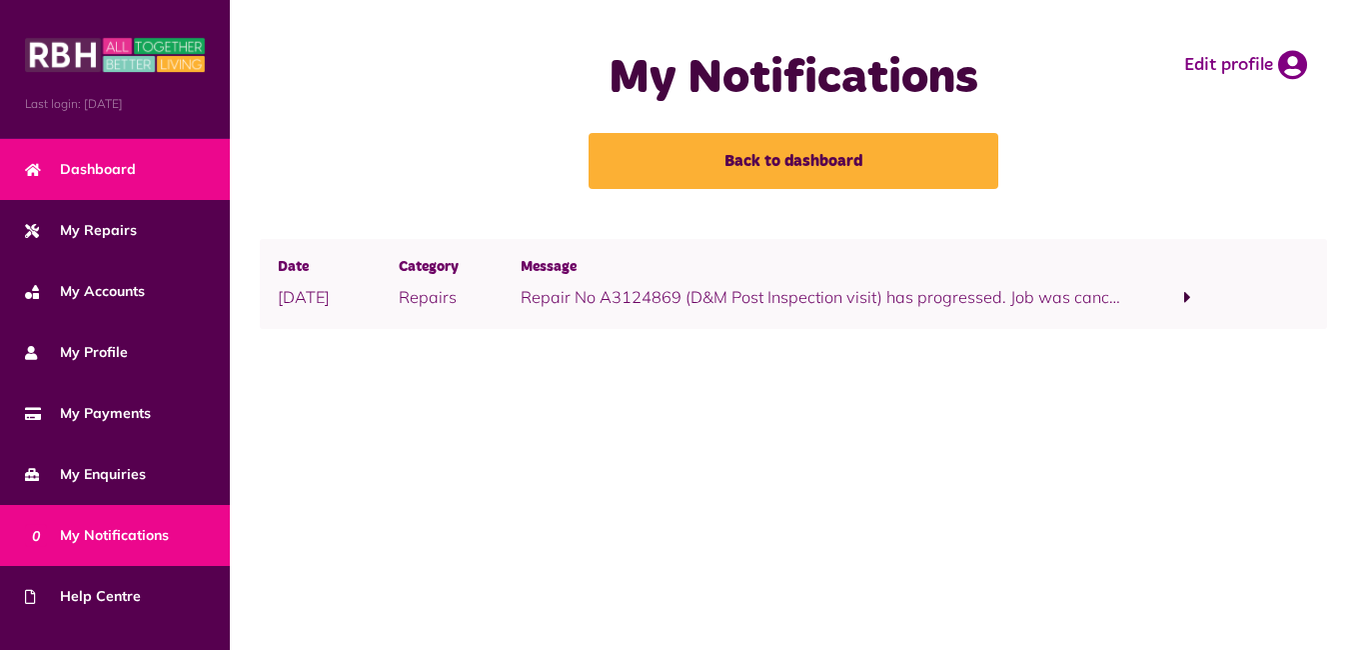
click at [104, 161] on span "Dashboard" at bounding box center [80, 169] width 111 height 21
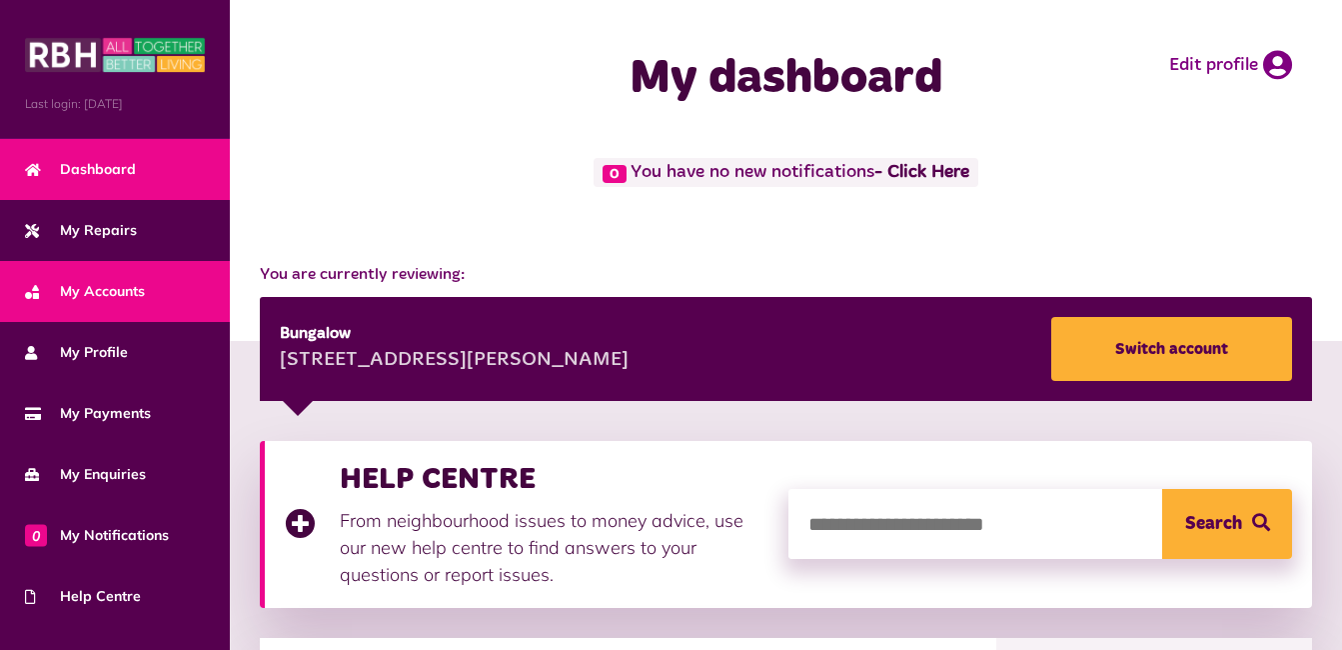
click at [63, 281] on span "My Accounts" at bounding box center [85, 291] width 120 height 21
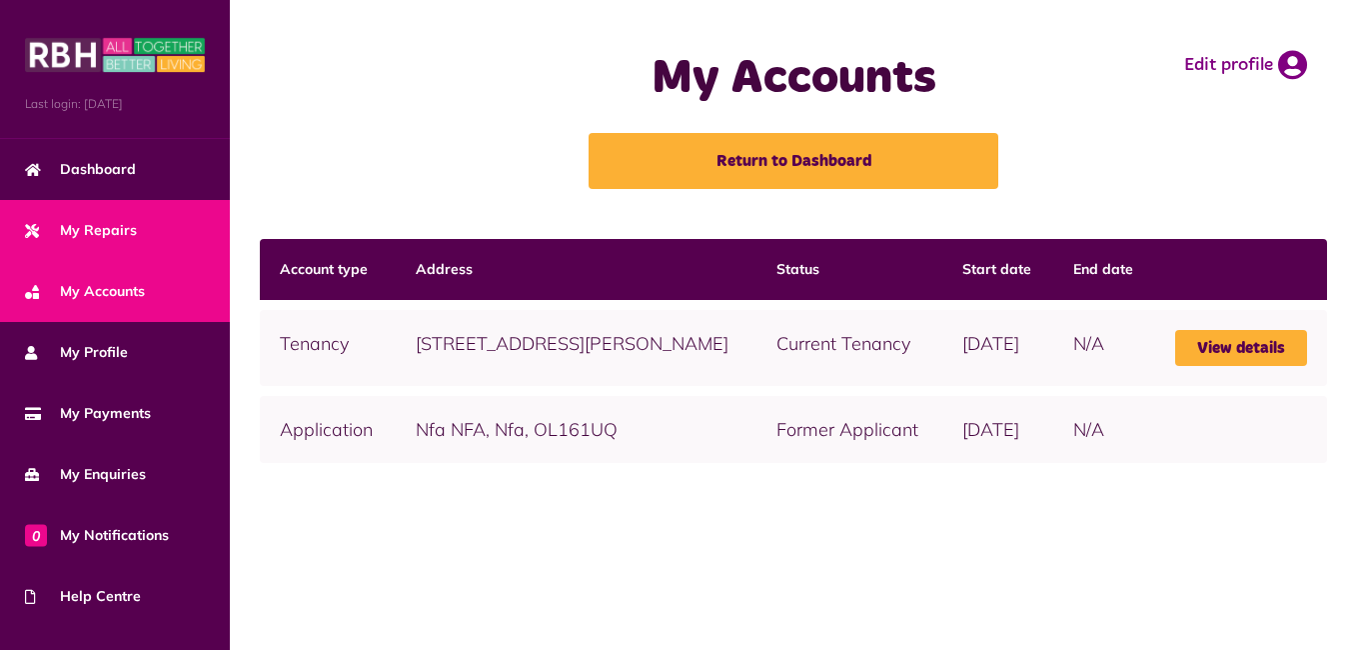
click at [89, 213] on link "My Repairs" at bounding box center [115, 230] width 230 height 61
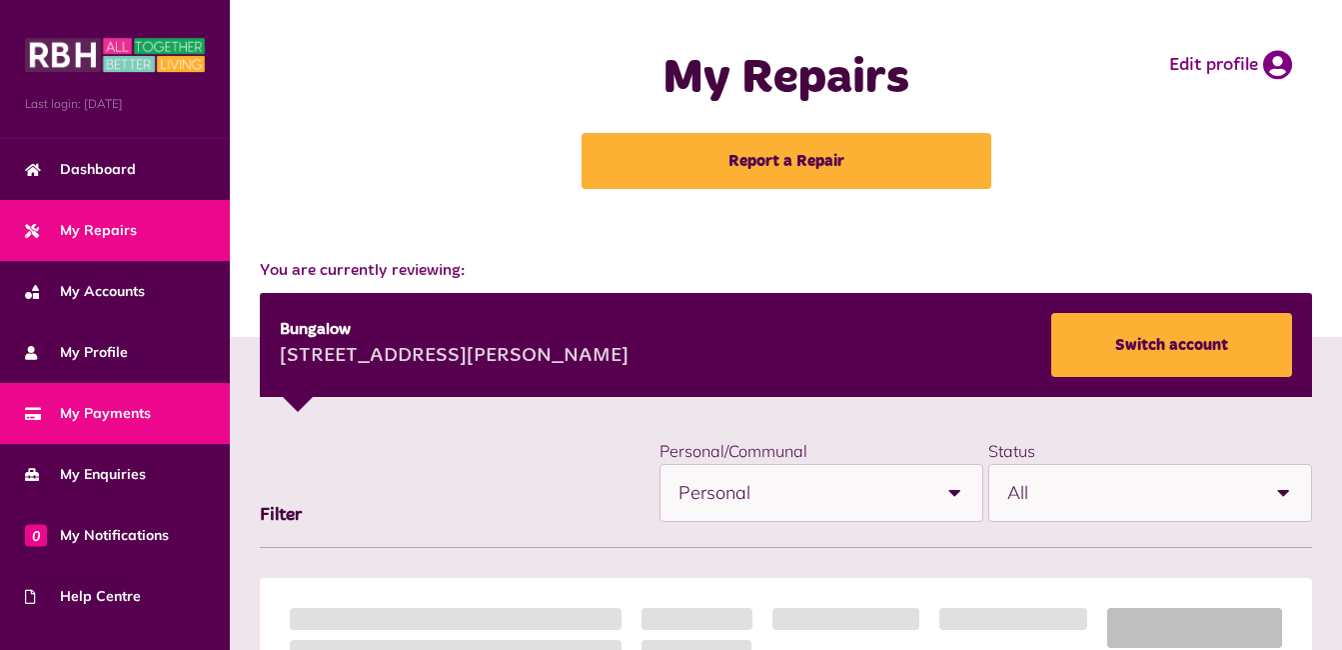
click at [71, 404] on span "My Payments" at bounding box center [88, 413] width 126 height 21
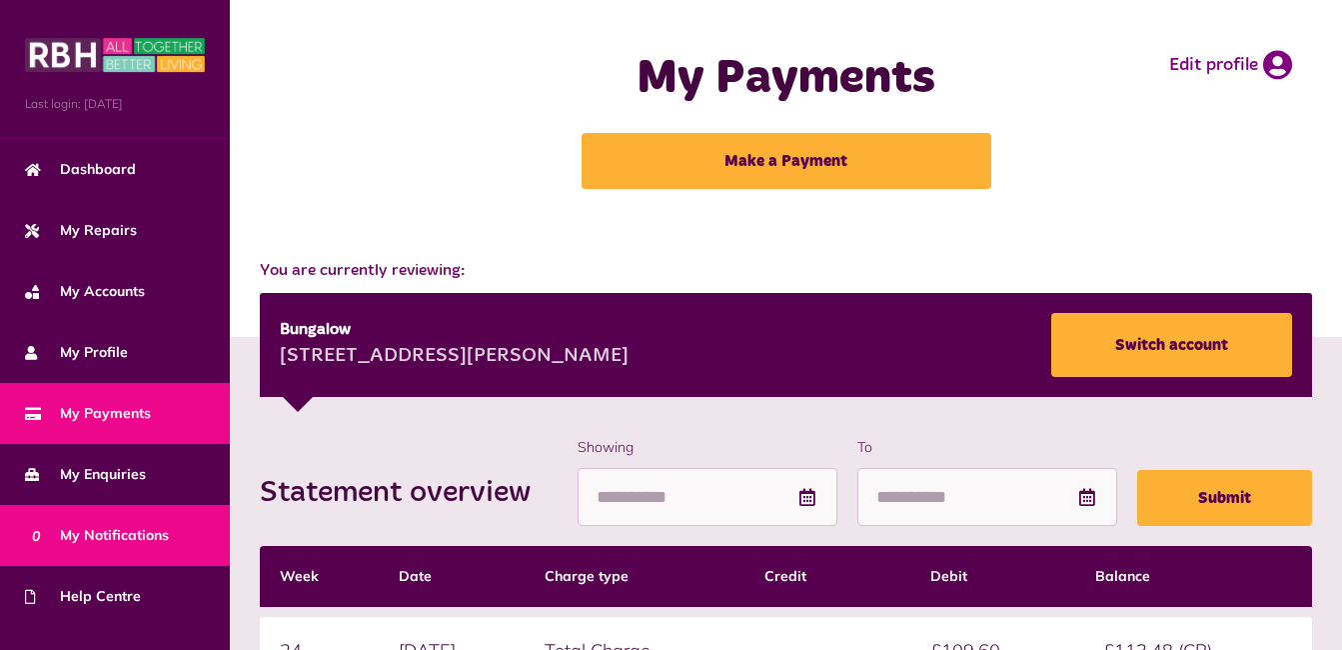
click at [88, 527] on span "0 My Notifications" at bounding box center [97, 535] width 144 height 21
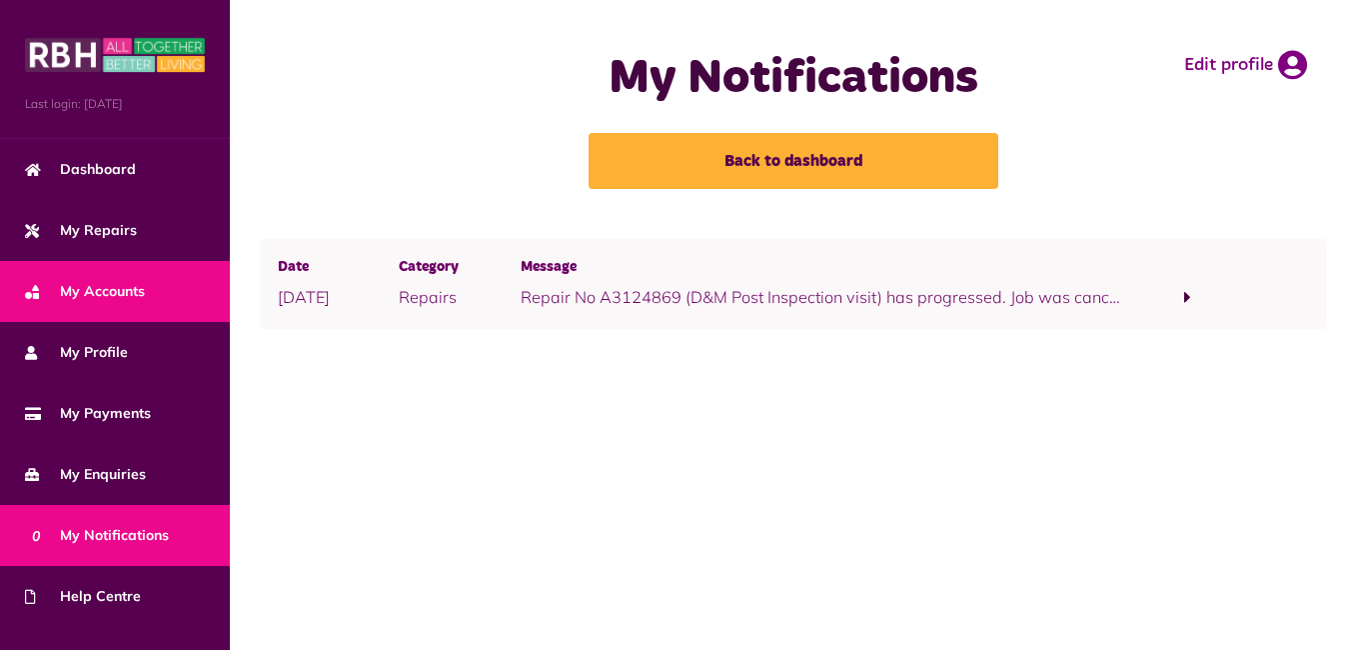
click at [116, 283] on span "My Accounts" at bounding box center [85, 291] width 120 height 21
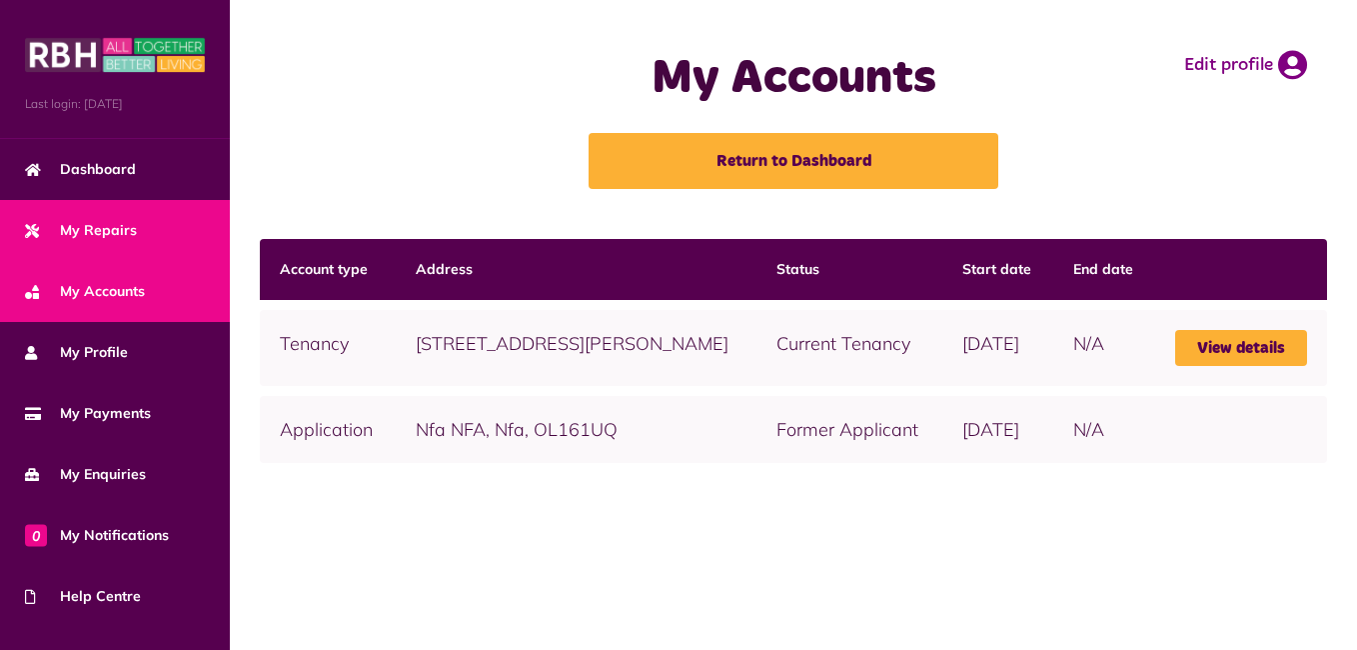
click at [104, 222] on span "My Repairs" at bounding box center [81, 230] width 112 height 21
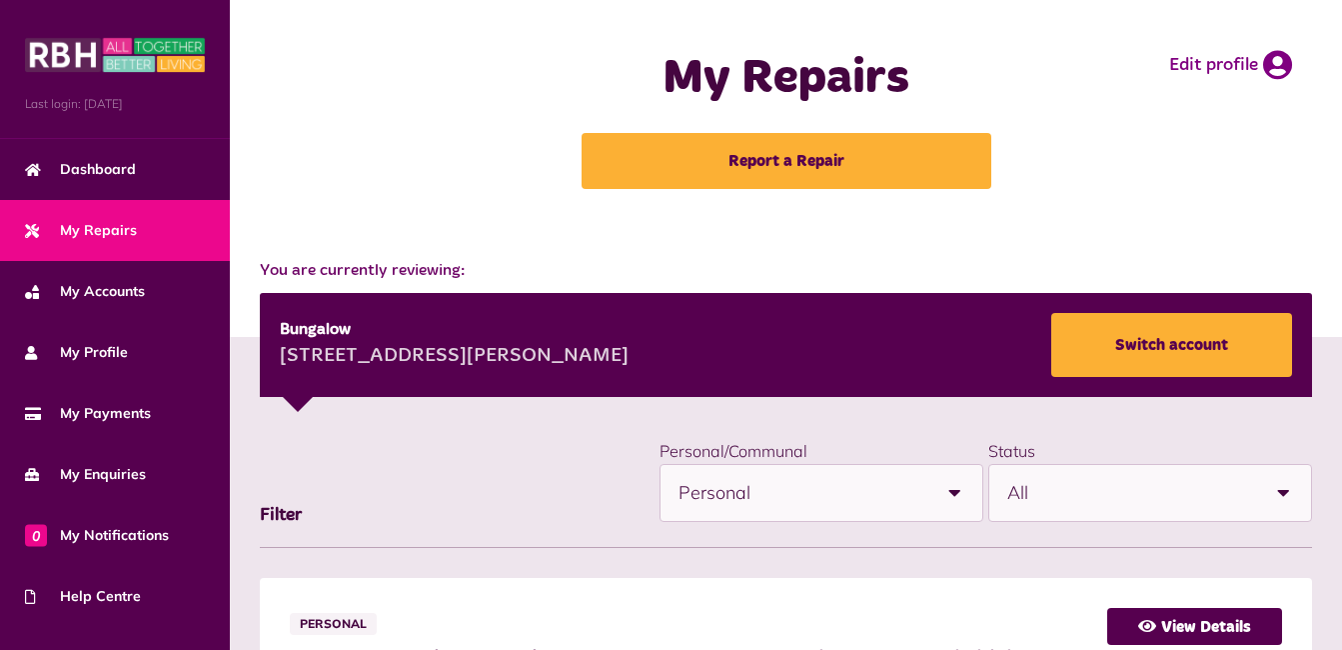
click at [104, 222] on span "My Repairs" at bounding box center [81, 230] width 112 height 21
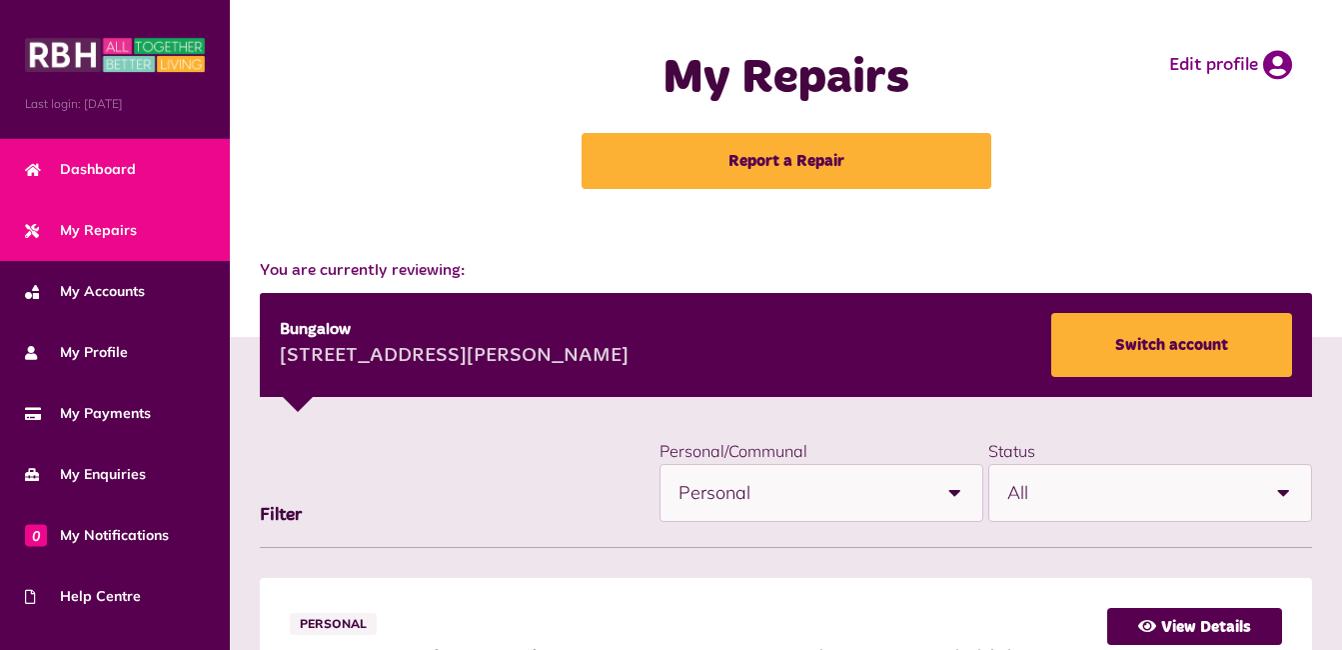
click at [105, 159] on span "Dashboard" at bounding box center [80, 169] width 111 height 21
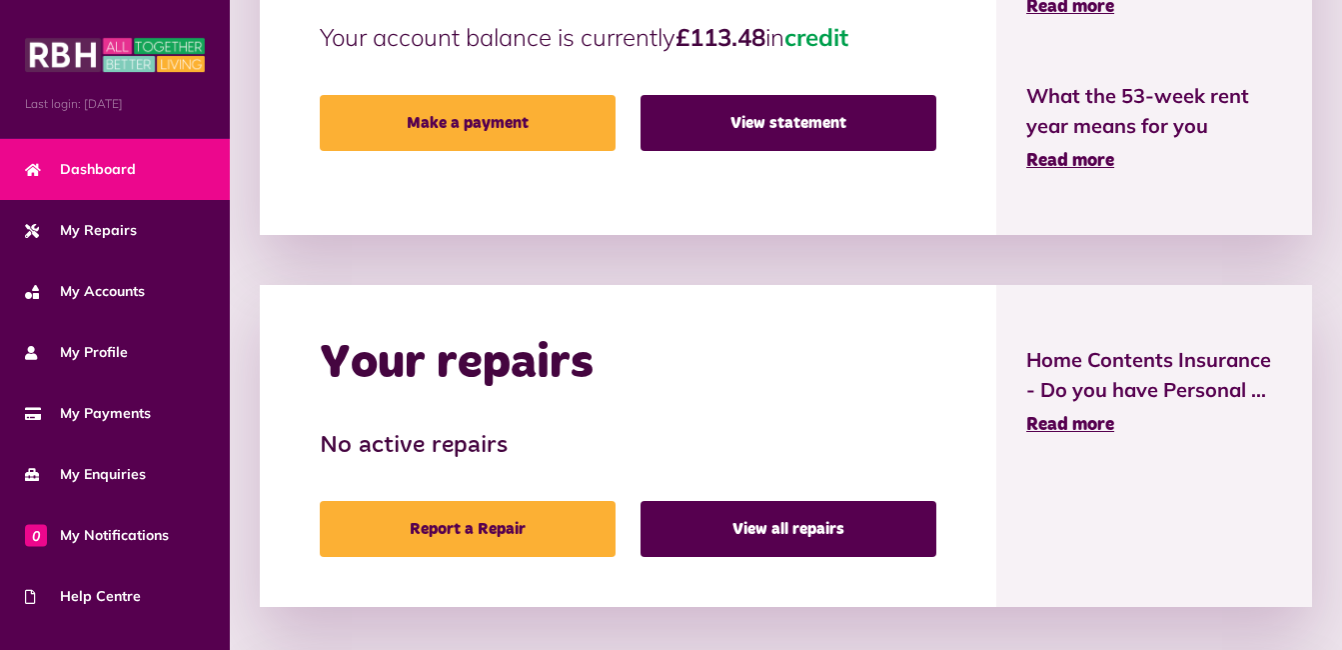
scroll to position [598, 0]
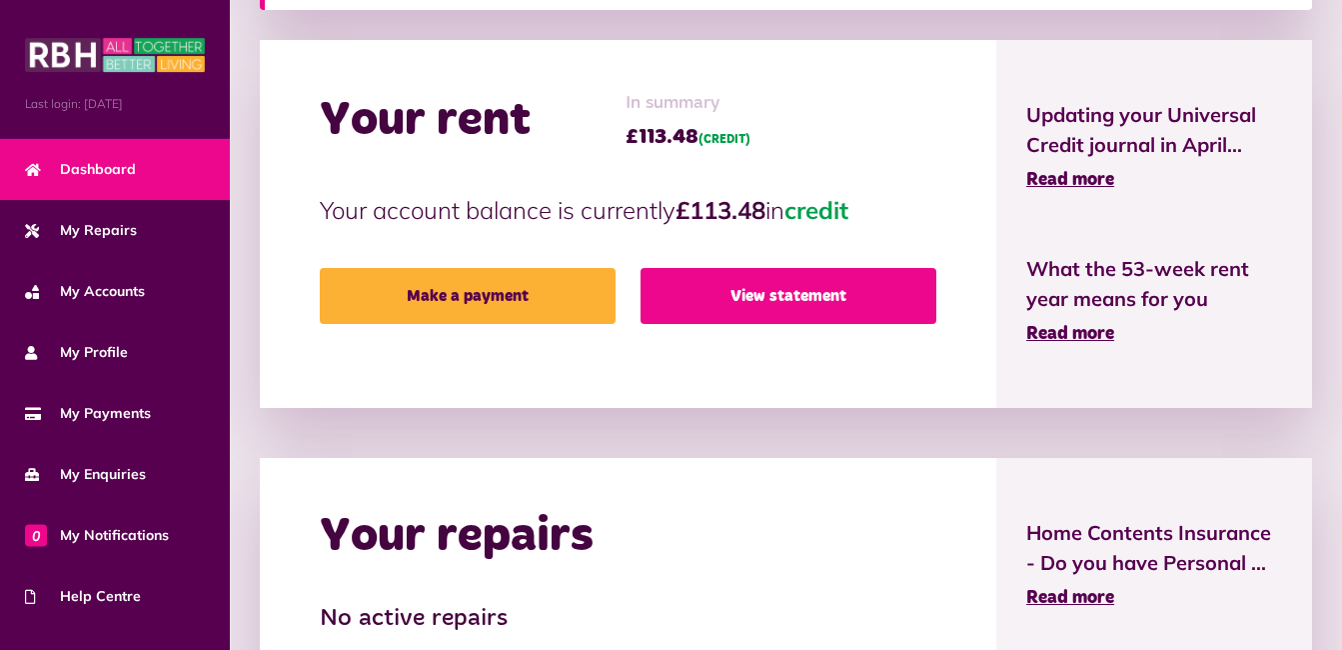
click at [788, 289] on link "View statement" at bounding box center [789, 296] width 296 height 56
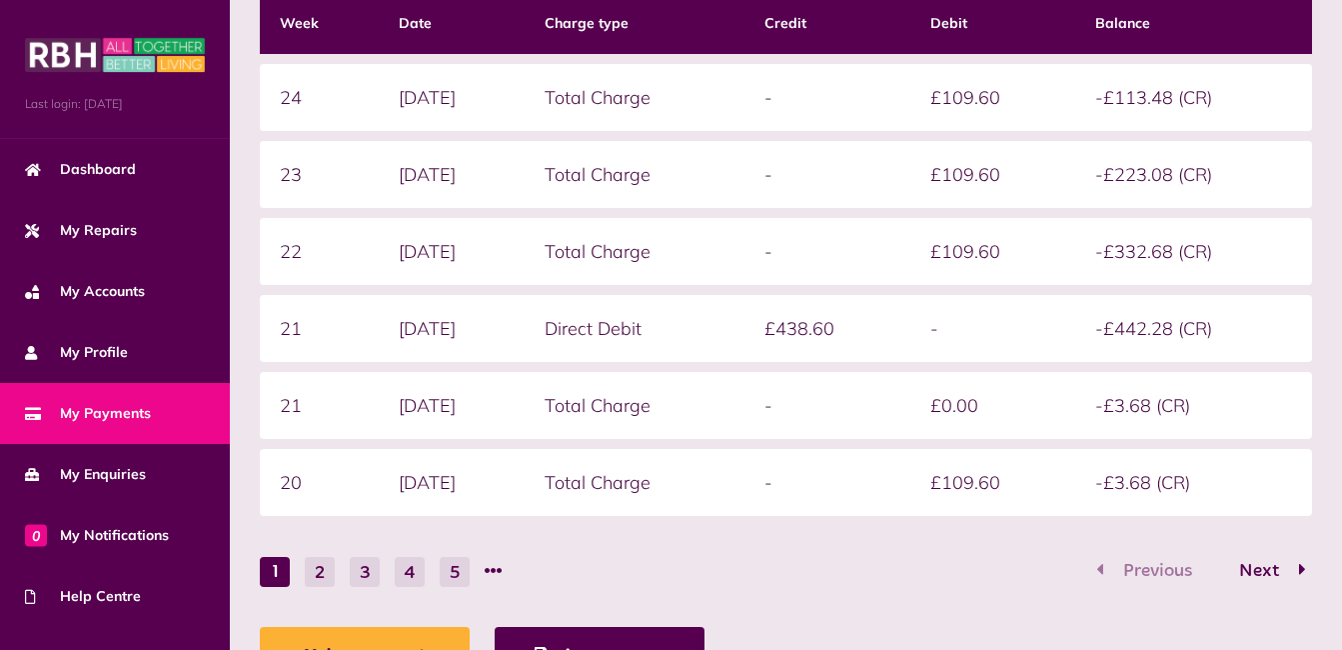
scroll to position [536, 0]
